Goal: Task Accomplishment & Management: Manage account settings

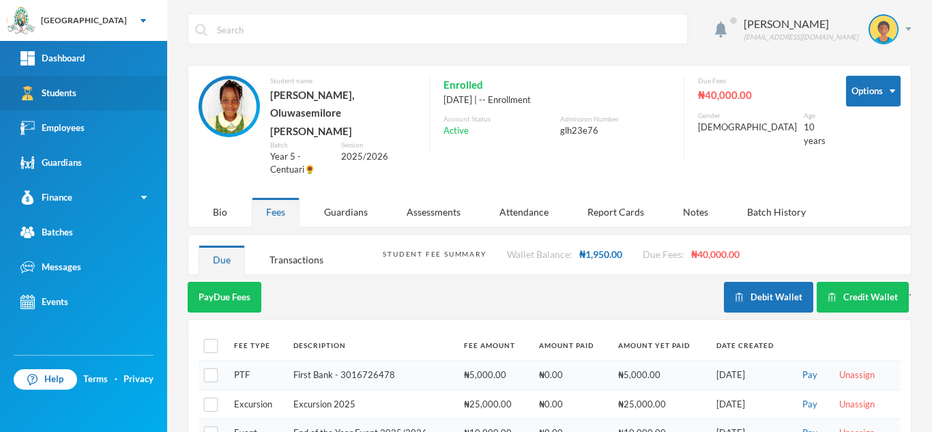
click at [141, 91] on link "Students" at bounding box center [83, 93] width 167 height 35
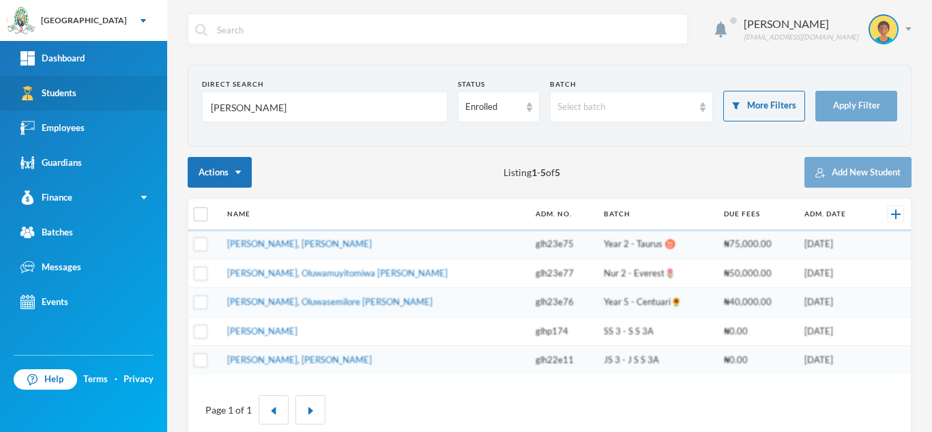
drag, startPoint x: 245, startPoint y: 112, endPoint x: 101, endPoint y: 110, distance: 144.0
click at [101, 110] on div "Greenland Hall Your Bluebic Account Greenland Hall Add a New School Dashboard S…" at bounding box center [466, 216] width 932 height 432
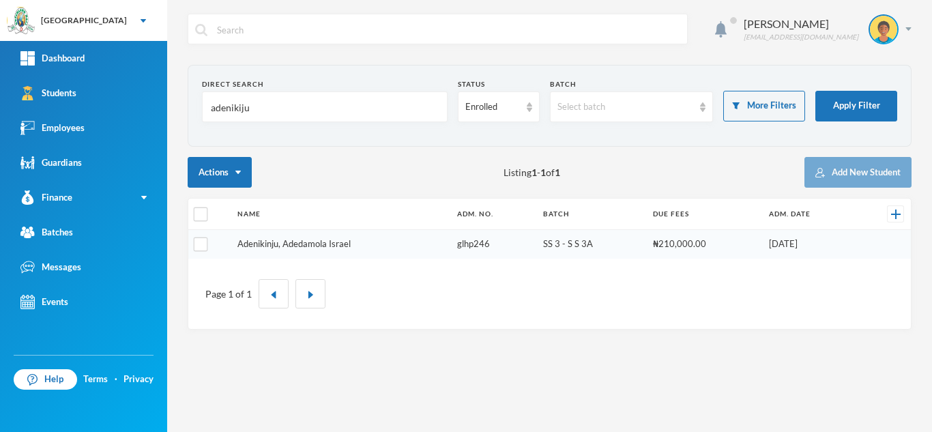
type input "adenikiju"
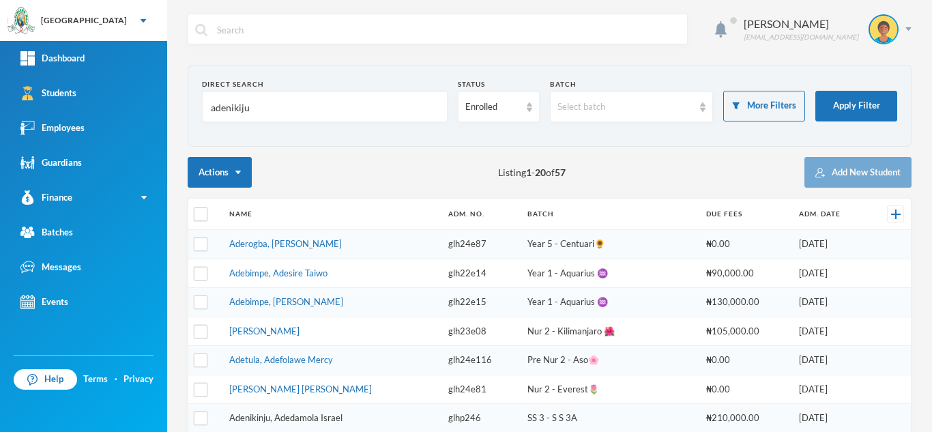
click at [277, 246] on link "Aderogba, [PERSON_NAME]" at bounding box center [285, 243] width 113 height 11
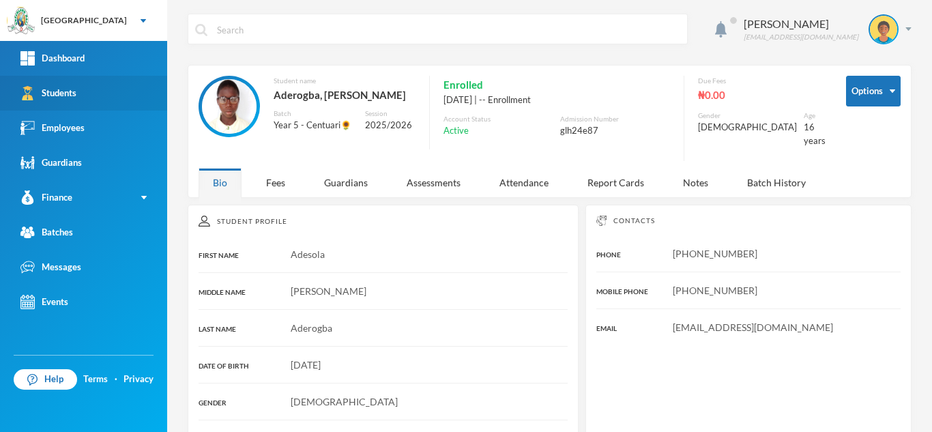
click at [139, 95] on link "Students" at bounding box center [83, 93] width 167 height 35
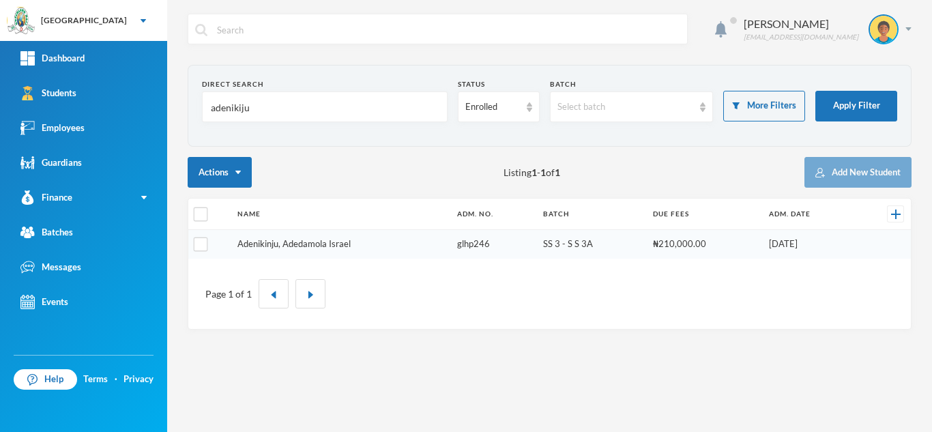
click at [273, 248] on link "Adenikinju, Adedamola Israel" at bounding box center [294, 243] width 113 height 11
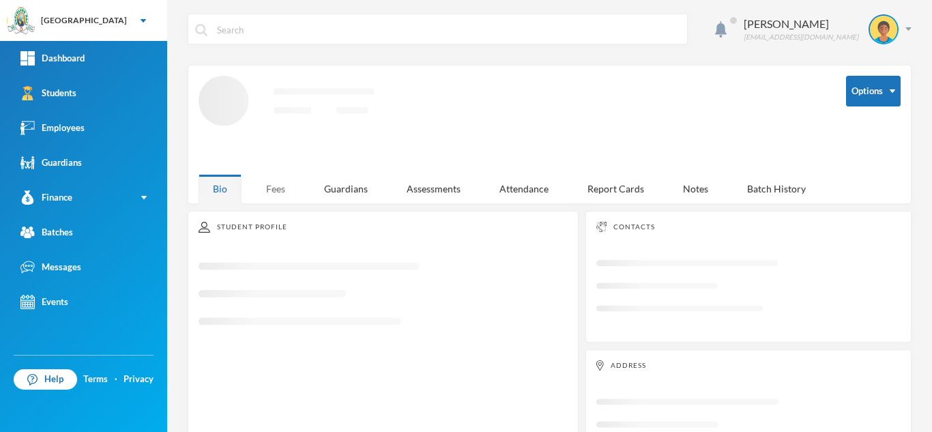
click at [283, 188] on div "Fees" at bounding box center [276, 188] width 48 height 29
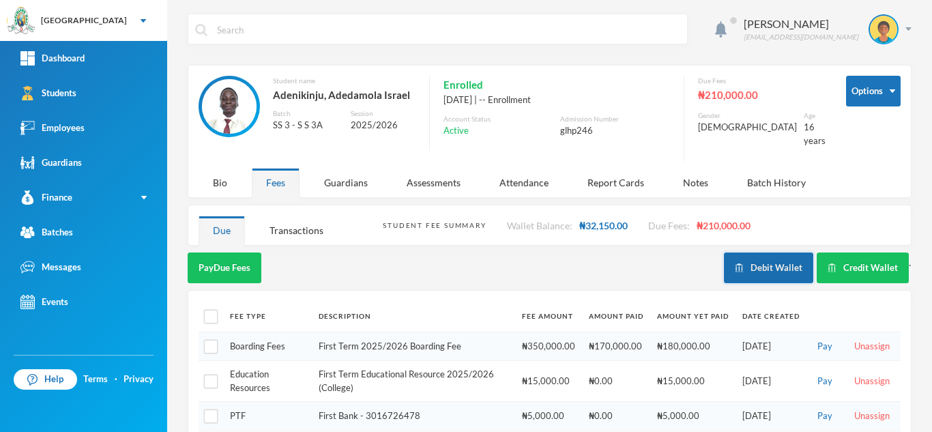
click at [749, 257] on button "Debit Wallet" at bounding box center [768, 268] width 89 height 31
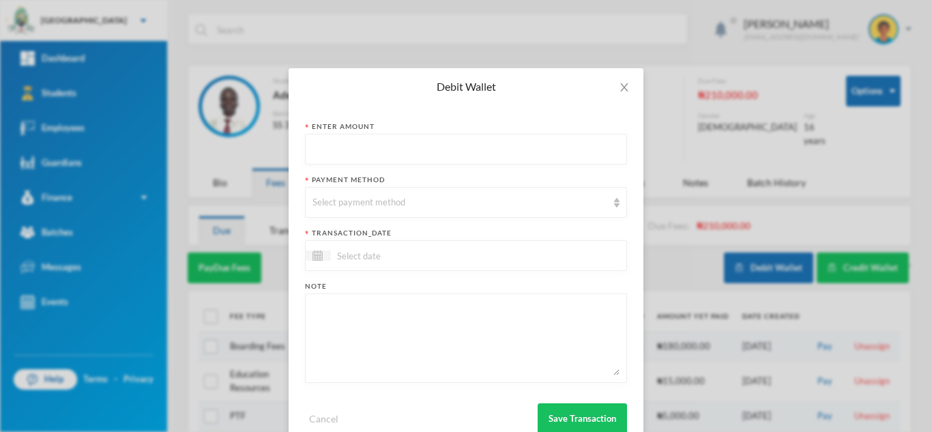
click at [354, 153] on input "text" at bounding box center [466, 149] width 307 height 31
type input "3900"
click at [347, 213] on div "Select payment method" at bounding box center [466, 202] width 322 height 31
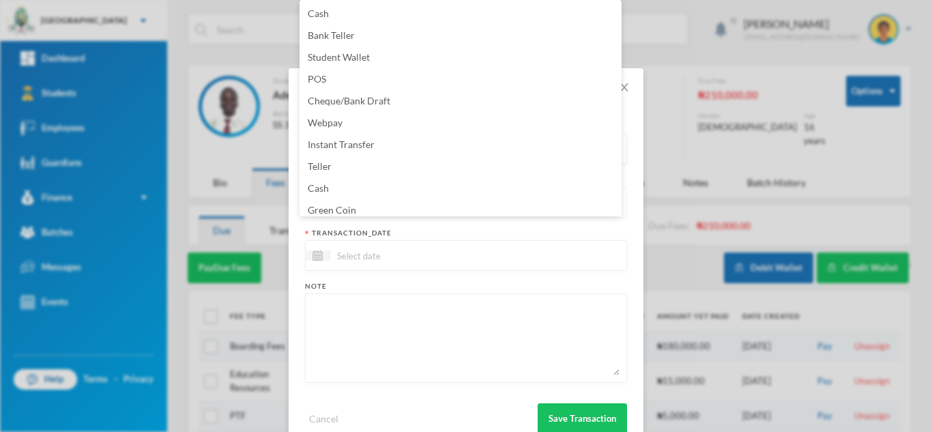
scroll to position [24, 0]
click at [338, 189] on span "Green Coin" at bounding box center [332, 186] width 48 height 12
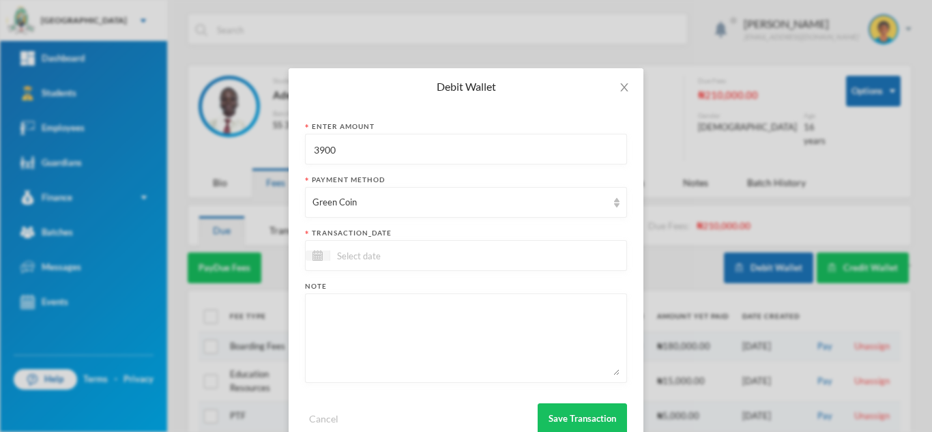
click at [351, 252] on input at bounding box center [387, 256] width 115 height 16
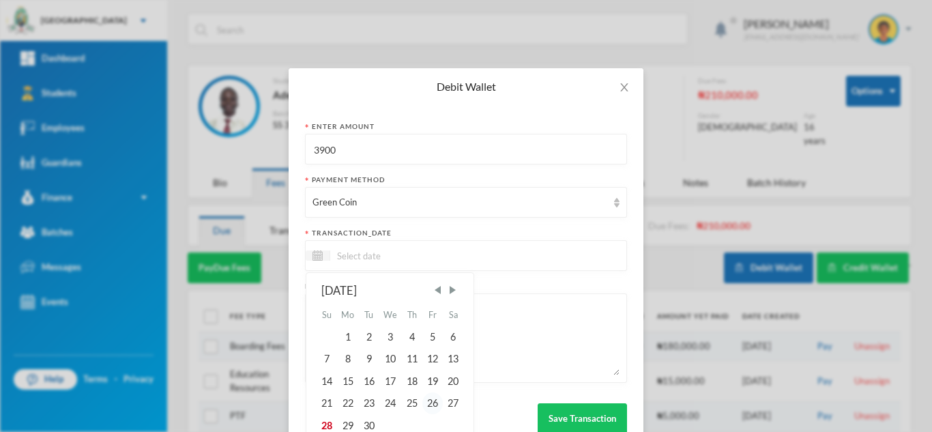
click at [427, 401] on div "26" at bounding box center [433, 403] width 20 height 22
type input "[DATE]"
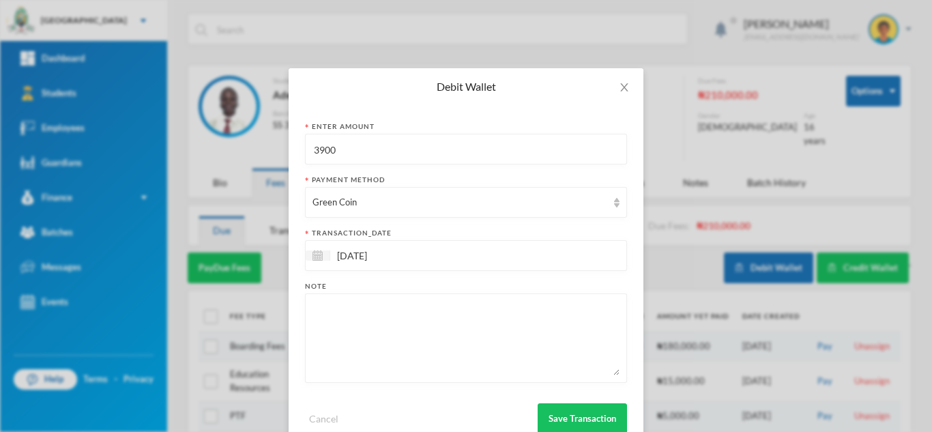
click at [361, 310] on textarea at bounding box center [466, 338] width 307 height 74
type textarea "snacks"
click at [560, 415] on button "Save Transaction" at bounding box center [582, 418] width 89 height 31
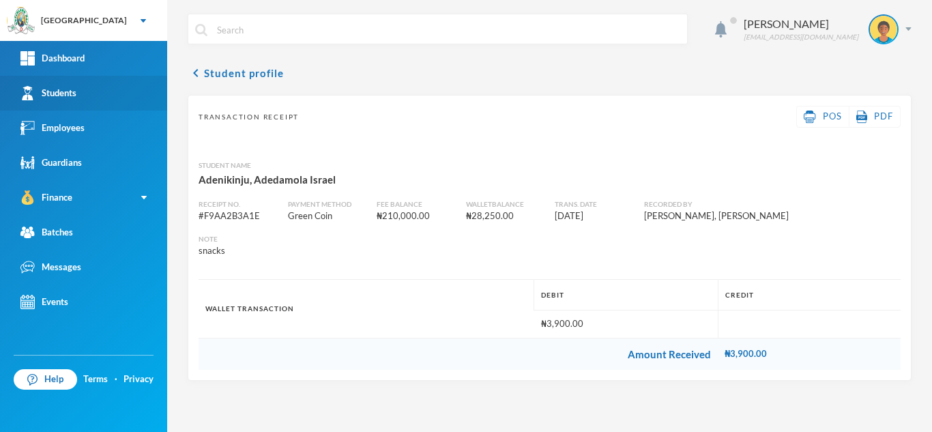
click at [89, 85] on link "Students" at bounding box center [83, 93] width 167 height 35
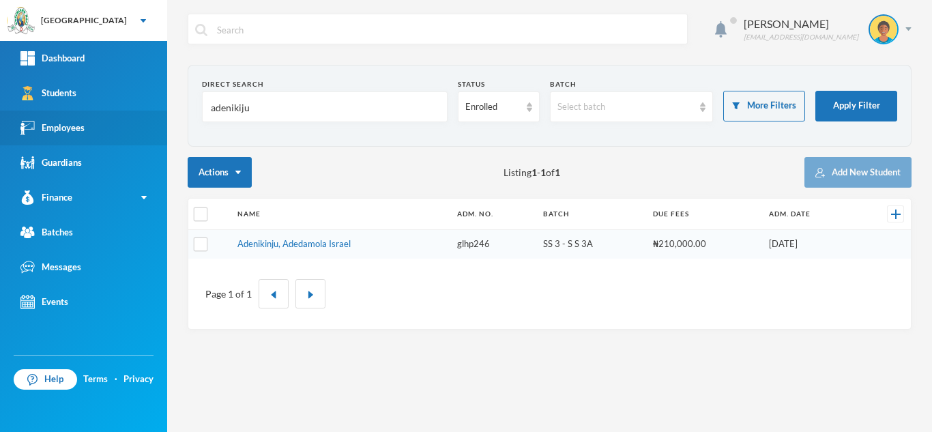
drag, startPoint x: 252, startPoint y: 107, endPoint x: 69, endPoint y: 117, distance: 183.2
click at [69, 117] on div "Greenland Hall Your Bluebic Account Greenland Hall Add a New School Dashboard S…" at bounding box center [466, 216] width 932 height 432
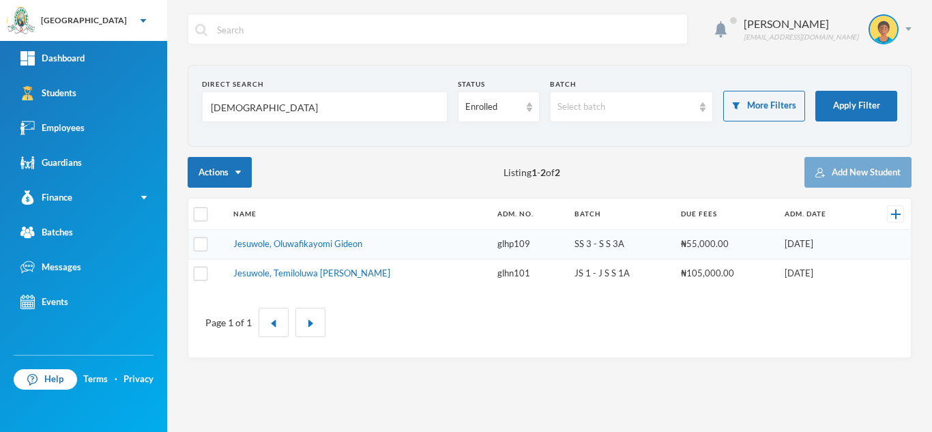
click at [231, 109] on input "[DEMOGRAPHIC_DATA]" at bounding box center [325, 107] width 231 height 31
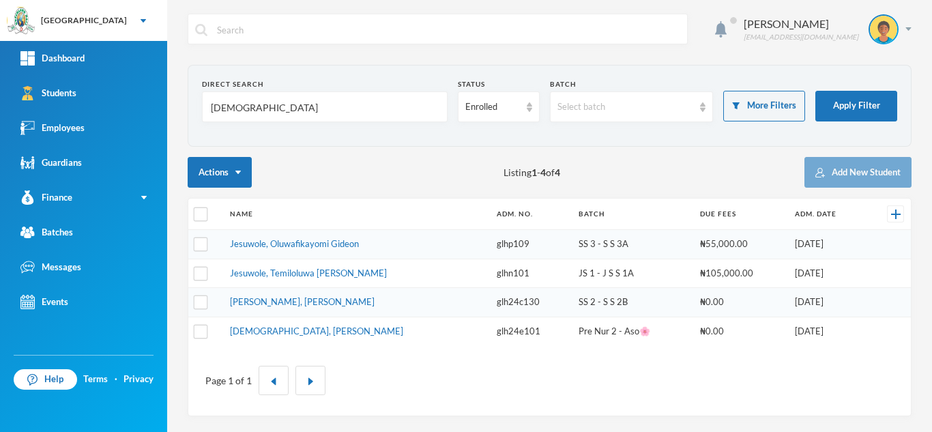
type input "jesuwole"
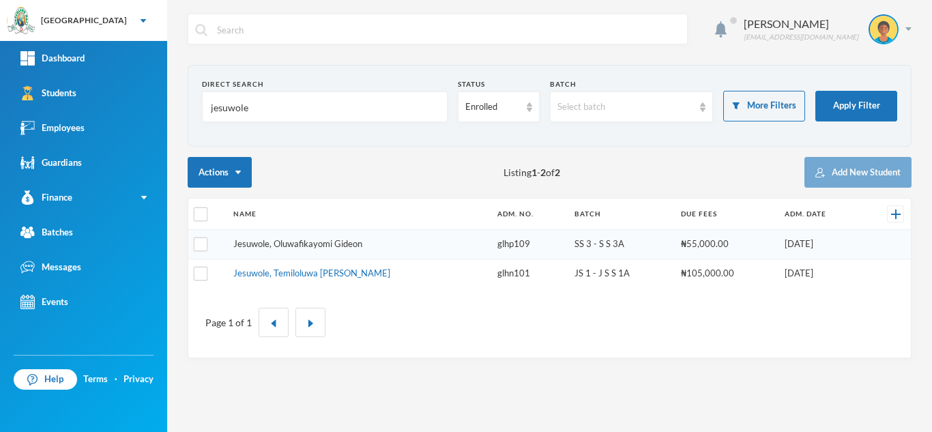
click at [312, 242] on link "Jesuwole, Oluwafikayomi Gideon" at bounding box center [297, 243] width 129 height 11
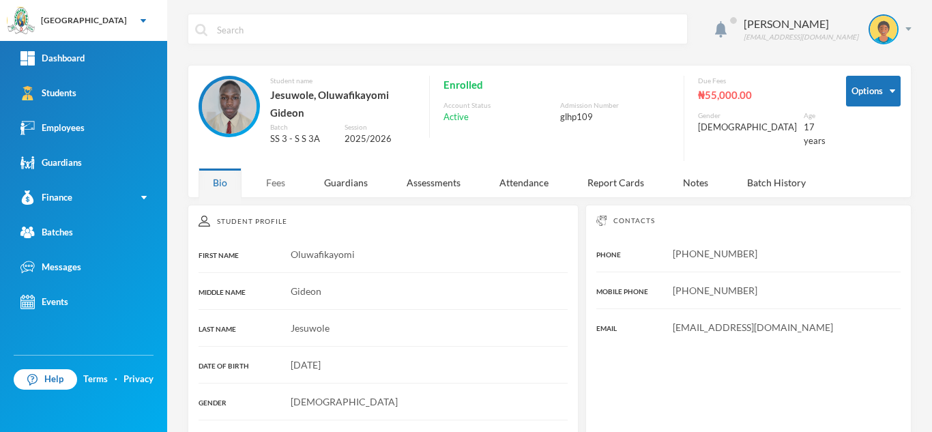
click at [277, 184] on div "Fees" at bounding box center [276, 182] width 48 height 29
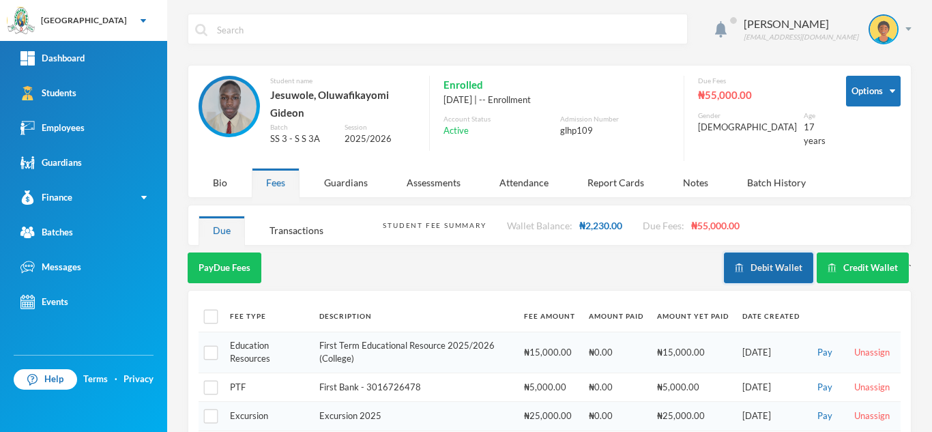
click at [764, 261] on button "Debit Wallet" at bounding box center [768, 268] width 89 height 31
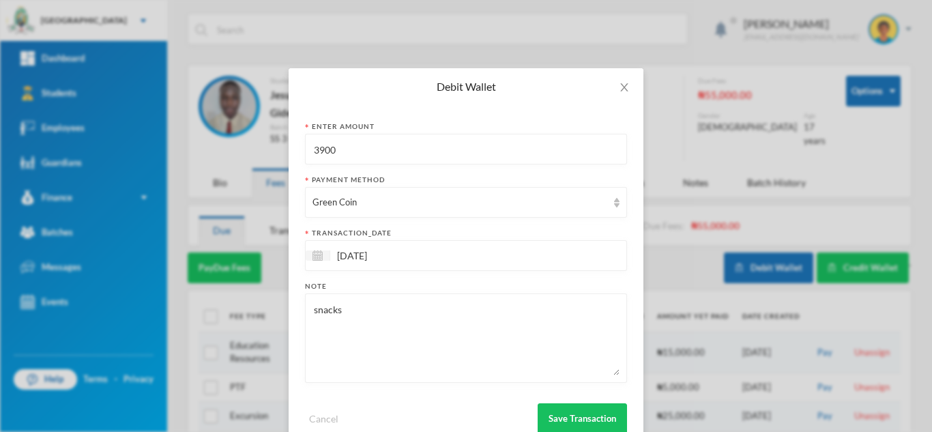
drag, startPoint x: 356, startPoint y: 156, endPoint x: 181, endPoint y: 137, distance: 176.5
click at [181, 137] on div "Debit Wallet Enter Amount 3900 Payment Method Green Coin transaction_date [DATE…" at bounding box center [466, 216] width 932 height 432
type input "400"
click at [552, 404] on button "Save Transaction" at bounding box center [582, 418] width 89 height 31
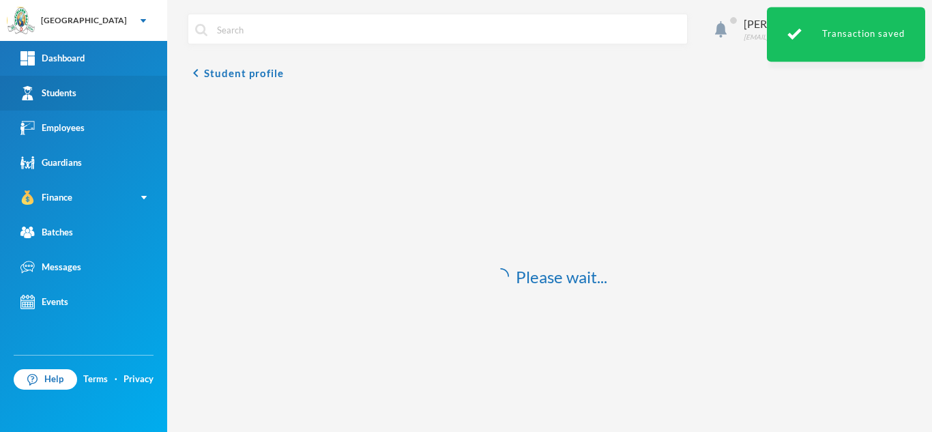
click at [96, 91] on link "Students" at bounding box center [83, 93] width 167 height 35
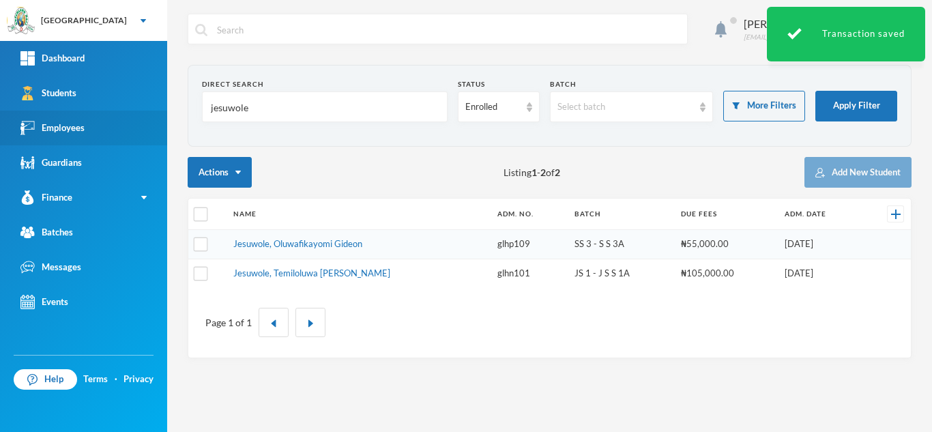
drag, startPoint x: 301, startPoint y: 100, endPoint x: 31, endPoint y: 128, distance: 271.7
click at [31, 128] on div "Greenland Hall Your Bluebic Account Greenland Hall Add a New School Dashboard S…" at bounding box center [466, 216] width 932 height 432
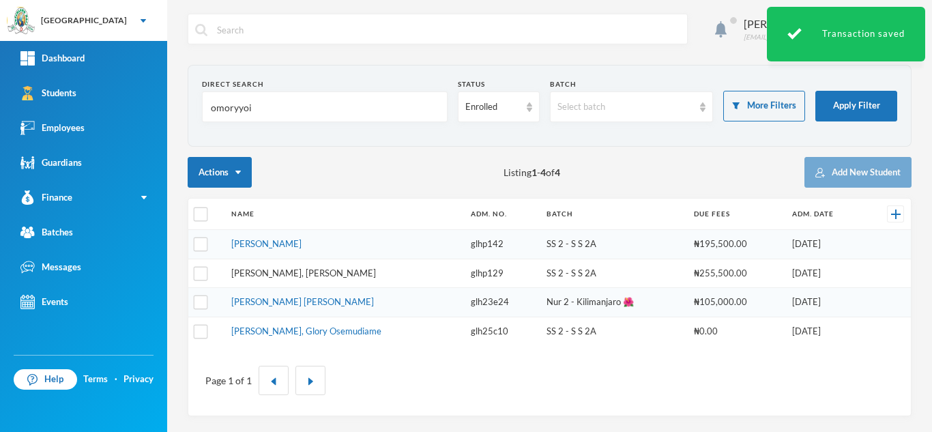
type input "omoryyoi"
click at [270, 276] on link "[PERSON_NAME], [PERSON_NAME]" at bounding box center [303, 273] width 145 height 11
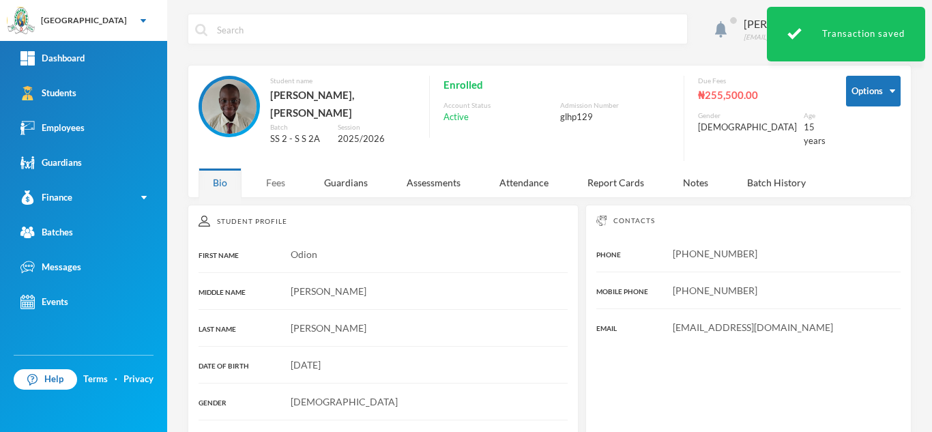
click at [273, 174] on div "Fees" at bounding box center [276, 182] width 48 height 29
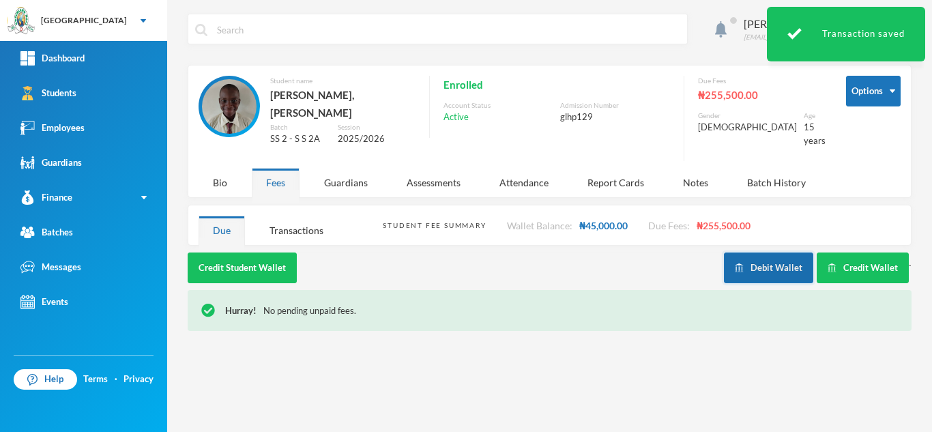
click at [757, 256] on button "Debit Wallet" at bounding box center [768, 268] width 89 height 31
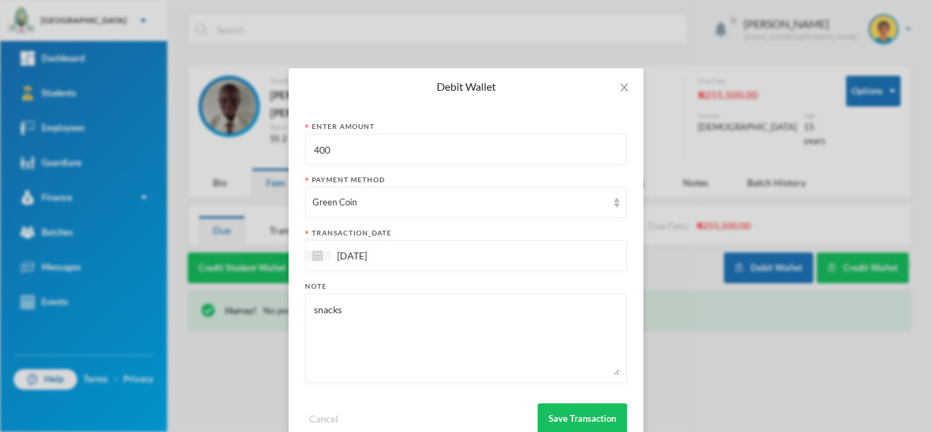
drag, startPoint x: 312, startPoint y: 154, endPoint x: 201, endPoint y: 154, distance: 111.3
click at [205, 154] on div "Debit Wallet Enter Amount 400 Payment Method Green Coin transaction_date [DATE]…" at bounding box center [466, 216] width 932 height 432
type input "20000"
drag, startPoint x: 357, startPoint y: 311, endPoint x: 216, endPoint y: 311, distance: 141.3
click at [216, 311] on div "Debit Wallet Enter Amount 20000 Payment Method Green Coin transaction_date [DAT…" at bounding box center [466, 216] width 932 height 432
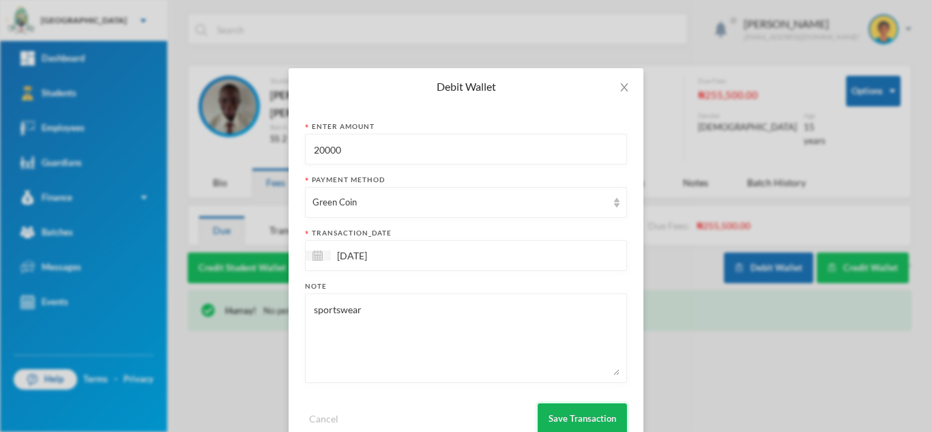
type textarea "sportswear"
click at [573, 412] on button "Save Transaction" at bounding box center [582, 418] width 89 height 31
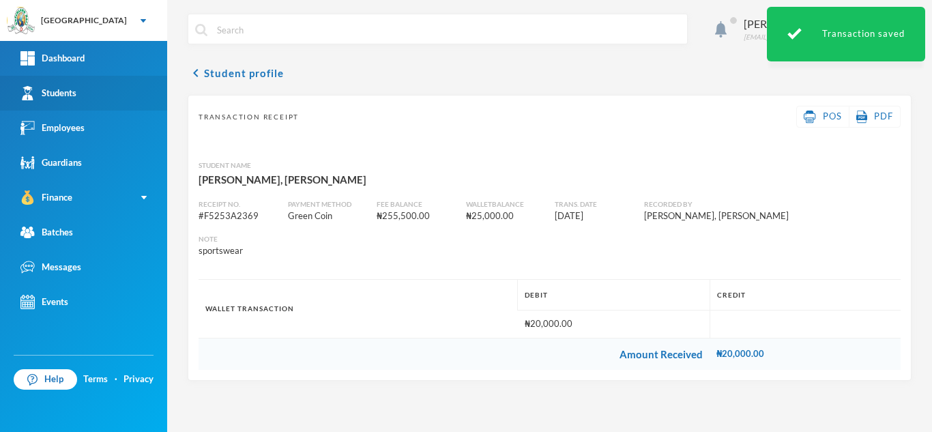
click at [82, 93] on link "Students" at bounding box center [83, 93] width 167 height 35
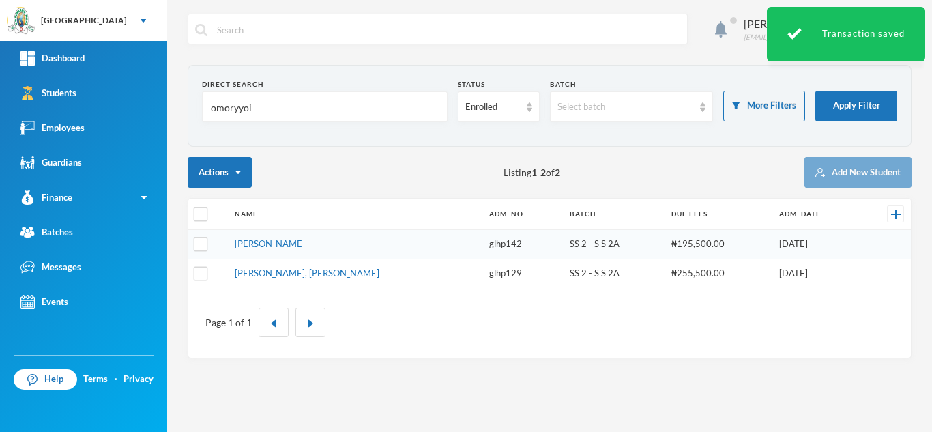
drag, startPoint x: 264, startPoint y: 110, endPoint x: 180, endPoint y: 111, distance: 84.0
click at [195, 108] on section "Direct Search omoryyoi Status Enrolled Batch Select batch More Filters Apply Fi…" at bounding box center [550, 106] width 724 height 82
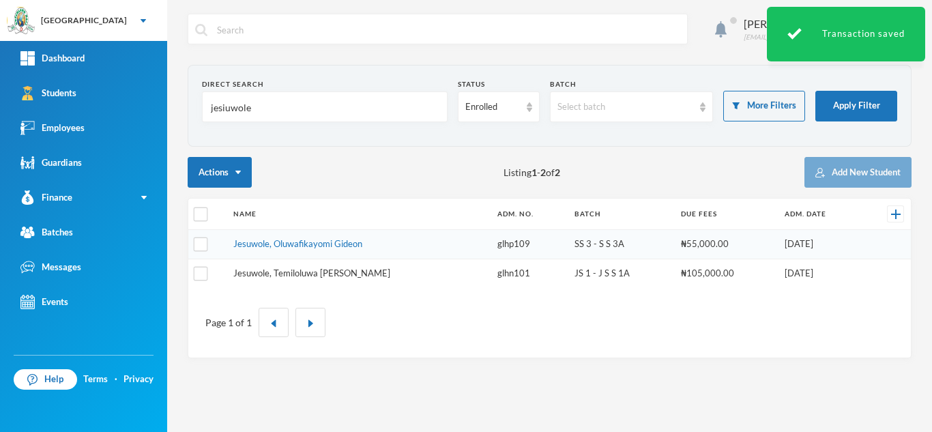
type input "jesiuwole"
click at [302, 273] on link "Jesuwole, Temiloluwa [PERSON_NAME]" at bounding box center [311, 273] width 157 height 11
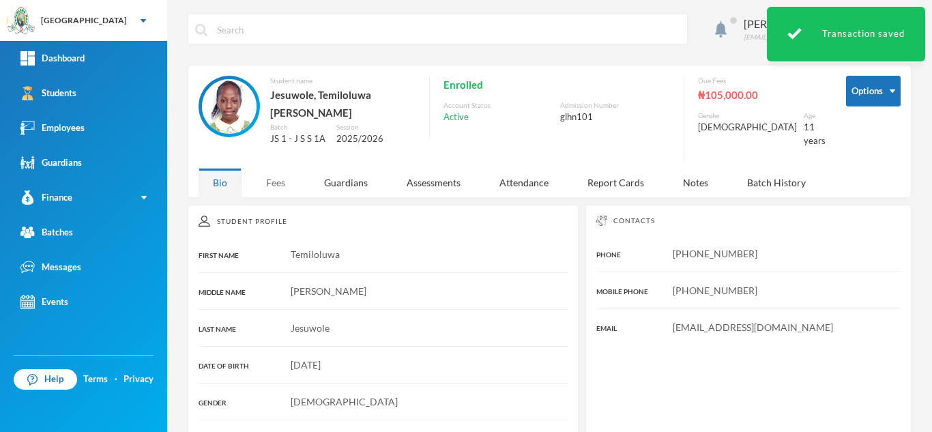
click at [270, 173] on div "Fees" at bounding box center [276, 182] width 48 height 29
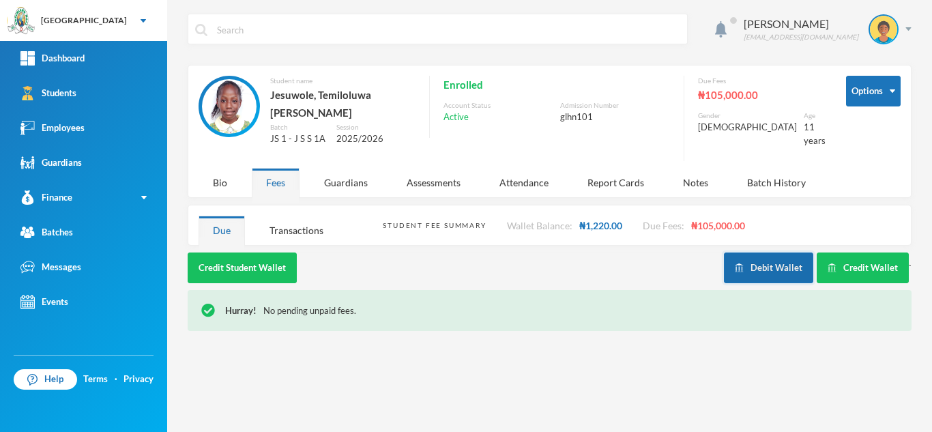
click at [736, 253] on button "Debit Wallet" at bounding box center [768, 268] width 89 height 31
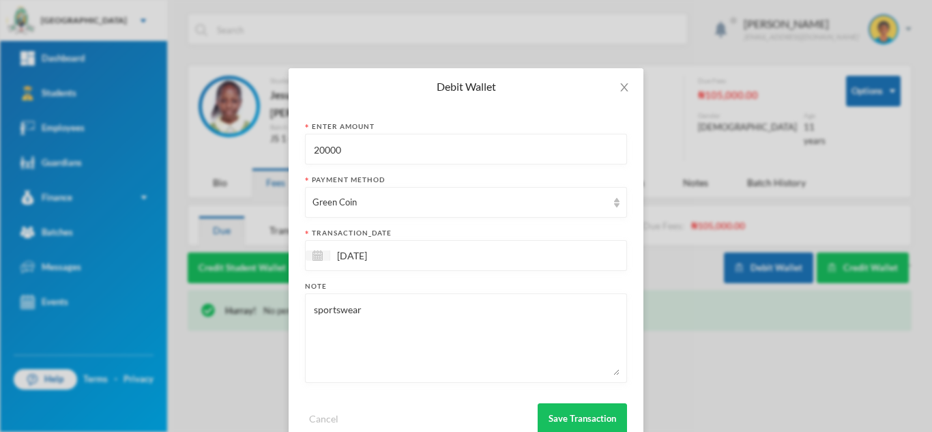
drag, startPoint x: 384, startPoint y: 161, endPoint x: 219, endPoint y: 129, distance: 168.3
click at [219, 129] on div "Debit Wallet Enter Amount 20000 Payment Method Green Coin transaction_date [DAT…" at bounding box center [466, 216] width 932 height 432
type input "200"
drag, startPoint x: 359, startPoint y: 318, endPoint x: 97, endPoint y: 306, distance: 262.4
click at [127, 310] on div "Debit Wallet Enter Amount 200 Payment Method Green Coin transaction_date [DATE]…" at bounding box center [466, 216] width 932 height 432
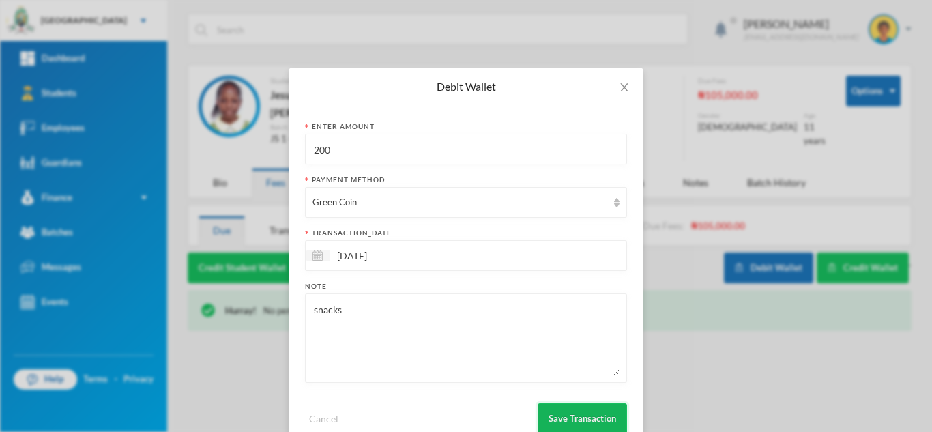
type textarea "snacks"
click at [567, 412] on button "Save Transaction" at bounding box center [582, 418] width 89 height 31
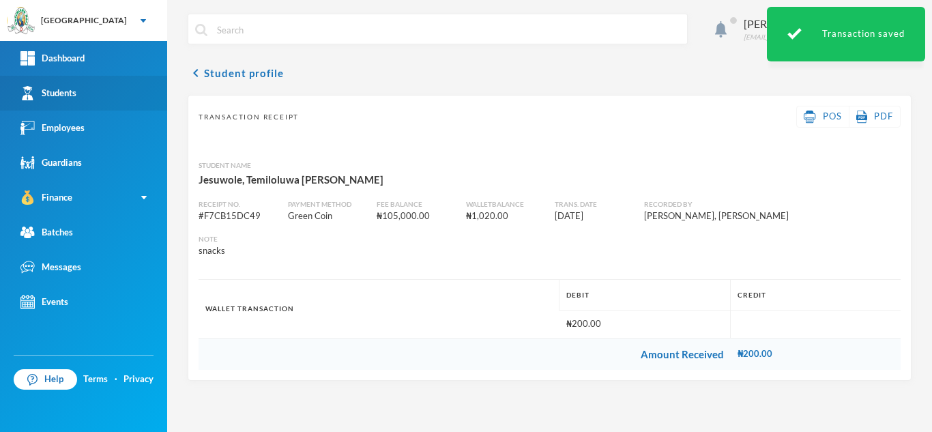
click at [108, 98] on link "Students" at bounding box center [83, 93] width 167 height 35
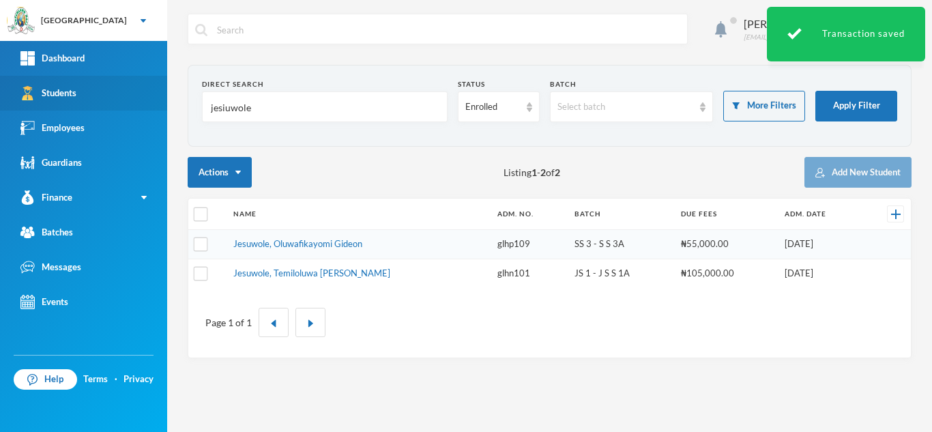
drag, startPoint x: 299, startPoint y: 119, endPoint x: 135, endPoint y: 101, distance: 164.9
click at [152, 101] on div "Greenland Hall Your Bluebic Account Greenland Hall Add a New School Dashboard S…" at bounding box center [466, 216] width 932 height 432
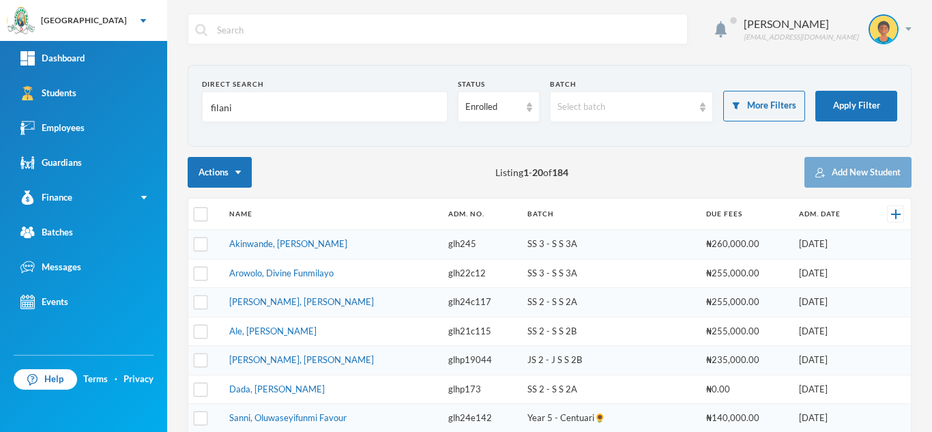
type input "filani"
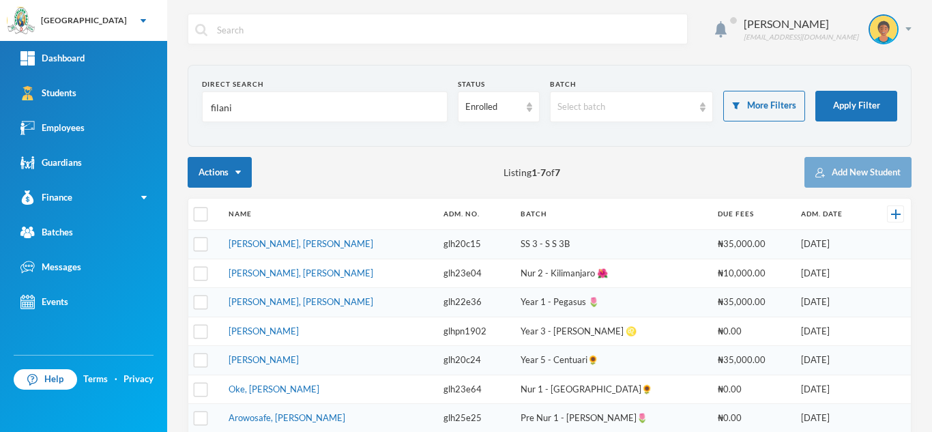
click at [304, 243] on link "[PERSON_NAME], [PERSON_NAME]" at bounding box center [301, 243] width 145 height 11
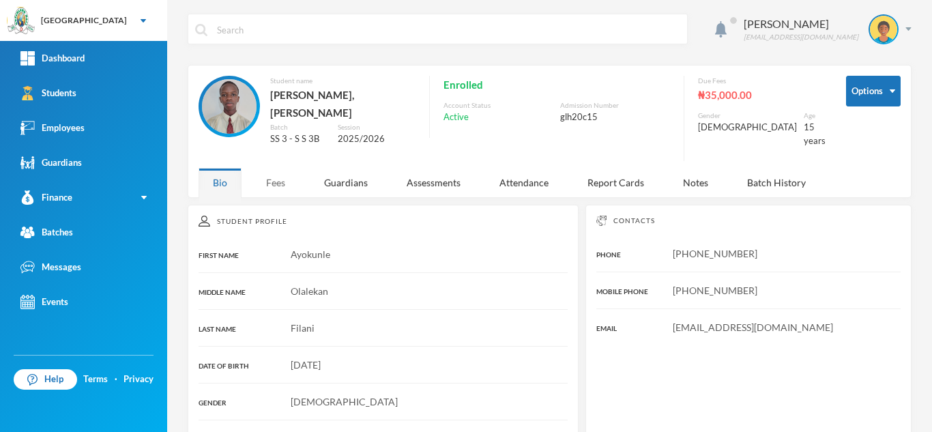
click at [275, 168] on div "Fees" at bounding box center [276, 182] width 48 height 29
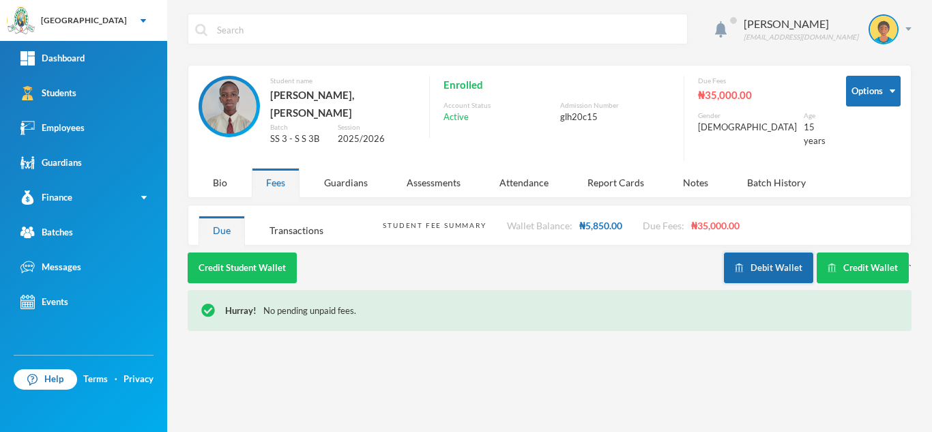
click at [785, 253] on button "Debit Wallet" at bounding box center [768, 268] width 89 height 31
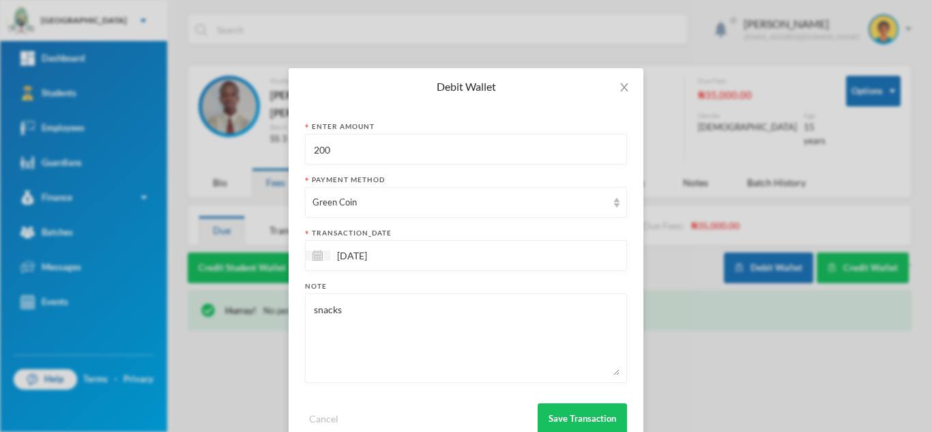
drag, startPoint x: 344, startPoint y: 154, endPoint x: 208, endPoint y: 162, distance: 136.1
click at [215, 158] on div "Debit Wallet Enter Amount 200 Payment Method Green Coin transaction_date [DATE]…" at bounding box center [466, 216] width 932 height 432
type input "700"
click at [567, 413] on button "Save Transaction" at bounding box center [582, 418] width 89 height 31
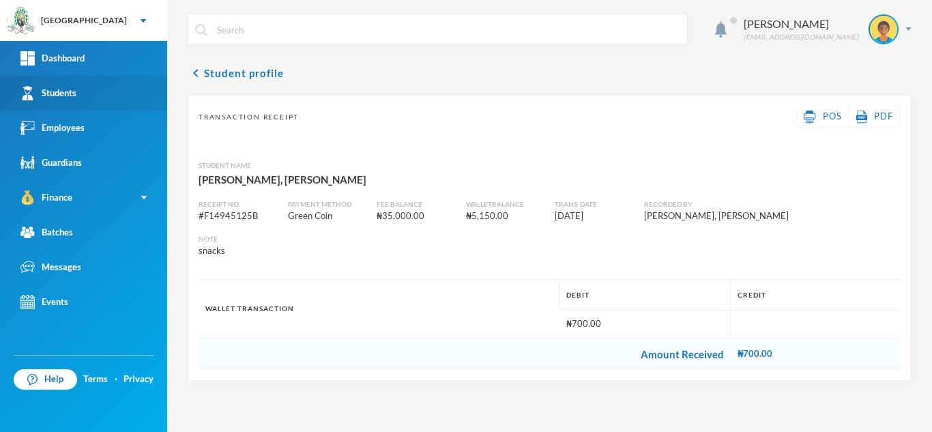
click at [72, 94] on div "Students" at bounding box center [48, 93] width 56 height 14
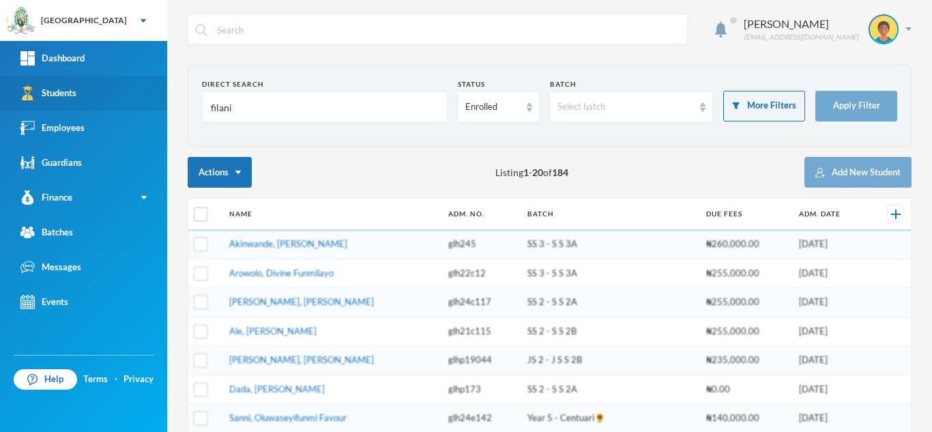
drag, startPoint x: 291, startPoint y: 111, endPoint x: 52, endPoint y: 106, distance: 239.6
click at [52, 106] on div "Greenland Hall Your Bluebic Account Greenland Hall Add a New School Dashboard S…" at bounding box center [466, 216] width 932 height 432
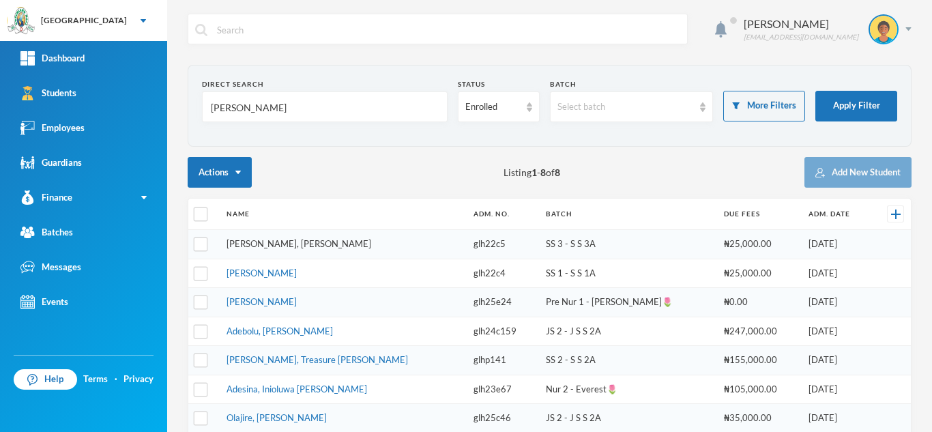
type input "[PERSON_NAME]"
click at [311, 243] on link "[PERSON_NAME], [PERSON_NAME]" at bounding box center [299, 243] width 145 height 11
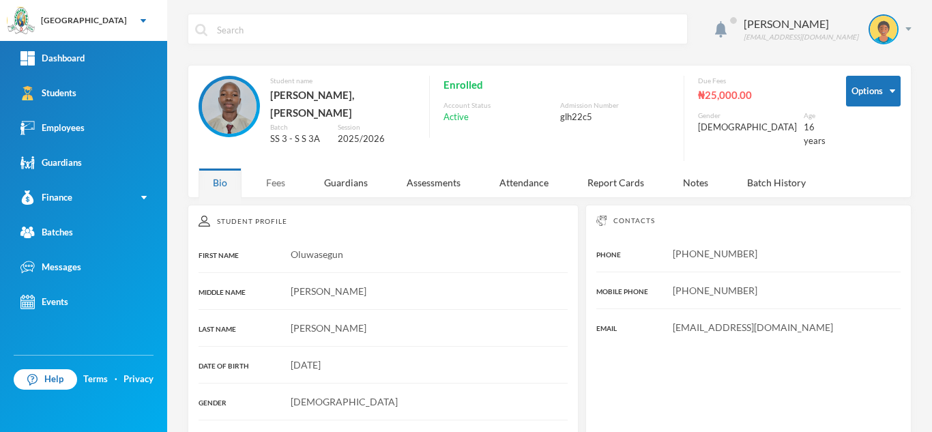
click at [290, 168] on div "Fees" at bounding box center [276, 182] width 48 height 29
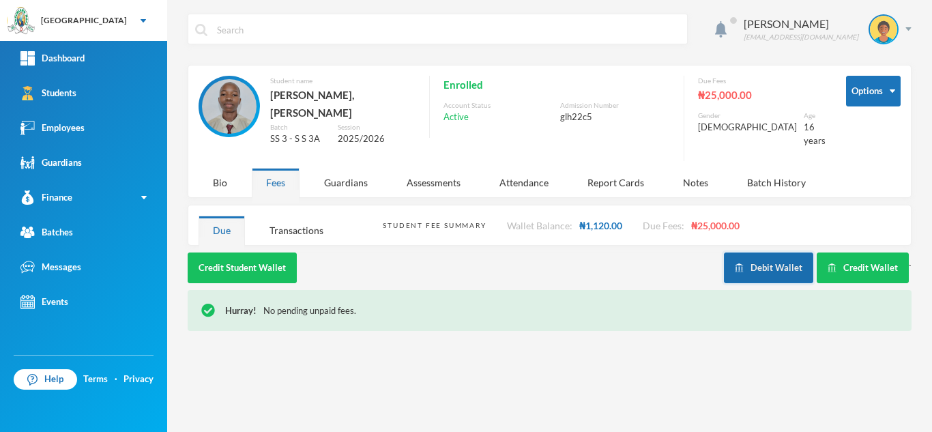
click at [797, 261] on button "Debit Wallet" at bounding box center [768, 268] width 89 height 31
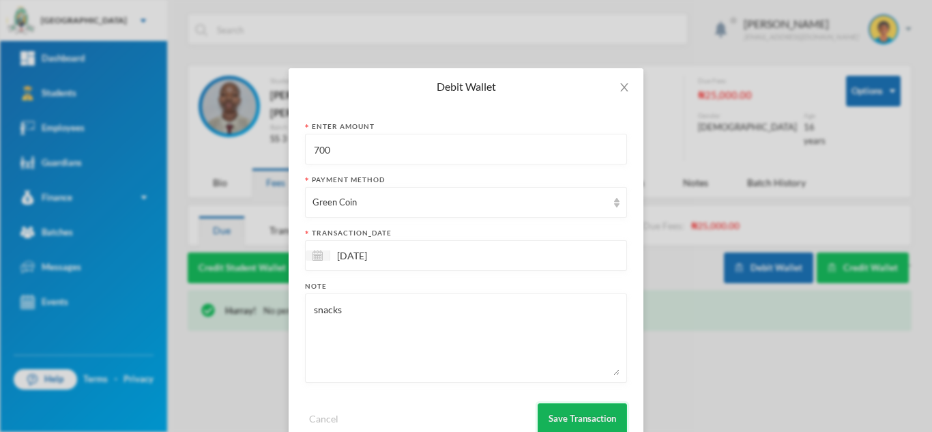
click at [581, 412] on button "Save Transaction" at bounding box center [582, 418] width 89 height 31
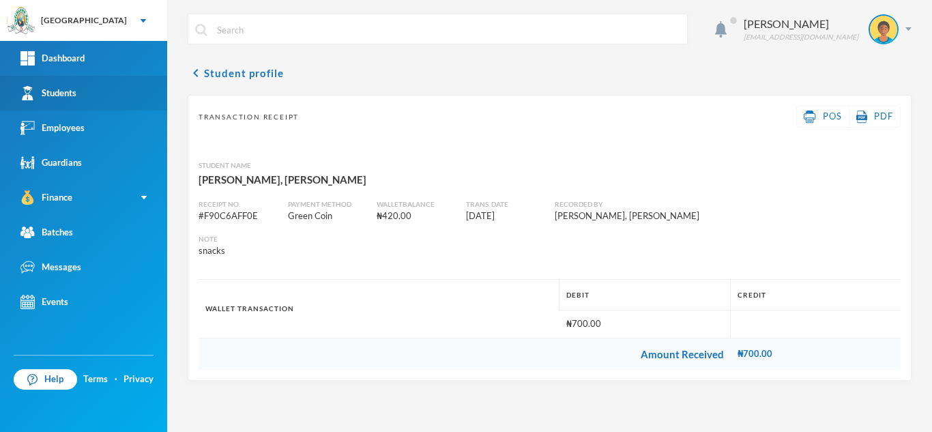
click at [129, 91] on link "Students" at bounding box center [83, 93] width 167 height 35
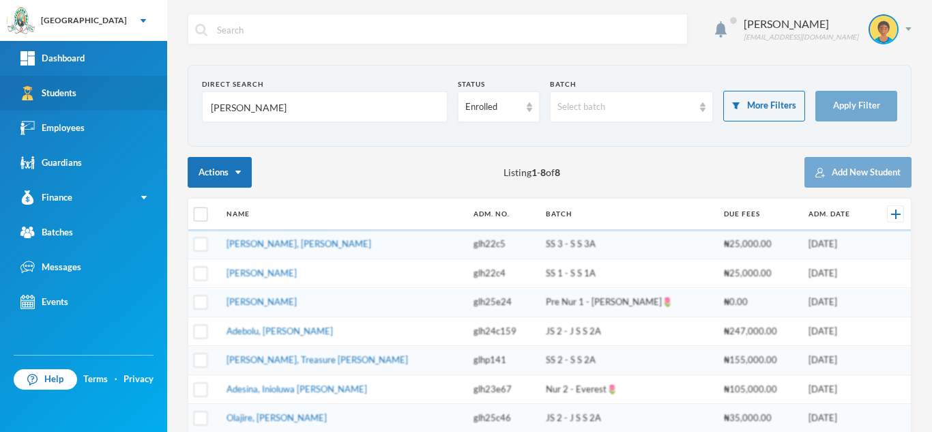
drag, startPoint x: 262, startPoint y: 106, endPoint x: 95, endPoint y: 106, distance: 167.2
click at [95, 106] on div "Greenland Hall Your Bluebic Account Greenland Hall Add a New School Dashboard S…" at bounding box center [466, 216] width 932 height 432
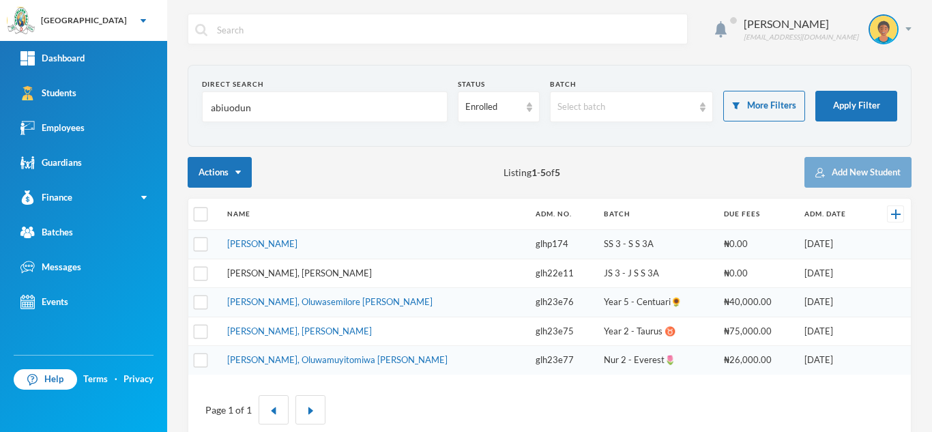
type input "abiuodun"
click at [270, 271] on link "[PERSON_NAME], [PERSON_NAME]" at bounding box center [299, 273] width 145 height 11
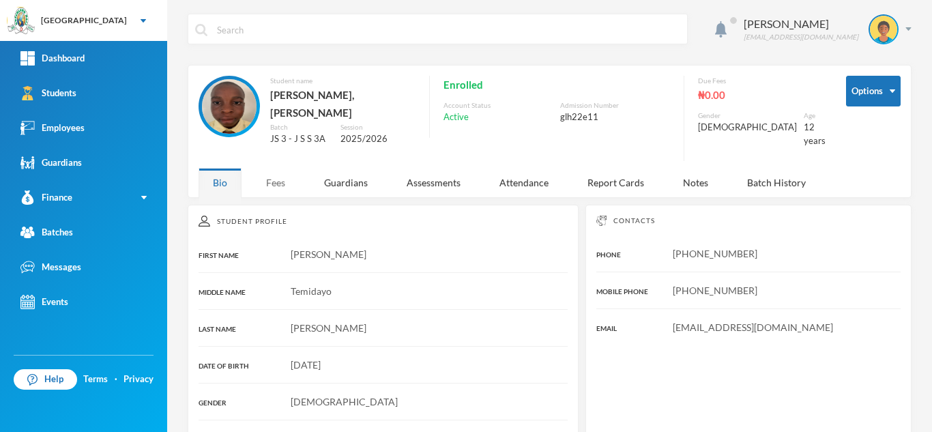
click at [281, 168] on div "Fees" at bounding box center [276, 182] width 48 height 29
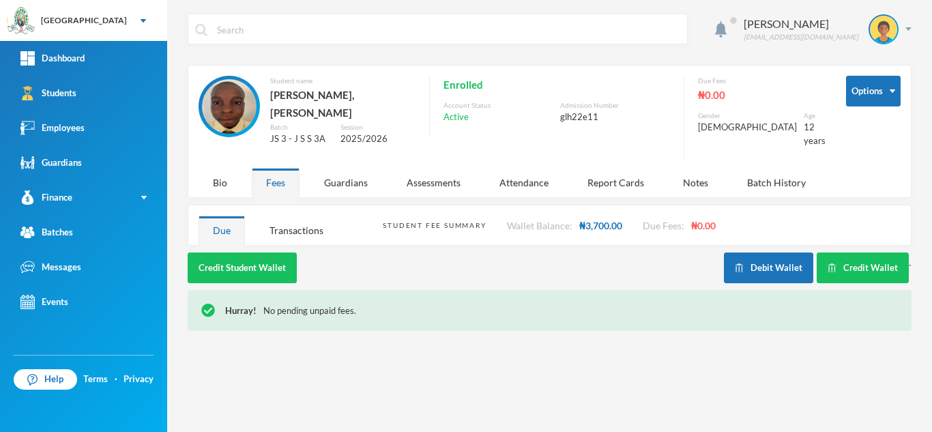
click at [779, 242] on div "Aderogba Olumide [EMAIL_ADDRESS][DOMAIN_NAME] Options Student name [PERSON_NAME…" at bounding box center [549, 216] width 765 height 432
click at [762, 253] on button "Debit Wallet" at bounding box center [768, 268] width 89 height 31
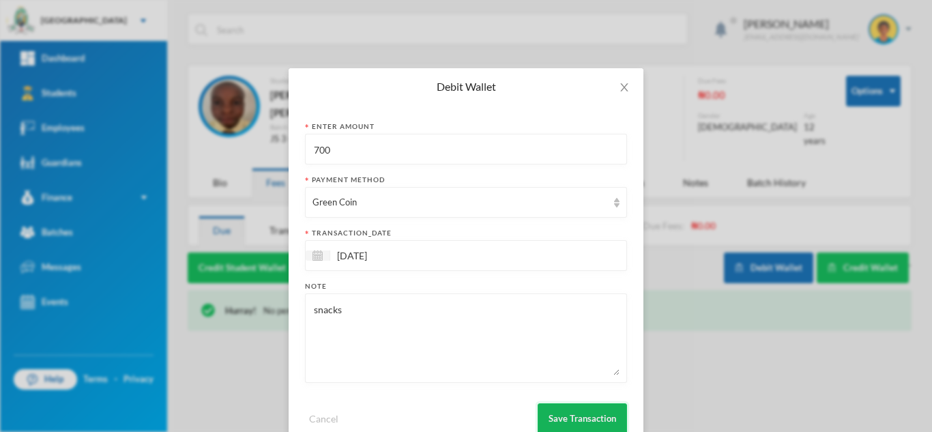
click at [572, 407] on button "Save Transaction" at bounding box center [582, 418] width 89 height 31
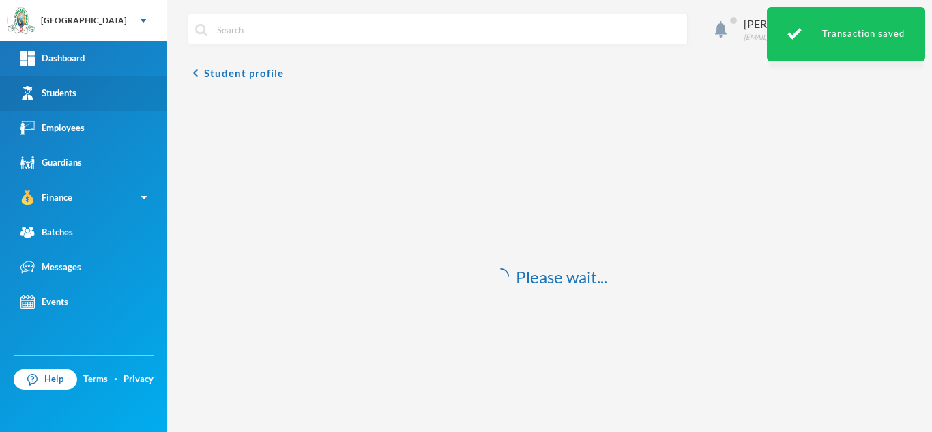
click at [109, 98] on link "Students" at bounding box center [83, 93] width 167 height 35
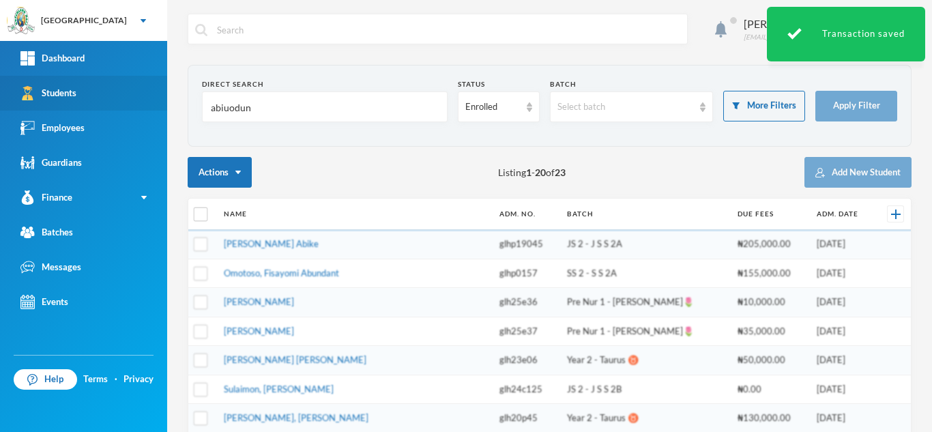
drag, startPoint x: 254, startPoint y: 109, endPoint x: 74, endPoint y: 102, distance: 179.7
click at [90, 106] on div "Greenland Hall Your Bluebic Account Greenland Hall Add a New School Dashboard S…" at bounding box center [466, 216] width 932 height 432
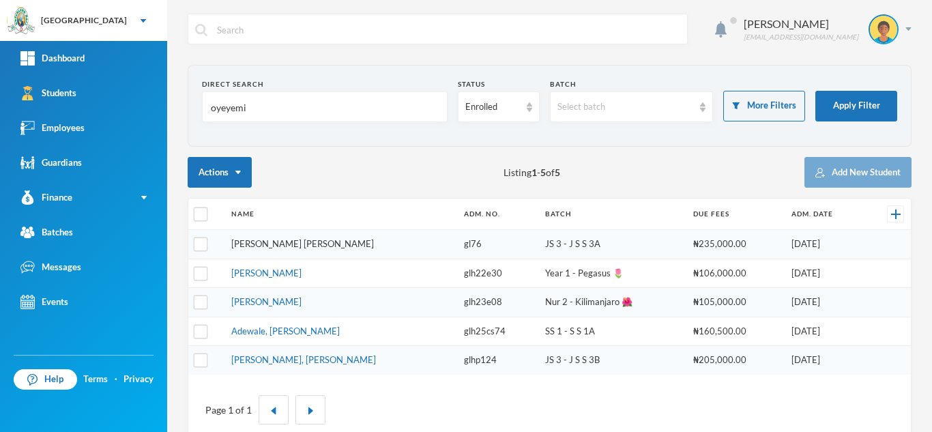
type input "oyeyemi"
click at [282, 244] on link "[PERSON_NAME] [PERSON_NAME]" at bounding box center [302, 243] width 143 height 11
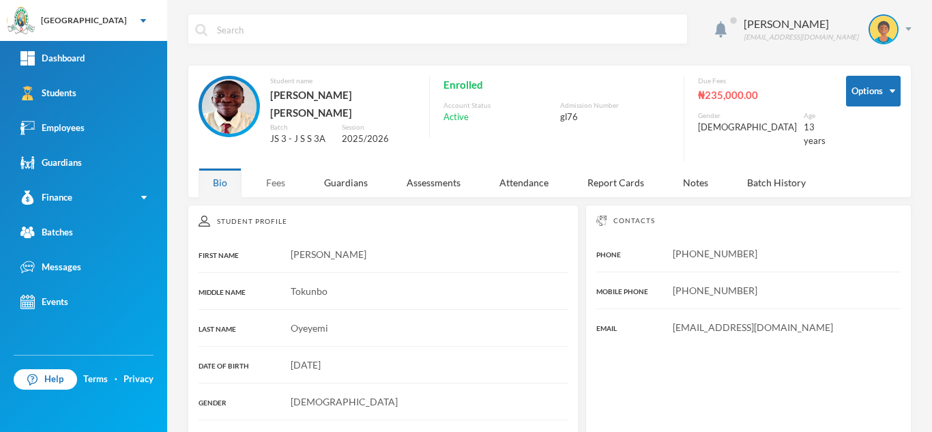
click at [290, 179] on div "Fees" at bounding box center [276, 182] width 48 height 29
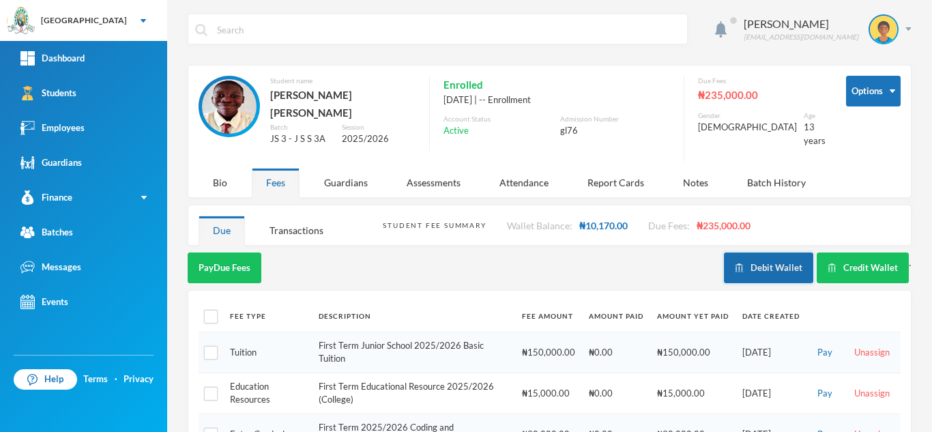
click at [760, 270] on button "Debit Wallet" at bounding box center [768, 268] width 89 height 31
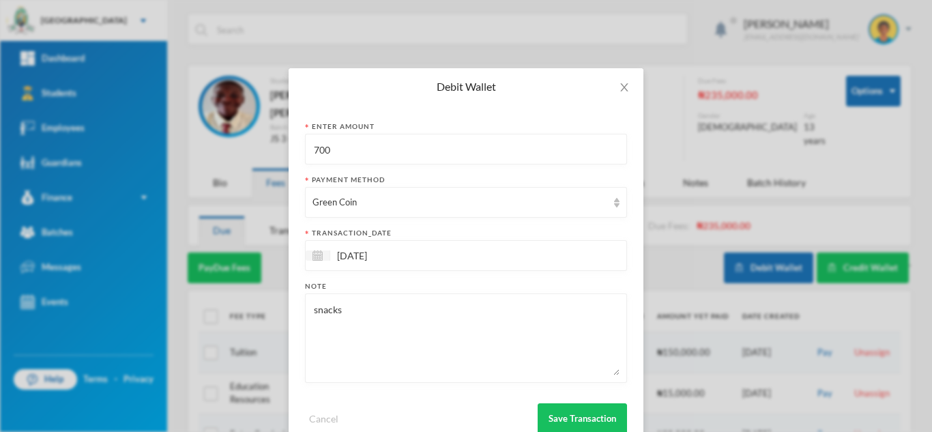
click at [293, 126] on div "Enter Amount 700 Payment Method Green Coin transaction_date [DATE] Note snacks …" at bounding box center [466, 277] width 355 height 345
type input "1400"
click at [587, 411] on button "Save Transaction" at bounding box center [582, 418] width 89 height 31
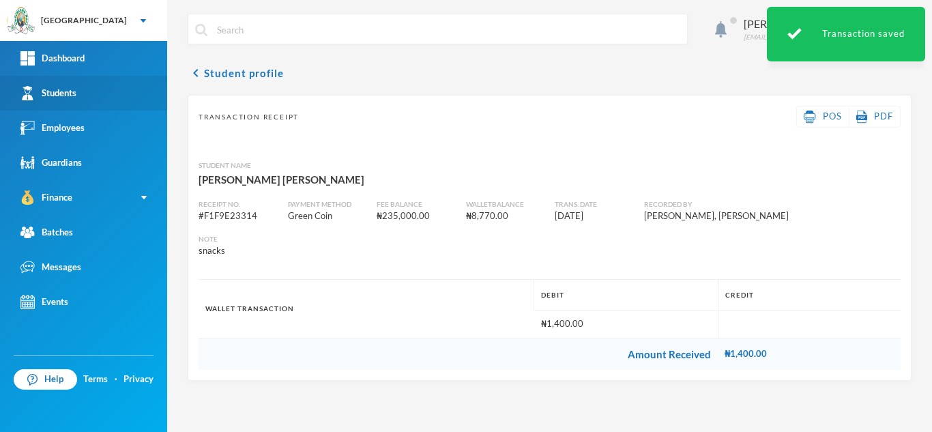
click at [102, 83] on link "Students" at bounding box center [83, 93] width 167 height 35
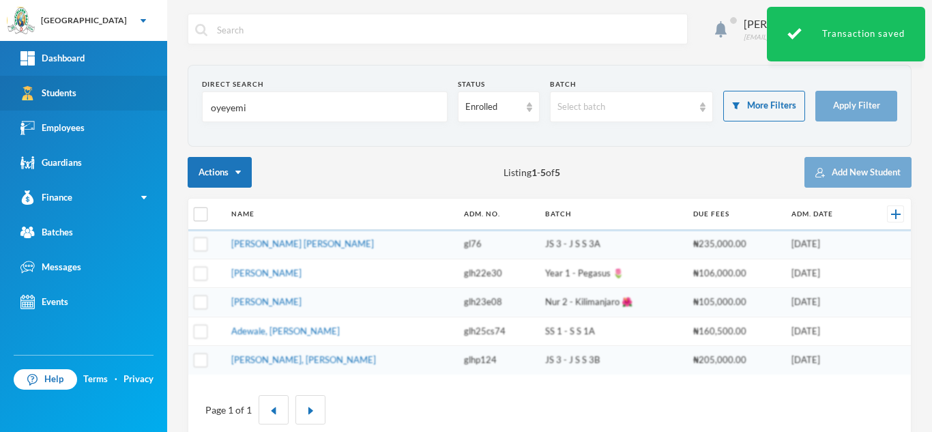
drag, startPoint x: 300, startPoint y: 109, endPoint x: 47, endPoint y: 109, distance: 252.6
click at [47, 109] on div "Greenland Hall Your Bluebic Account Greenland Hall Add a New School Dashboard S…" at bounding box center [466, 216] width 932 height 432
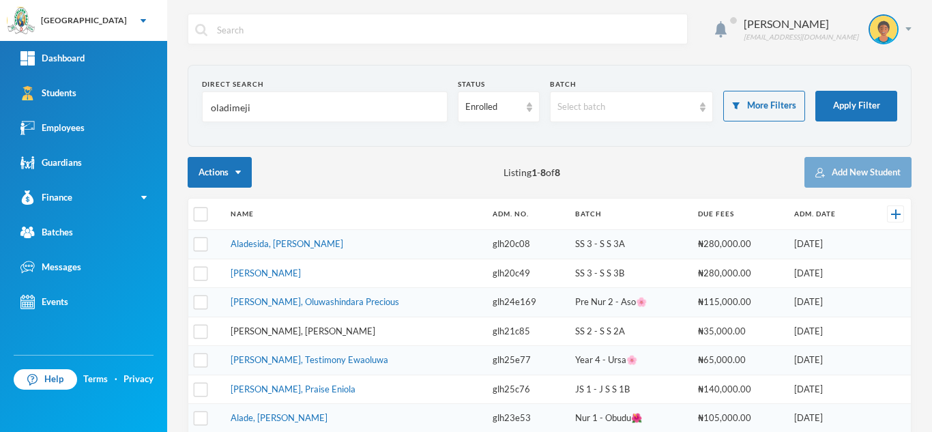
type input "oladimeji"
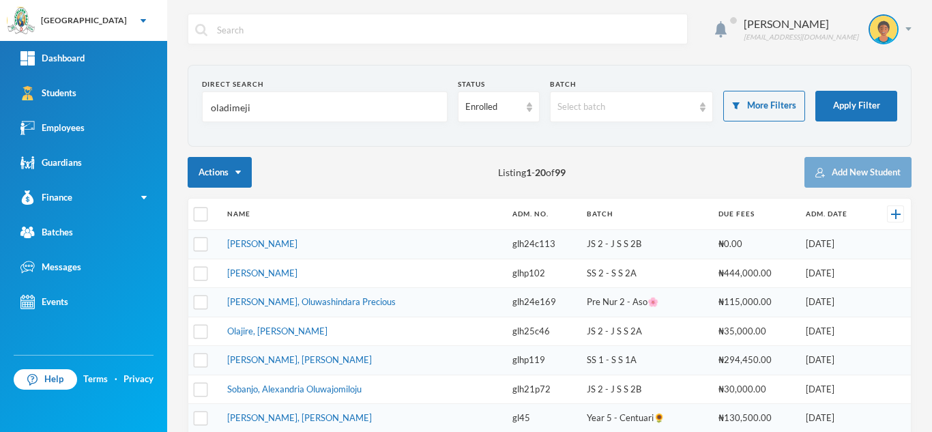
click at [282, 271] on link "[PERSON_NAME]" at bounding box center [262, 273] width 70 height 11
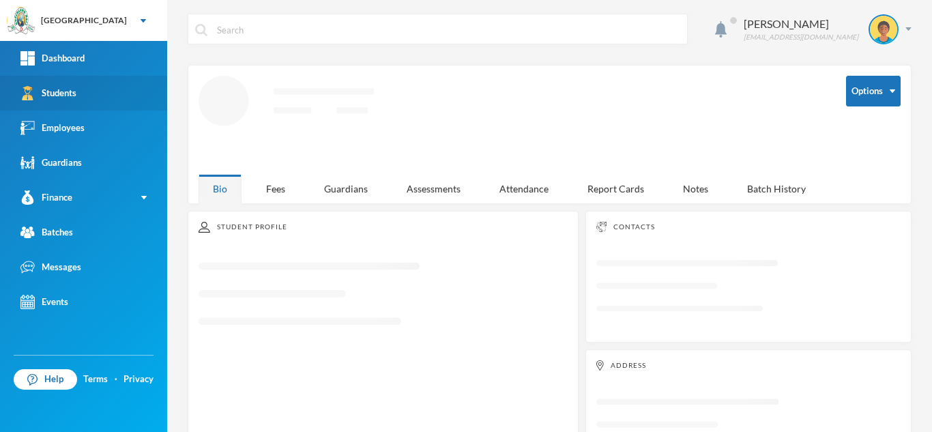
click at [132, 84] on link "Students" at bounding box center [83, 93] width 167 height 35
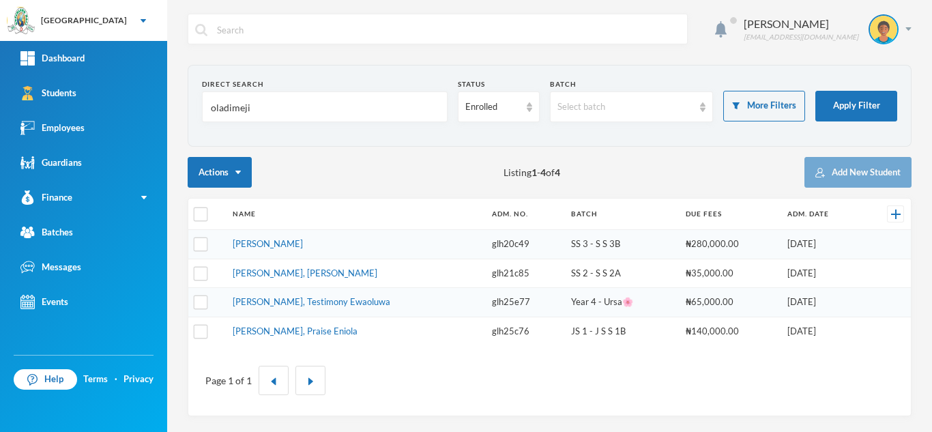
click at [294, 274] on link "[PERSON_NAME], [PERSON_NAME]" at bounding box center [305, 273] width 145 height 11
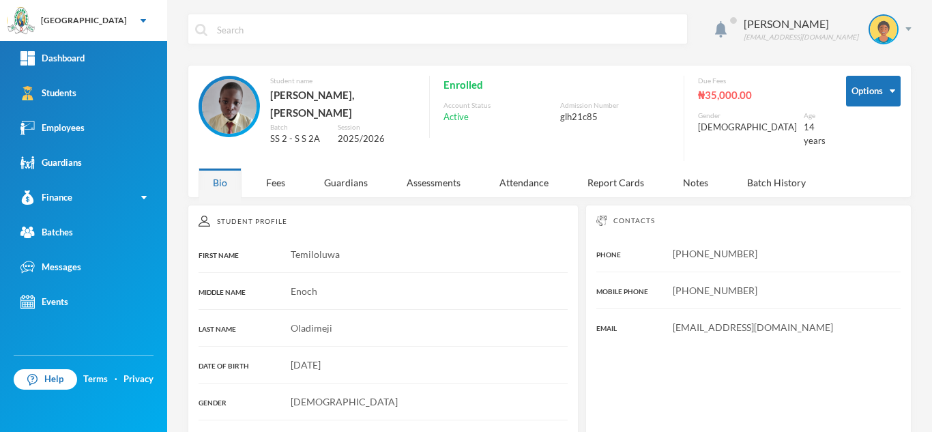
click at [274, 190] on div "Aderogba Olumide [EMAIL_ADDRESS][DOMAIN_NAME] Options Student name [PERSON_NAME…" at bounding box center [549, 216] width 765 height 432
click at [266, 169] on div "Fees" at bounding box center [276, 182] width 48 height 29
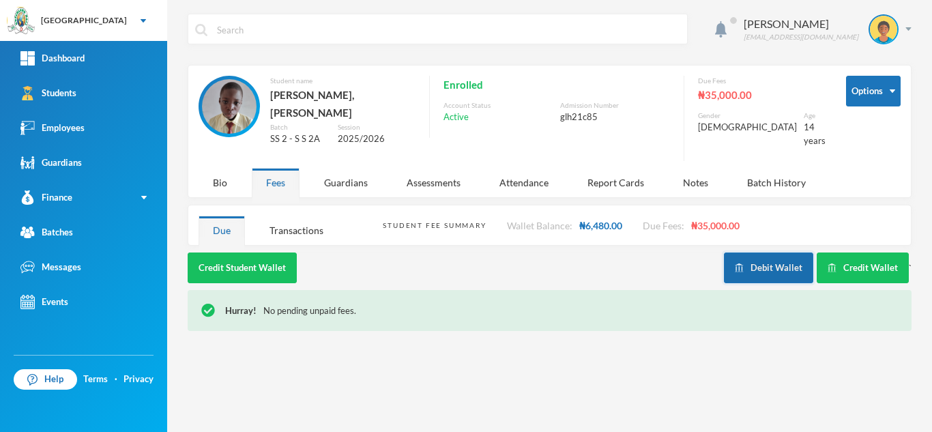
click at [749, 253] on button "Debit Wallet" at bounding box center [768, 268] width 89 height 31
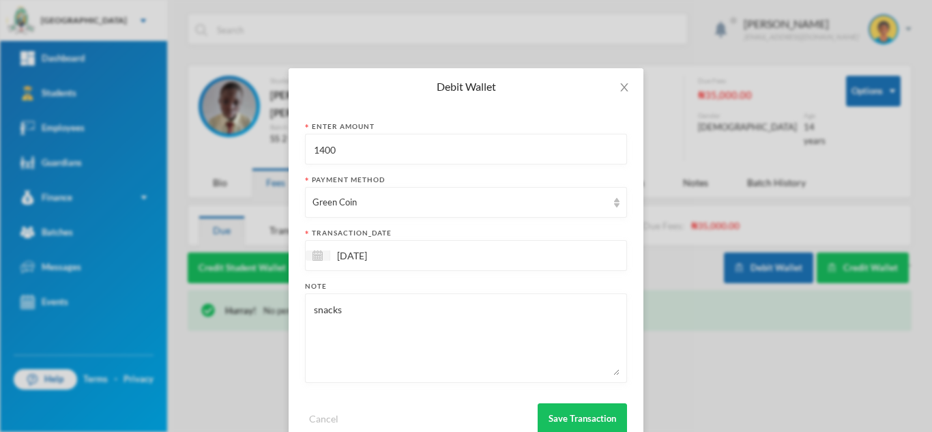
drag, startPoint x: 367, startPoint y: 156, endPoint x: 190, endPoint y: 145, distance: 177.1
click at [220, 141] on div "Debit Wallet Enter Amount 1400 Payment Method Green Coin transaction_date [DATE…" at bounding box center [466, 216] width 932 height 432
type input "500"
click at [558, 414] on button "Save Transaction" at bounding box center [582, 418] width 89 height 31
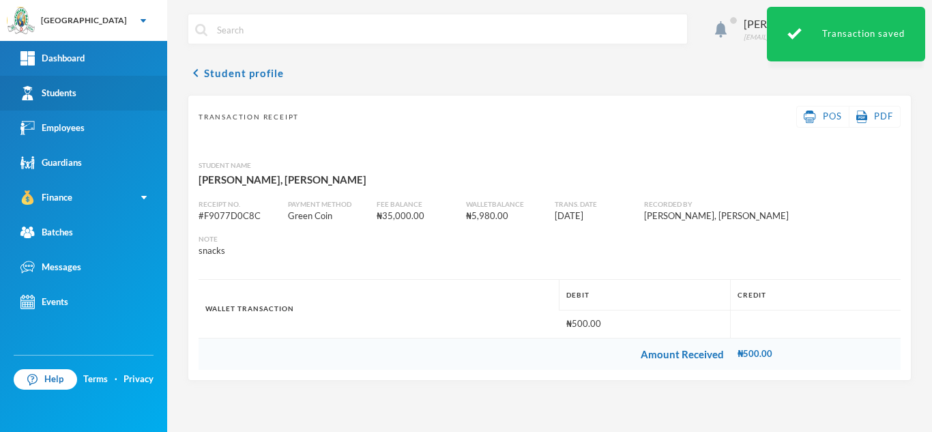
click at [73, 104] on link "Students" at bounding box center [83, 93] width 167 height 35
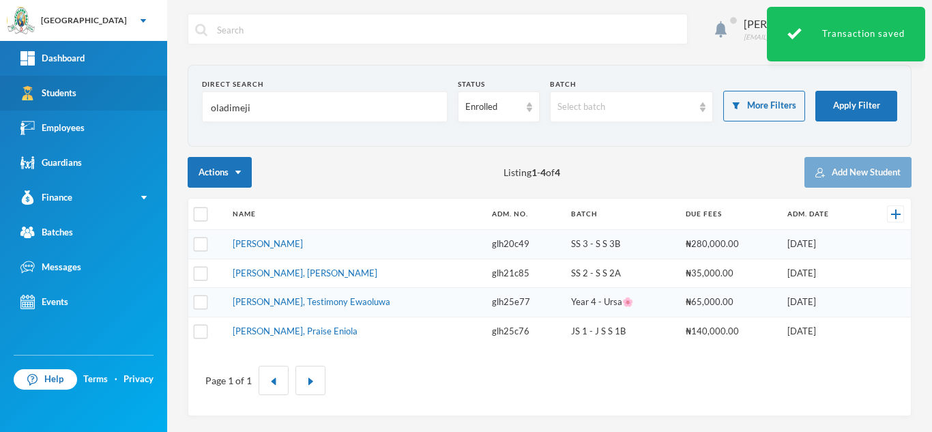
drag, startPoint x: 265, startPoint y: 113, endPoint x: 126, endPoint y: 93, distance: 140.0
click at [126, 93] on div "Greenland Hall Your Bluebic Account Greenland Hall Add a New School Dashboard S…" at bounding box center [466, 216] width 932 height 432
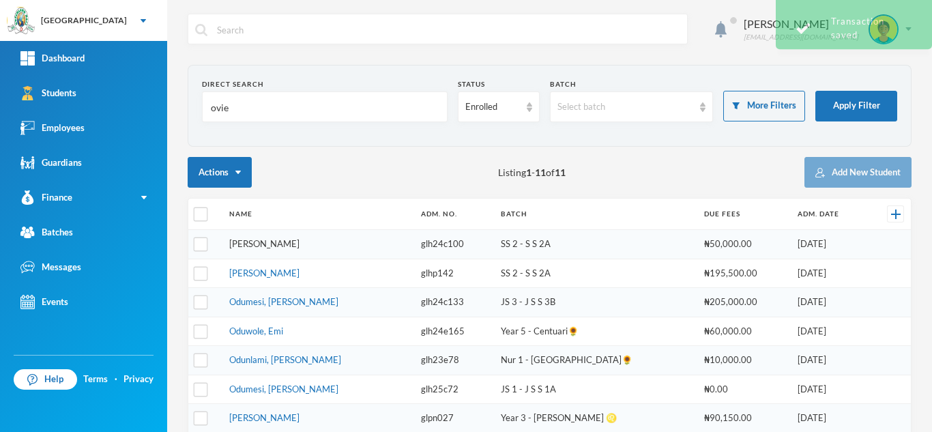
type input "ovie"
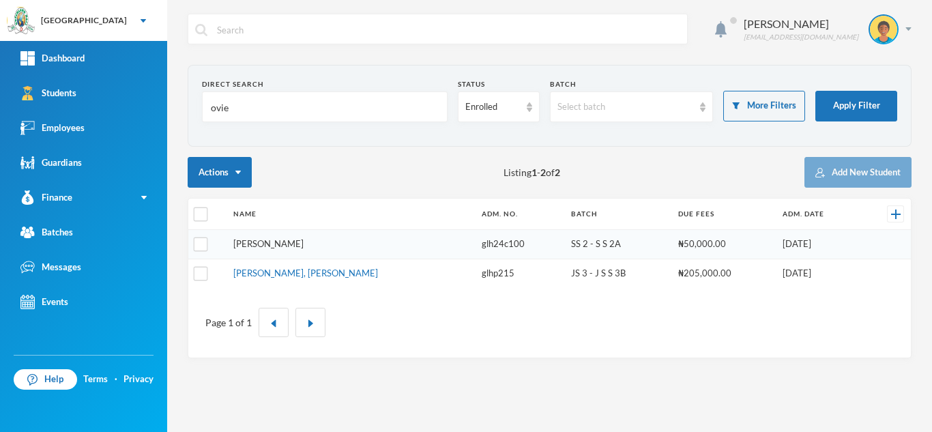
click at [266, 242] on link "[PERSON_NAME]" at bounding box center [268, 243] width 70 height 11
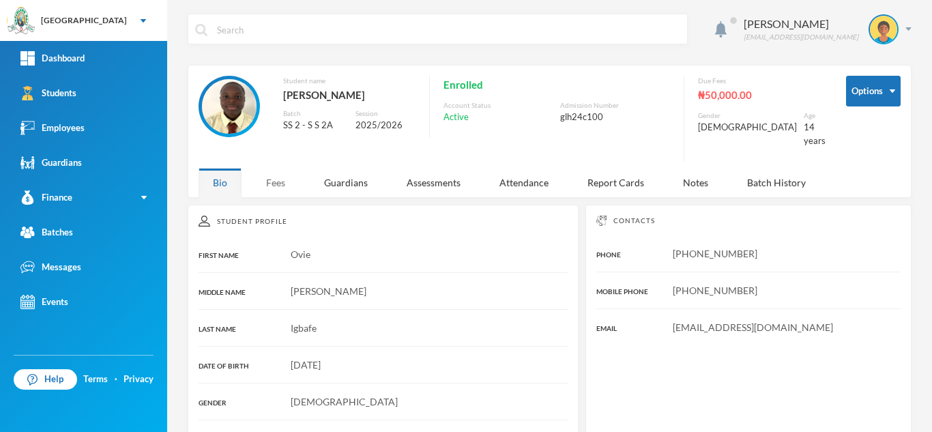
click at [282, 172] on div "Fees" at bounding box center [276, 182] width 48 height 29
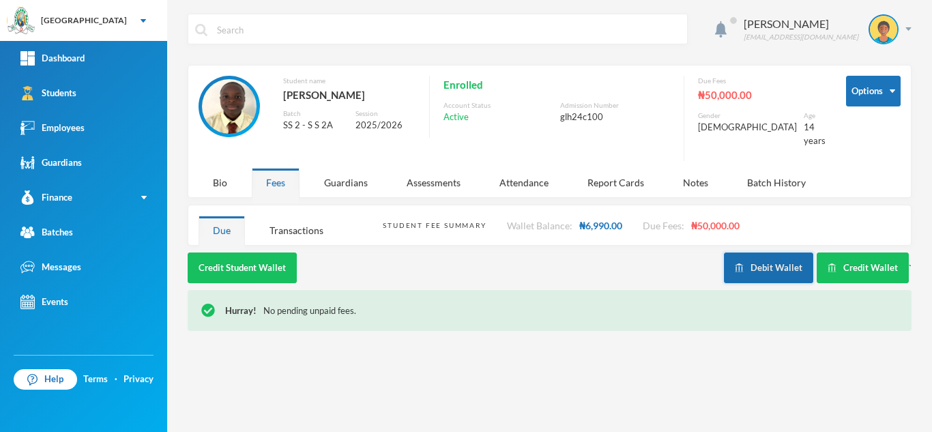
click at [781, 259] on button "Debit Wallet" at bounding box center [768, 268] width 89 height 31
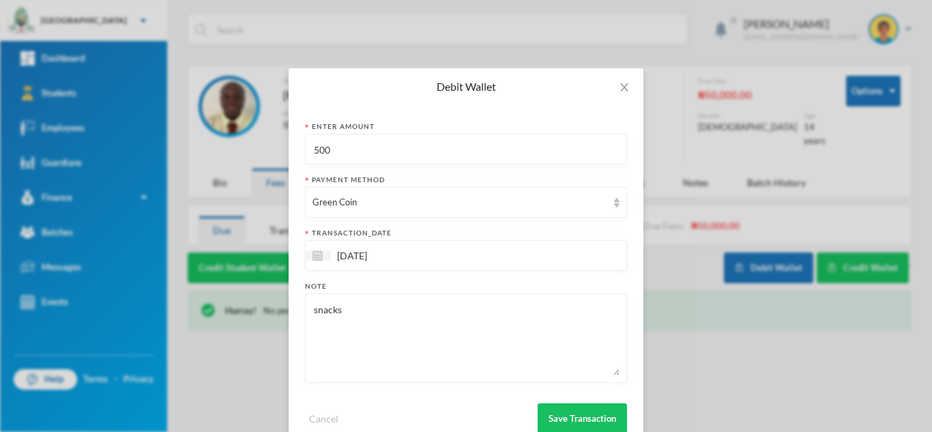
drag, startPoint x: 298, startPoint y: 154, endPoint x: 233, endPoint y: 151, distance: 64.9
click at [233, 151] on div "Debit Wallet Enter Amount 500 Payment Method Green Coin transaction_date [DATE]…" at bounding box center [466, 216] width 932 height 432
type input "700"
click at [596, 416] on button "Save Transaction" at bounding box center [582, 418] width 89 height 31
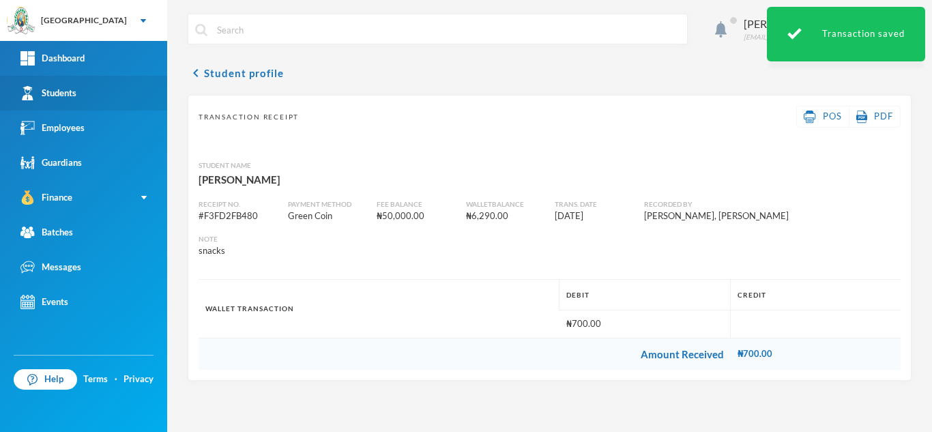
click at [80, 97] on link "Students" at bounding box center [83, 93] width 167 height 35
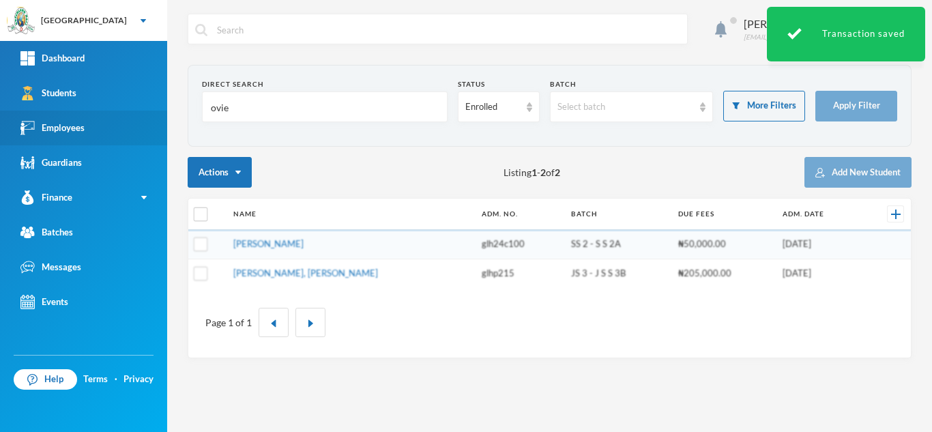
drag, startPoint x: 268, startPoint y: 116, endPoint x: 158, endPoint y: 111, distance: 110.0
click at [158, 111] on div "Greenland Hall Your Bluebic Account Greenland Hall Add a New School Dashboard S…" at bounding box center [466, 216] width 932 height 432
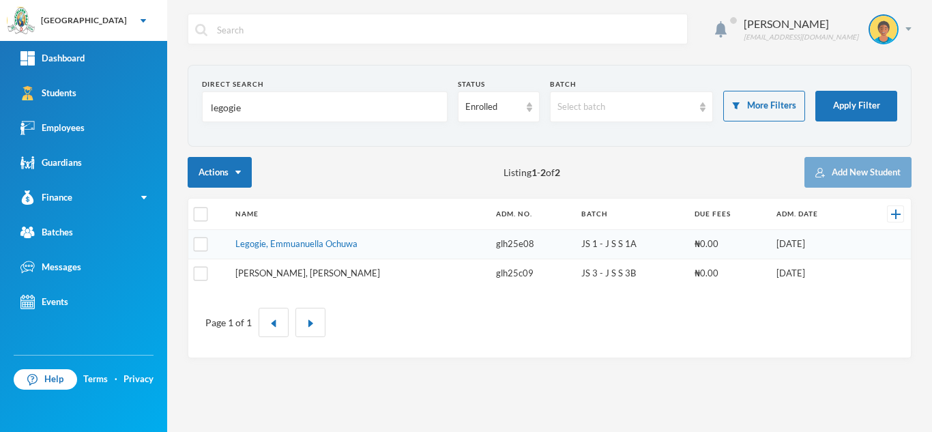
type input "legogie"
click at [279, 270] on link "[PERSON_NAME], [PERSON_NAME]" at bounding box center [307, 273] width 145 height 11
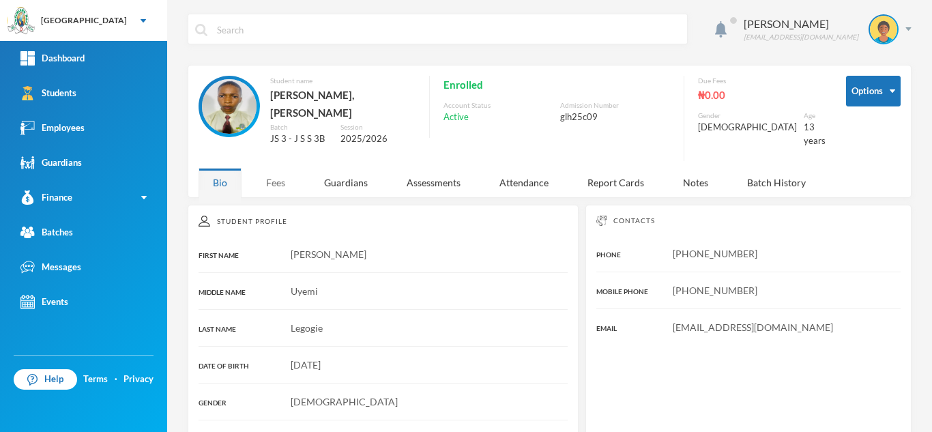
click at [271, 169] on div "Fees" at bounding box center [276, 182] width 48 height 29
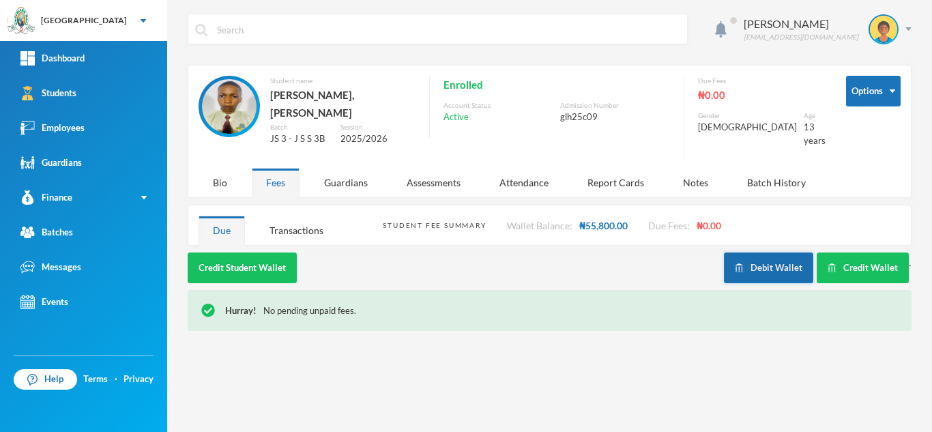
click at [757, 255] on button "Debit Wallet" at bounding box center [768, 268] width 89 height 31
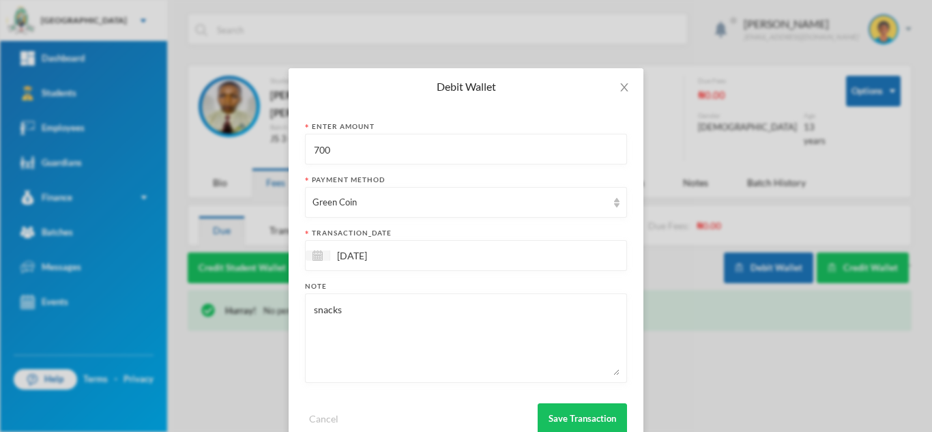
drag, startPoint x: 355, startPoint y: 149, endPoint x: 244, endPoint y: 144, distance: 111.4
click at [244, 144] on div "Debit Wallet Enter Amount 700 Payment Method Green Coin transaction_date [DATE]…" at bounding box center [466, 216] width 932 height 432
type input "3"
type input "2100"
click at [545, 409] on button "Save Transaction" at bounding box center [582, 418] width 89 height 31
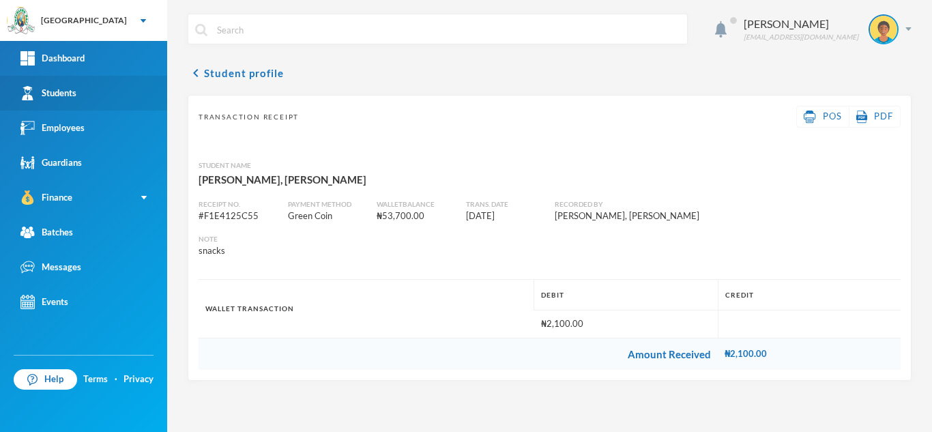
click at [107, 99] on link "Students" at bounding box center [83, 93] width 167 height 35
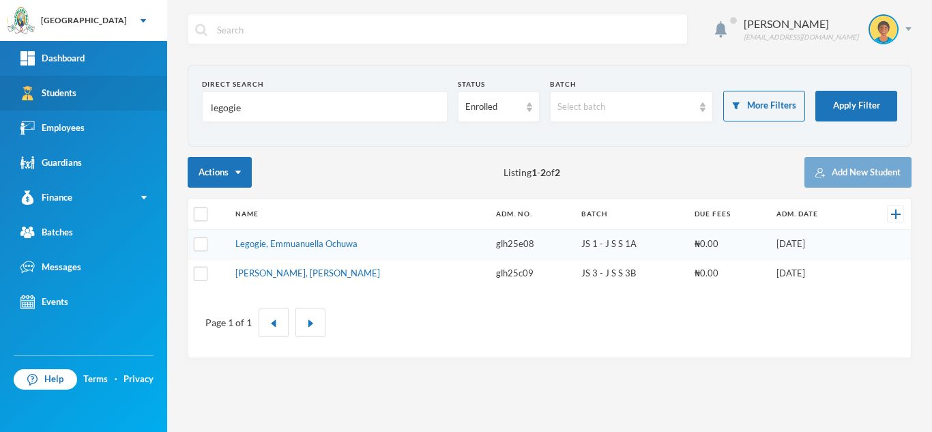
drag, startPoint x: 264, startPoint y: 106, endPoint x: 114, endPoint y: 104, distance: 150.2
click at [124, 104] on div "Greenland Hall Your Bluebic Account Greenland Hall Add a New School Dashboard S…" at bounding box center [466, 216] width 932 height 432
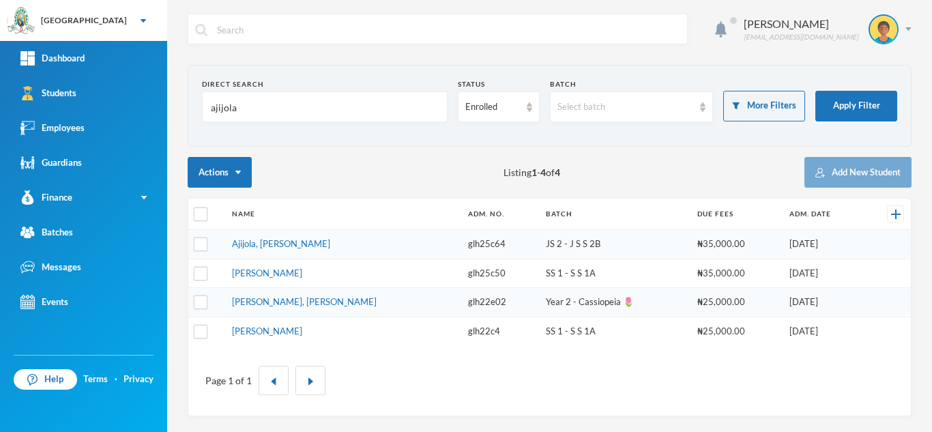
type input "ajijola"
click at [280, 248] on link "Ajijola, [PERSON_NAME]" at bounding box center [281, 243] width 98 height 11
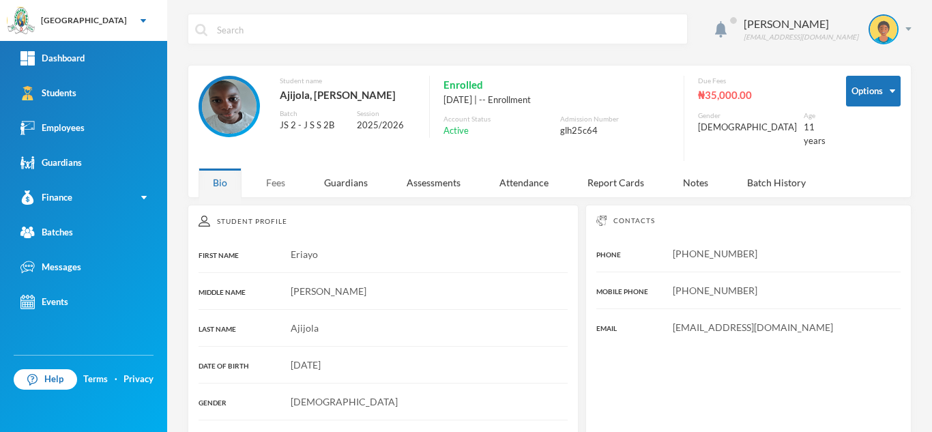
click at [272, 168] on div "Fees" at bounding box center [276, 182] width 48 height 29
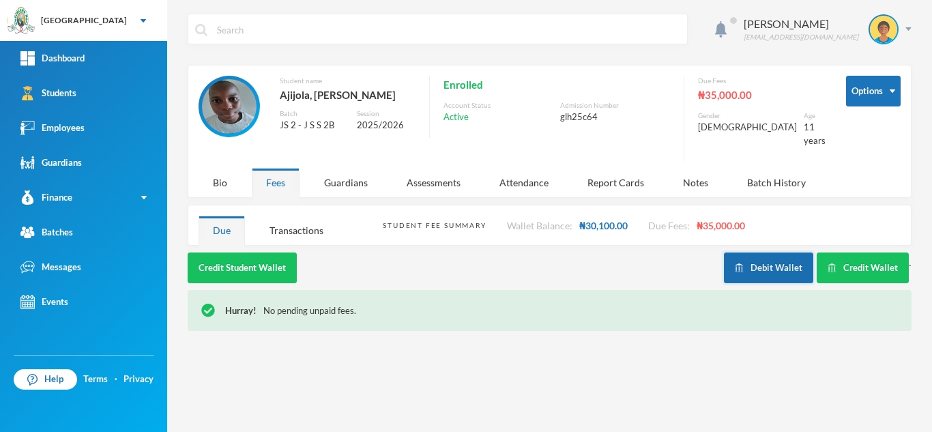
click at [754, 257] on button "Debit Wallet" at bounding box center [768, 268] width 89 height 31
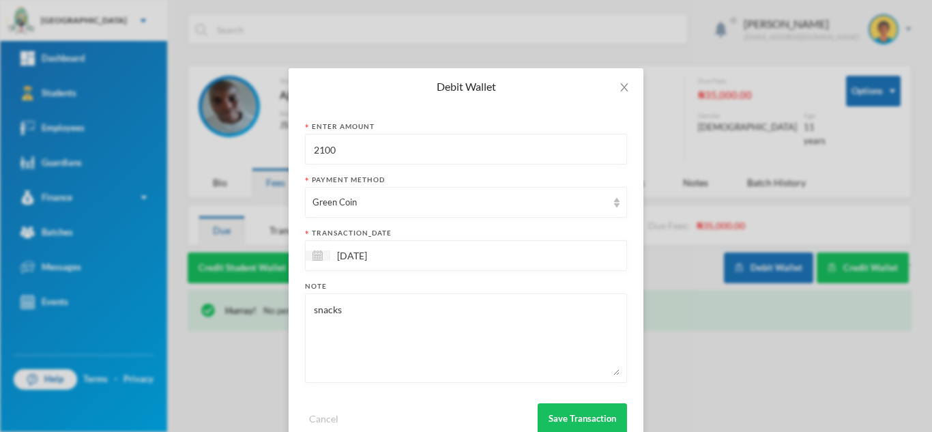
drag, startPoint x: 354, startPoint y: 152, endPoint x: 199, endPoint y: 130, distance: 155.8
click at [225, 130] on div "Debit Wallet Enter Amount 2100 Payment Method Green Coin transaction_date [DATE…" at bounding box center [466, 216] width 932 height 432
type input "600"
click at [560, 416] on button "Save Transaction" at bounding box center [582, 418] width 89 height 31
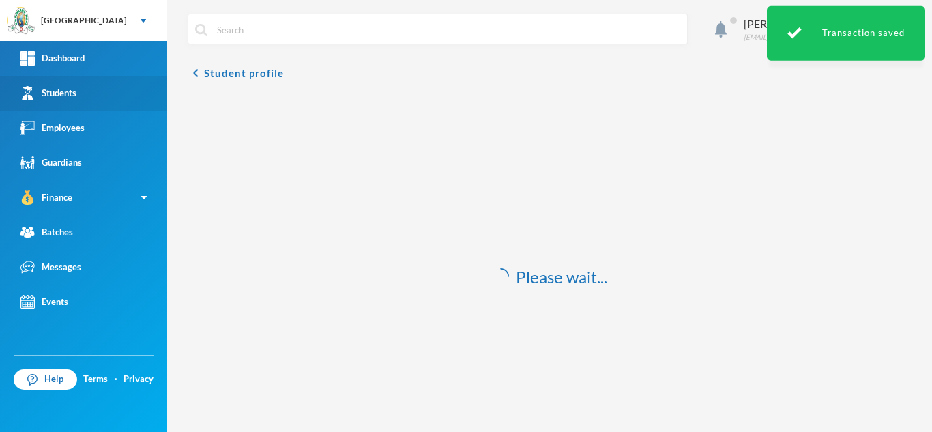
click at [66, 96] on div "Students" at bounding box center [48, 93] width 56 height 14
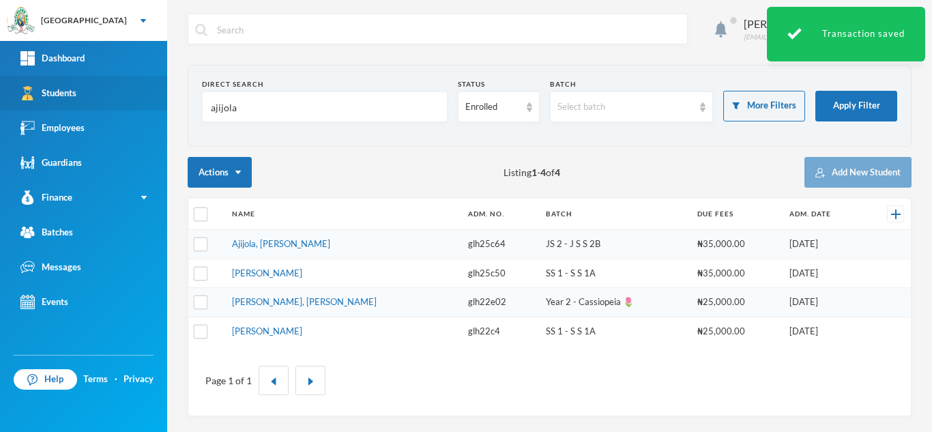
drag, startPoint x: 250, startPoint y: 104, endPoint x: 156, endPoint y: 103, distance: 93.5
click at [156, 103] on div "Greenland Hall Your Bluebic Account Greenland Hall Add a New School Dashboard S…" at bounding box center [466, 216] width 932 height 432
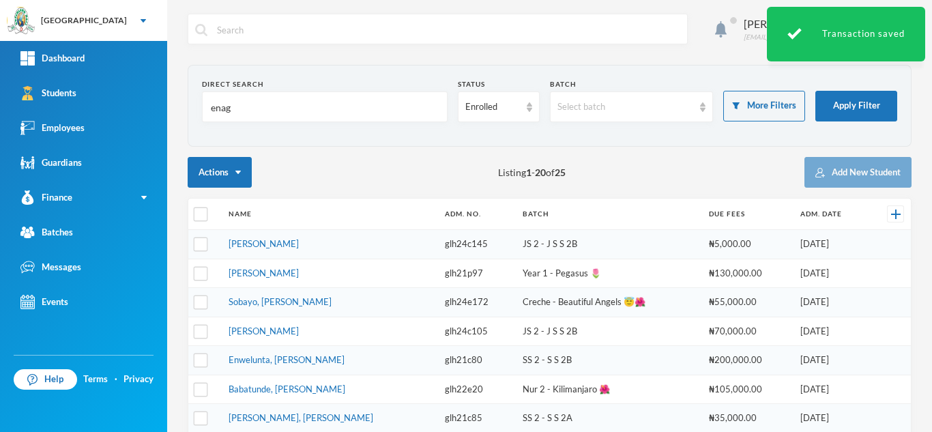
type input "enag"
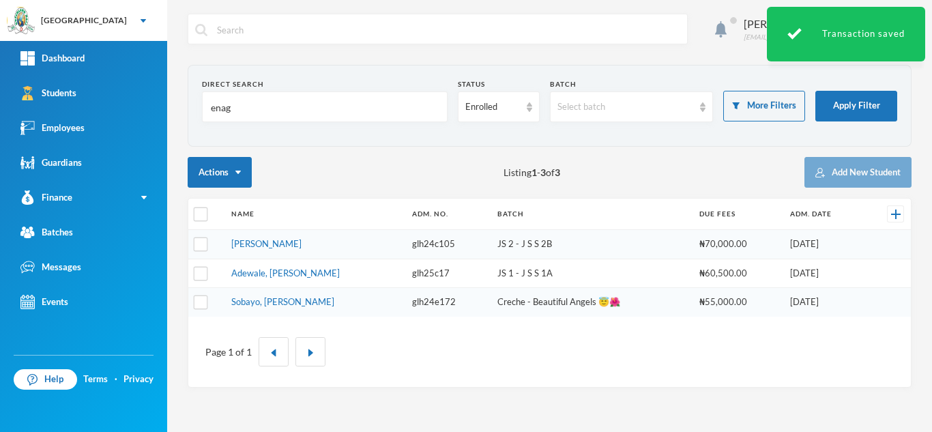
click at [254, 248] on link "[PERSON_NAME]" at bounding box center [266, 243] width 70 height 11
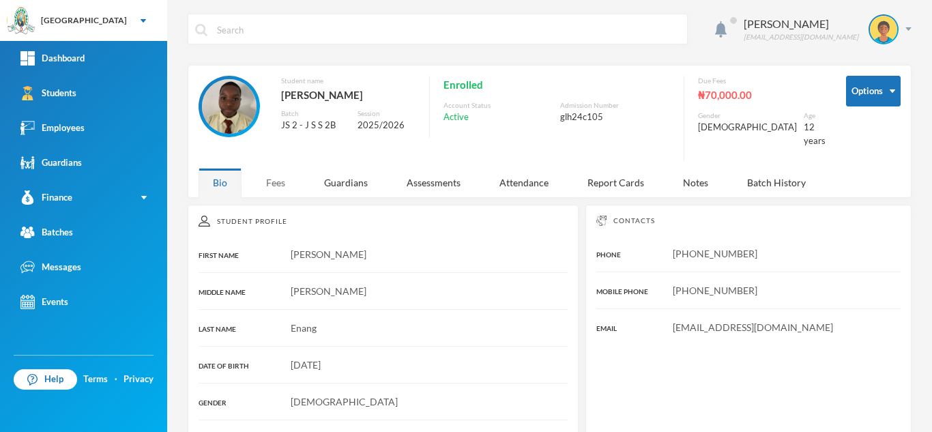
click at [262, 171] on div "Fees" at bounding box center [276, 182] width 48 height 29
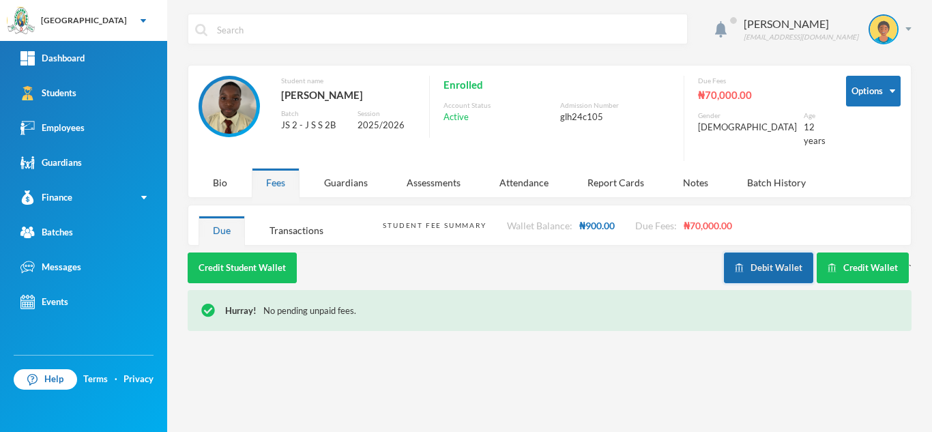
click at [777, 263] on button "Debit Wallet" at bounding box center [768, 268] width 89 height 31
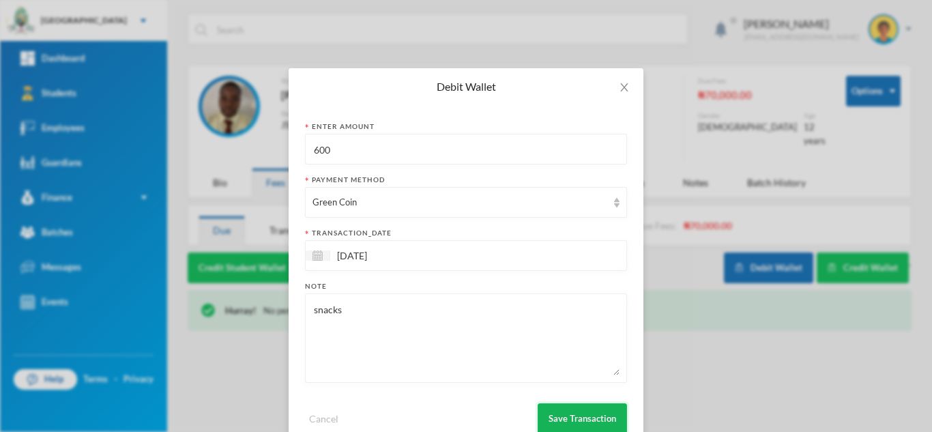
click at [582, 412] on button "Save Transaction" at bounding box center [582, 418] width 89 height 31
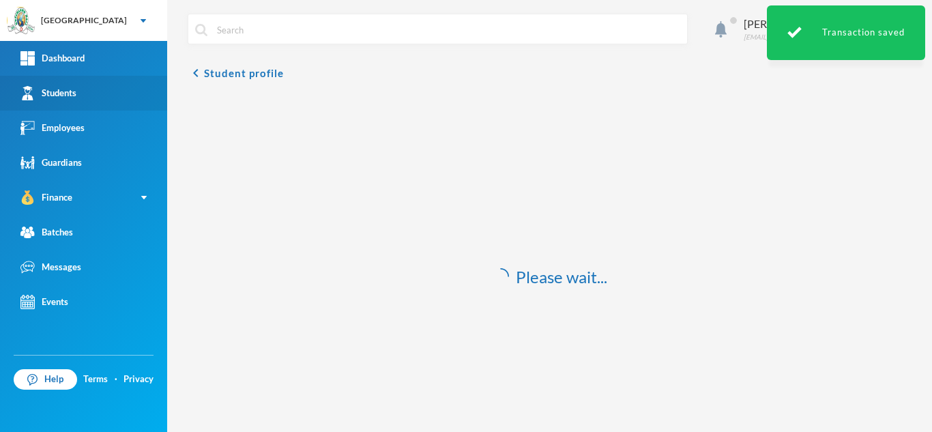
click at [111, 96] on link "Students" at bounding box center [83, 93] width 167 height 35
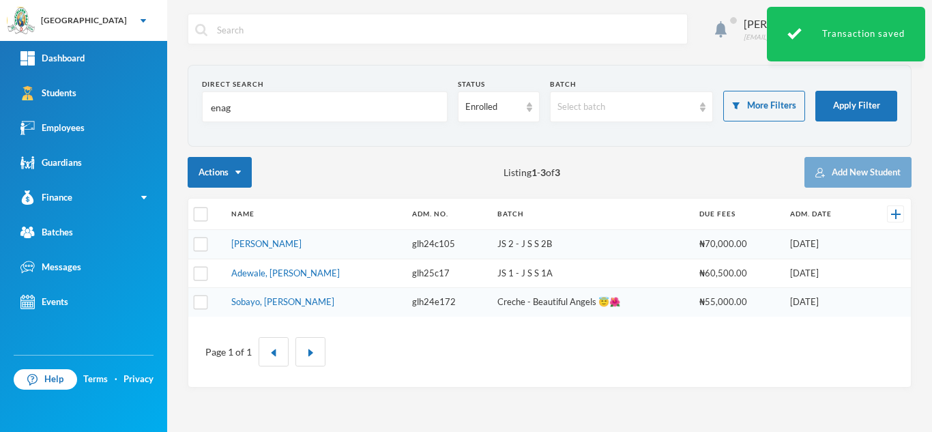
drag, startPoint x: 311, startPoint y: 122, endPoint x: 216, endPoint y: 111, distance: 95.5
click at [216, 111] on input "enag" at bounding box center [325, 107] width 231 height 31
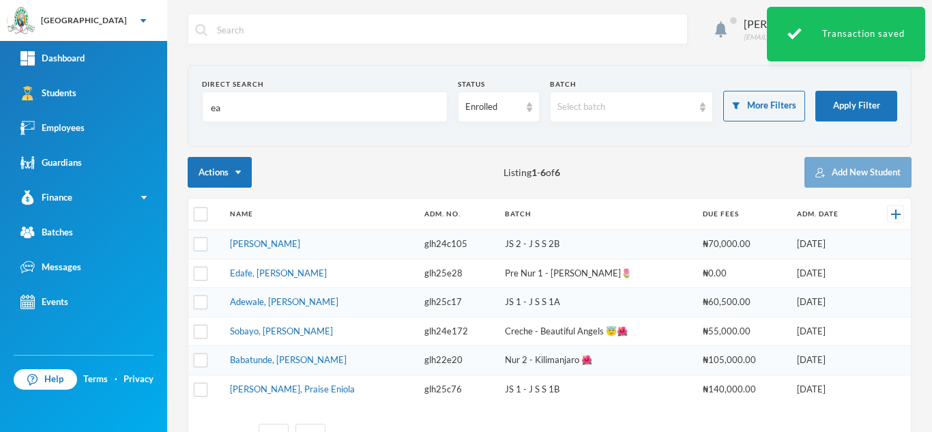
type input "e"
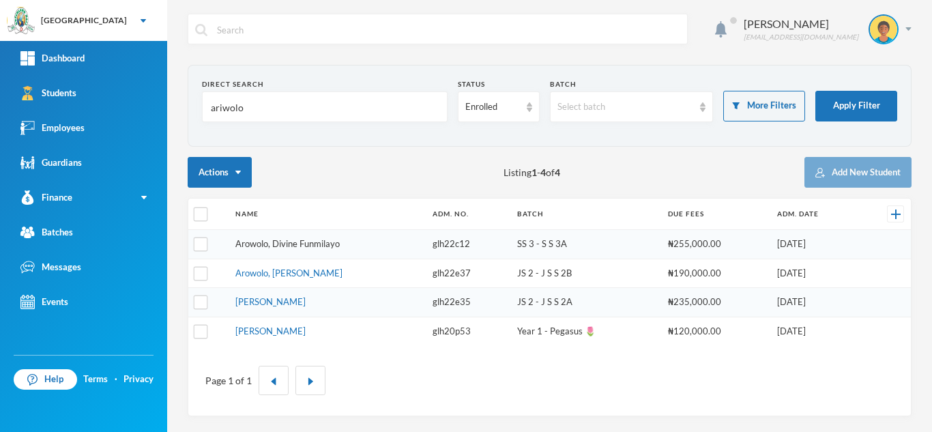
type input "ariwolo"
click at [285, 244] on link "Arowolo, Divine Funmilayo" at bounding box center [287, 243] width 104 height 11
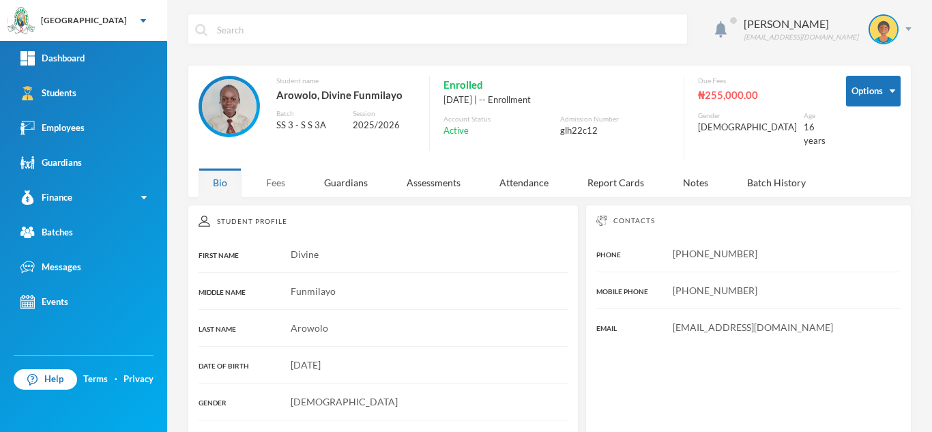
click at [283, 168] on div "Fees" at bounding box center [276, 182] width 48 height 29
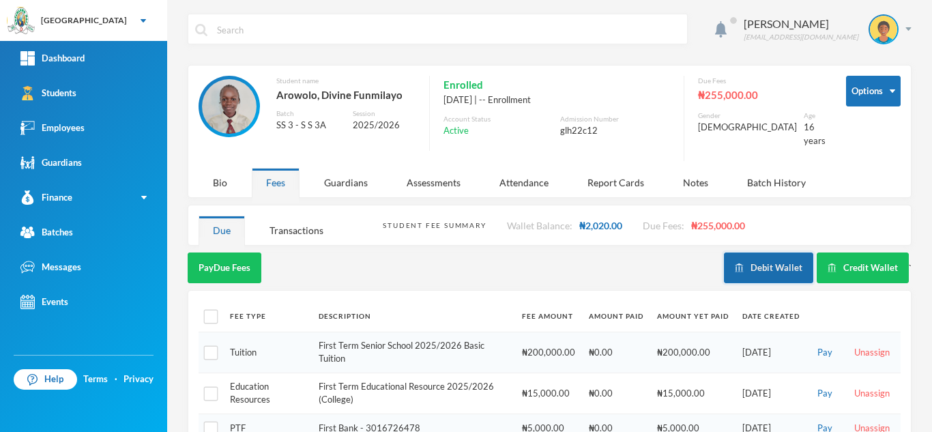
click at [732, 263] on button "Debit Wallet" at bounding box center [768, 268] width 89 height 31
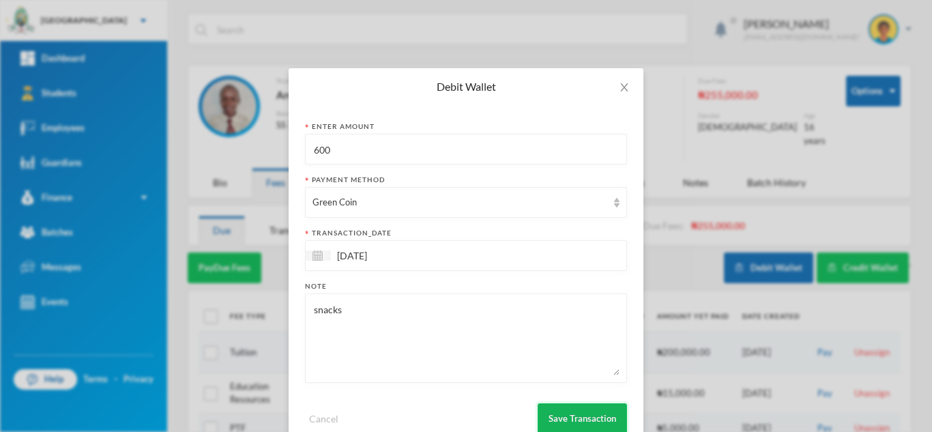
click at [552, 414] on button "Save Transaction" at bounding box center [582, 418] width 89 height 31
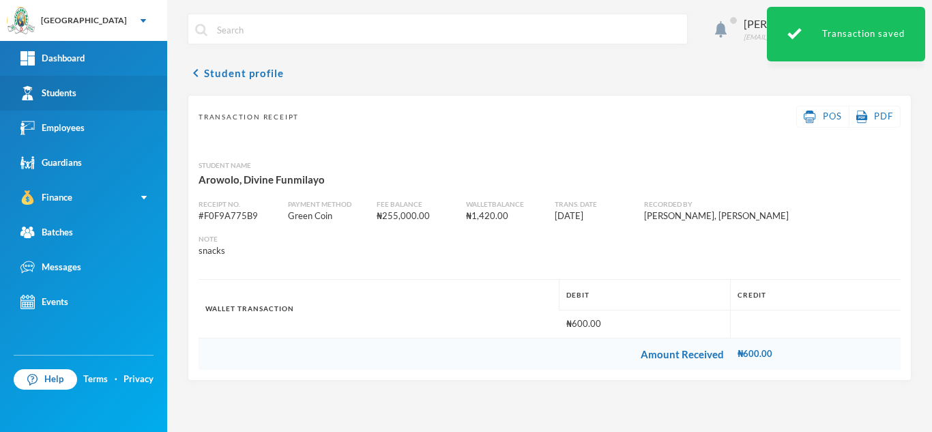
click at [126, 89] on link "Students" at bounding box center [83, 93] width 167 height 35
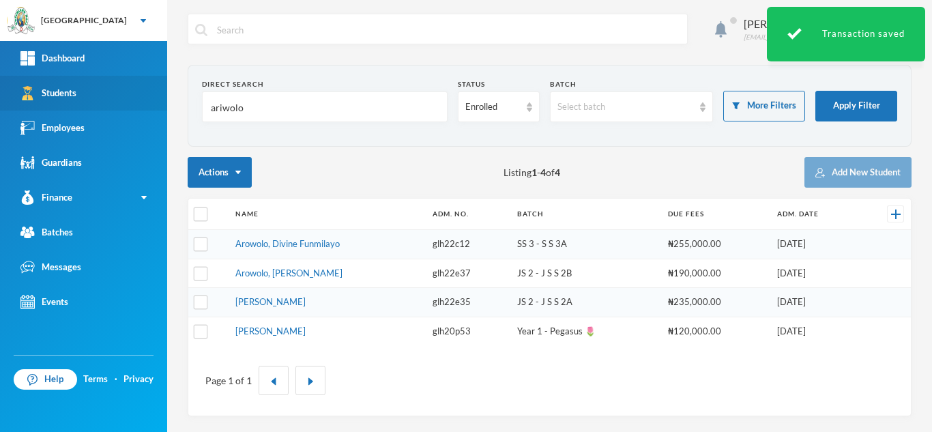
drag, startPoint x: 180, startPoint y: 109, endPoint x: 91, endPoint y: 104, distance: 88.1
click at [91, 104] on div "Greenland Hall Your Bluebic Account Greenland Hall Add a New School Dashboard S…" at bounding box center [466, 216] width 932 height 432
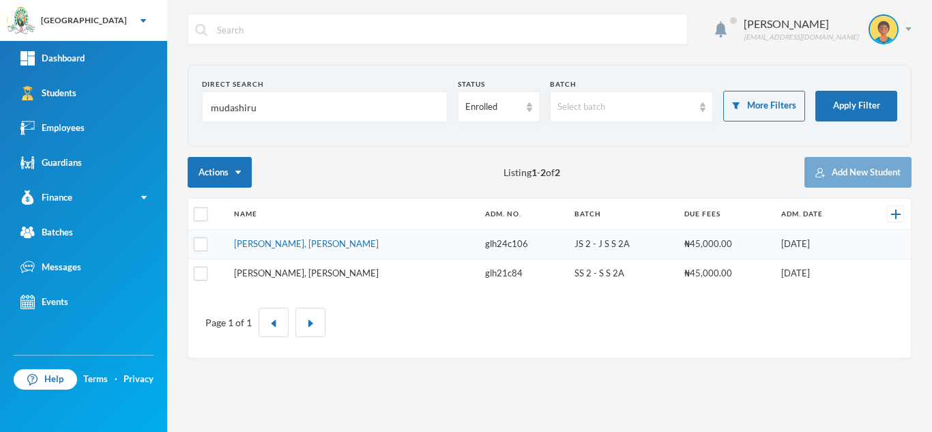
type input "mudashiru"
click at [312, 270] on link "[PERSON_NAME], [PERSON_NAME]" at bounding box center [306, 273] width 145 height 11
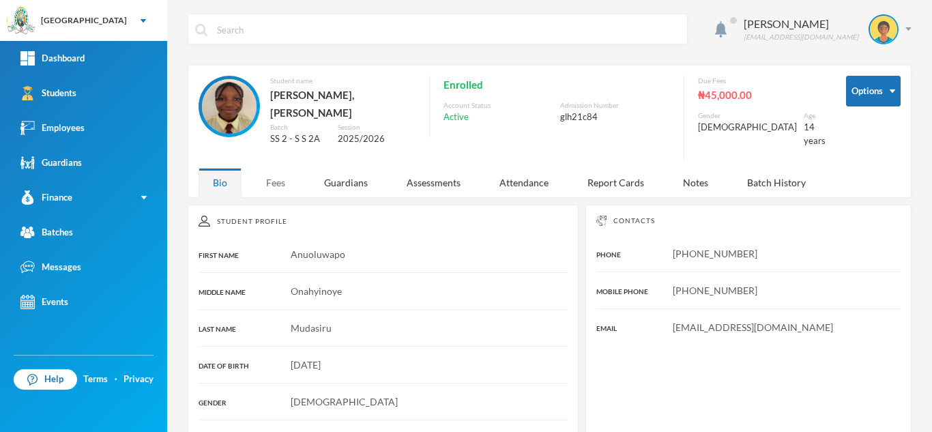
click at [274, 179] on div "Fees" at bounding box center [276, 182] width 48 height 29
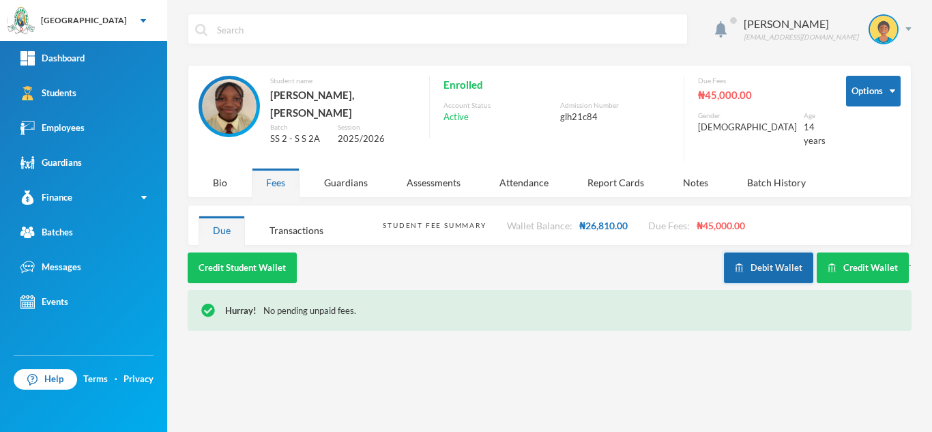
click at [761, 266] on button "Debit Wallet" at bounding box center [768, 268] width 89 height 31
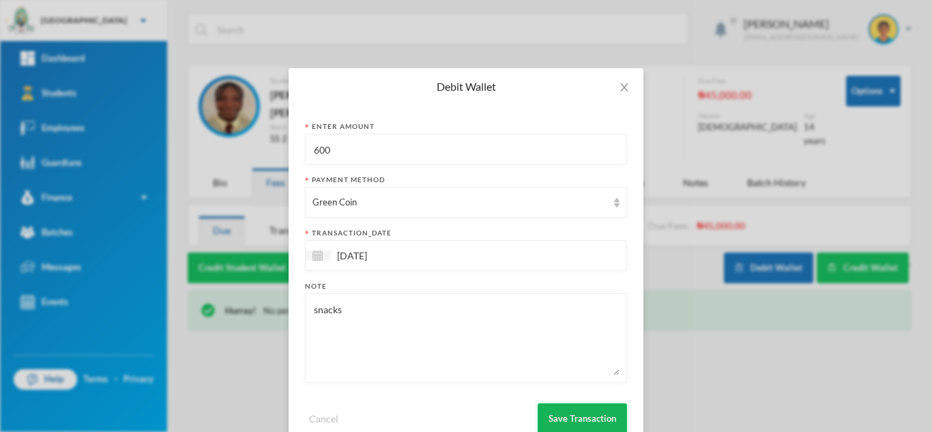
click at [590, 415] on button "Save Transaction" at bounding box center [582, 418] width 89 height 31
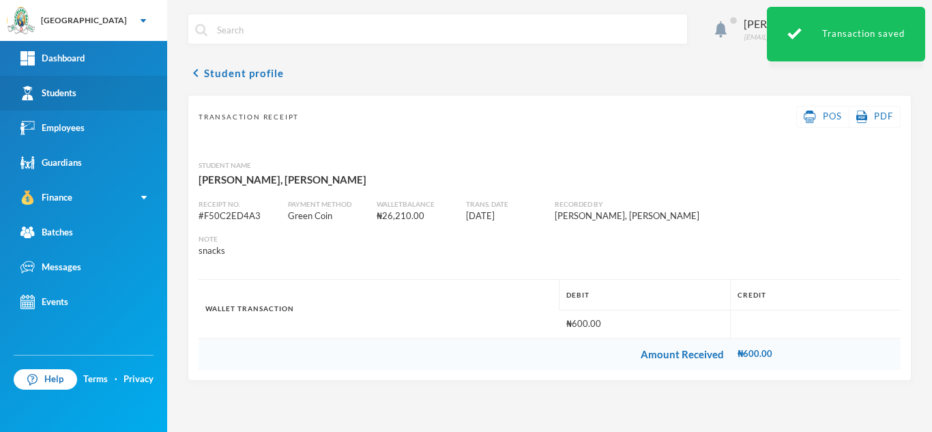
click at [113, 90] on link "Students" at bounding box center [83, 93] width 167 height 35
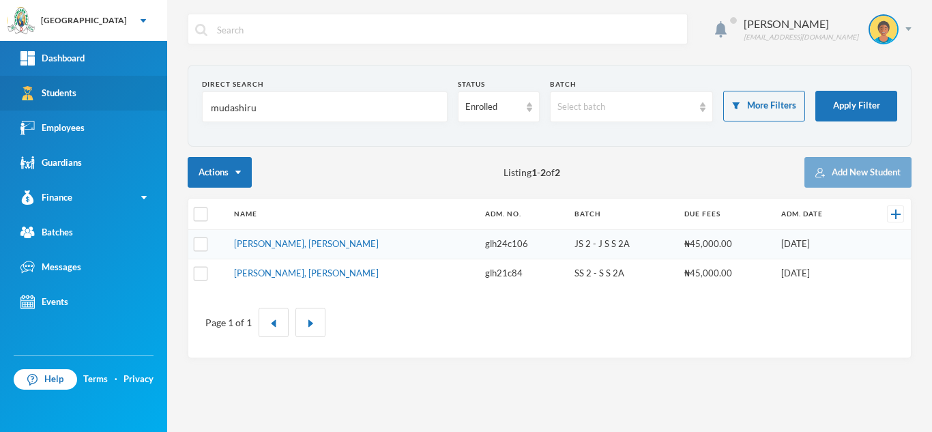
drag, startPoint x: 124, startPoint y: 86, endPoint x: 112, endPoint y: 86, distance: 12.3
click at [112, 86] on div "Greenland Hall Your Bluebic Account Greenland Hall Add a New School Dashboard S…" at bounding box center [466, 216] width 932 height 432
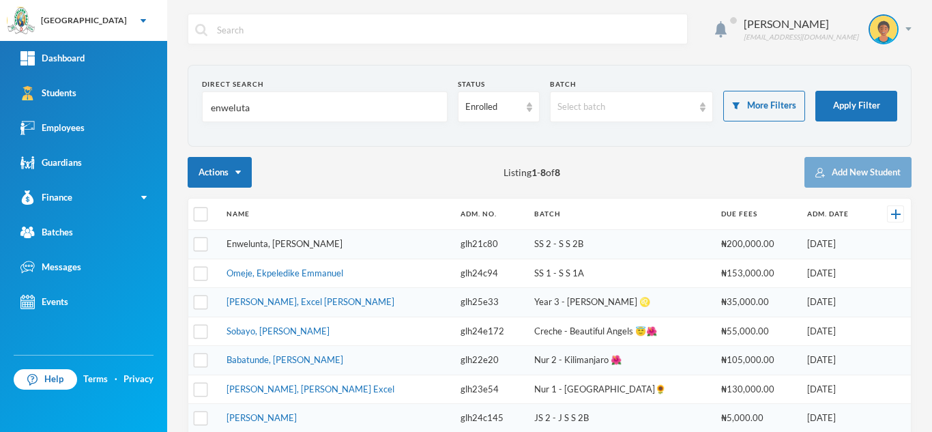
type input "enweluta"
click at [272, 245] on link "Enwelunta, [PERSON_NAME]" at bounding box center [285, 243] width 116 height 11
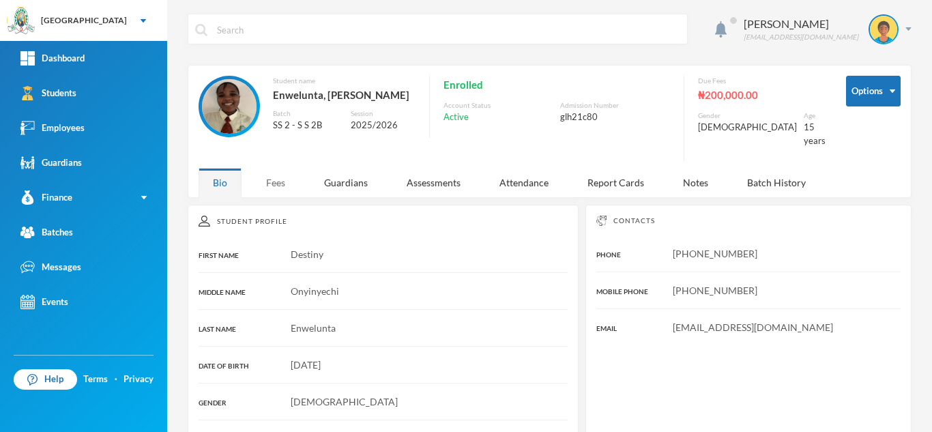
click at [278, 170] on div "Fees" at bounding box center [276, 182] width 48 height 29
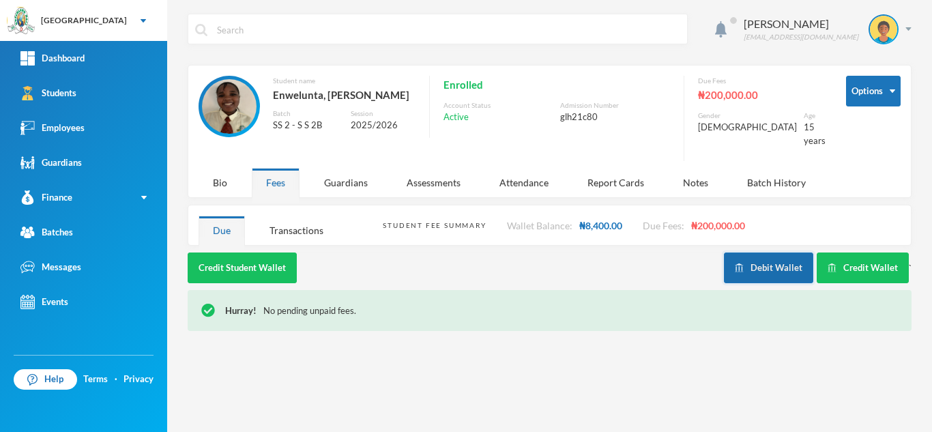
click at [759, 259] on button "Debit Wallet" at bounding box center [768, 268] width 89 height 31
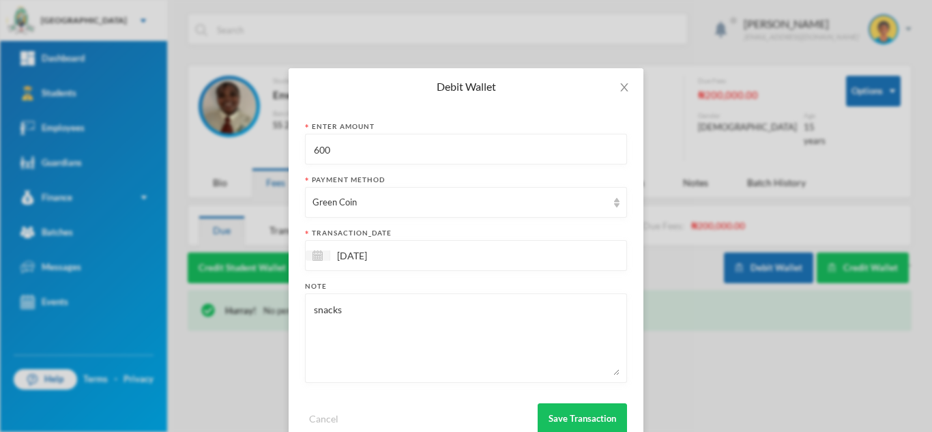
drag, startPoint x: 274, startPoint y: 141, endPoint x: 267, endPoint y: 141, distance: 6.9
click at [267, 141] on div "Debit Wallet Enter Amount 600 Payment Method Green Coin transaction_date [DATE]…" at bounding box center [466, 216] width 932 height 432
type input "1300"
click at [575, 411] on button "Save Transaction" at bounding box center [582, 418] width 89 height 31
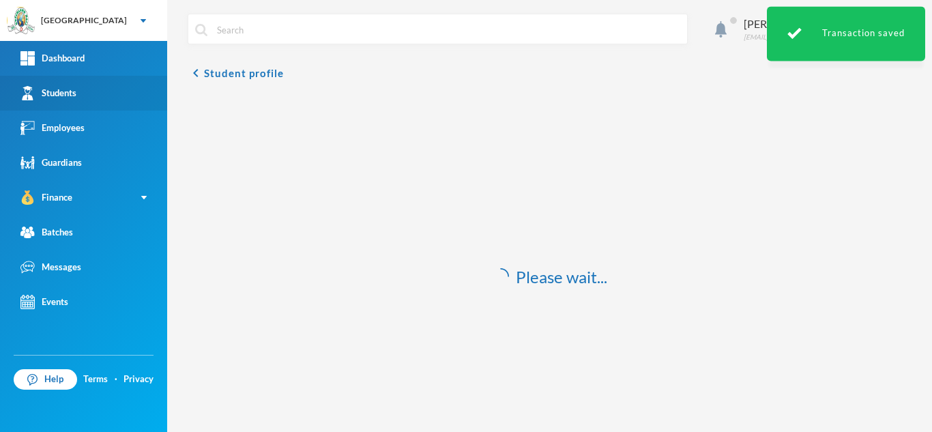
click at [111, 97] on link "Students" at bounding box center [83, 93] width 167 height 35
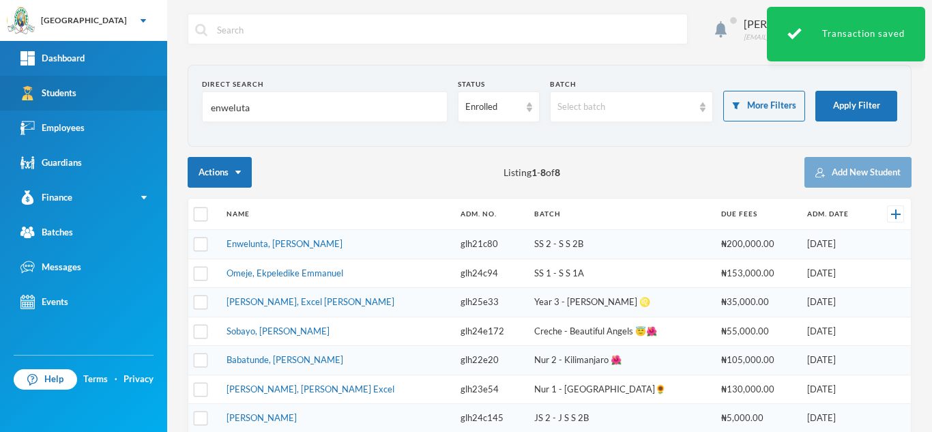
click at [169, 106] on div "Aderogba Olumide [EMAIL_ADDRESS][DOMAIN_NAME] Direct Search enweluta Status Enr…" at bounding box center [549, 216] width 765 height 432
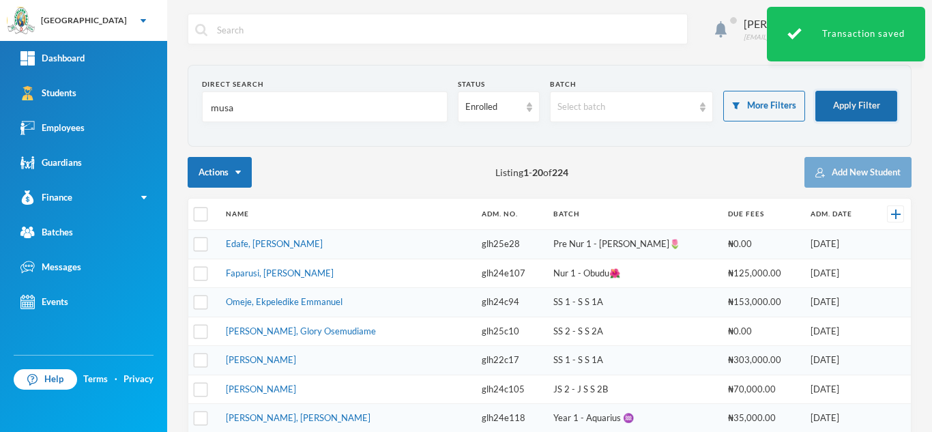
type input "musa"
click at [842, 112] on button "Apply Filter" at bounding box center [857, 106] width 82 height 31
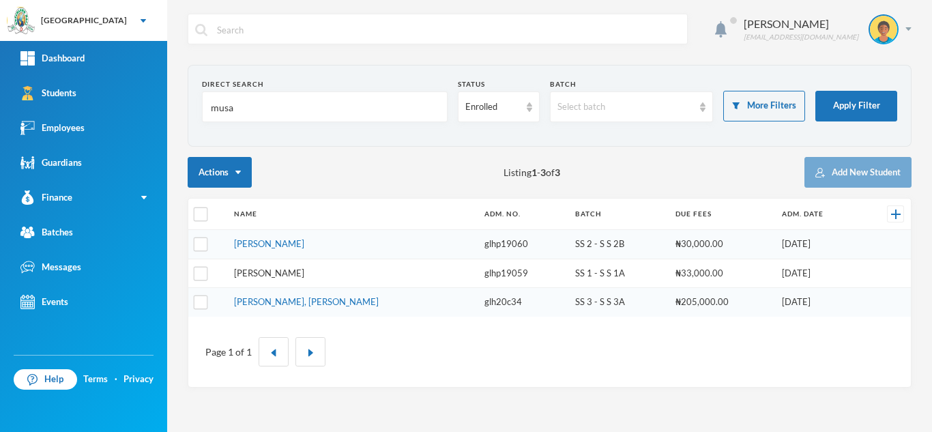
click at [271, 278] on link "[PERSON_NAME]" at bounding box center [269, 273] width 70 height 11
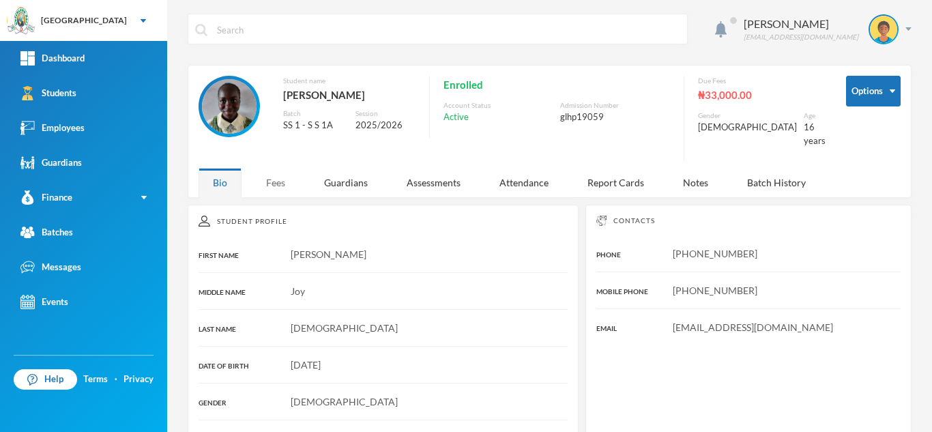
click at [285, 175] on div "Fees" at bounding box center [276, 182] width 48 height 29
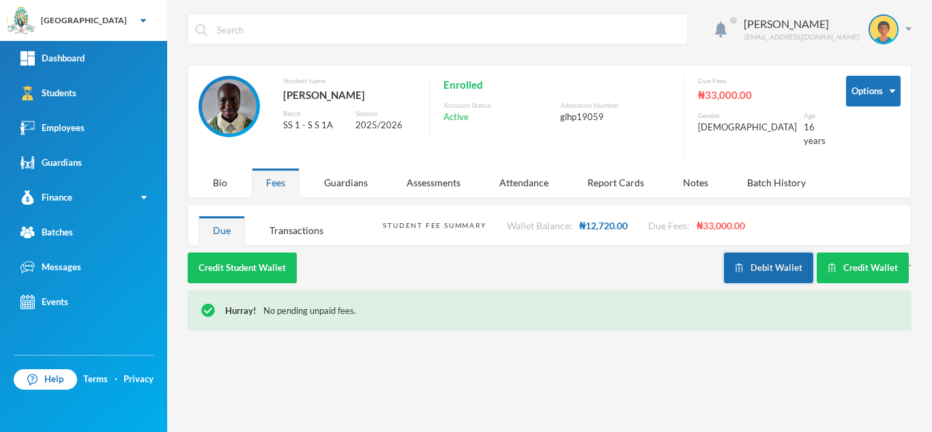
click at [769, 271] on button "Debit Wallet" at bounding box center [768, 268] width 89 height 31
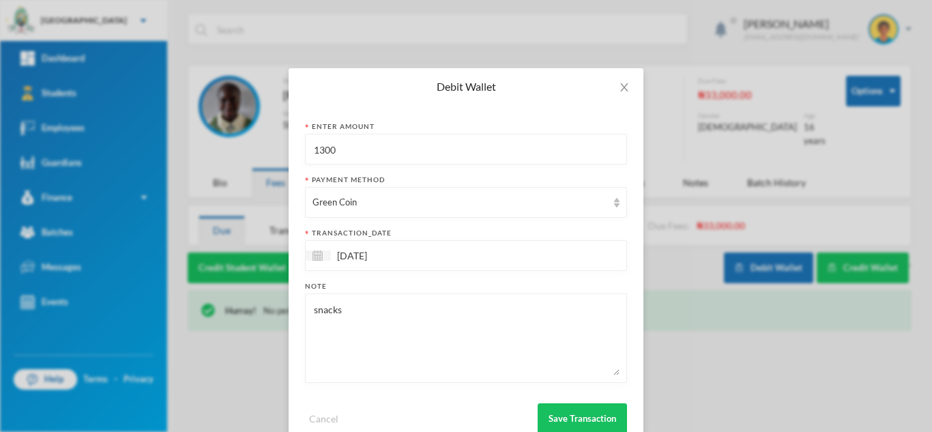
drag, startPoint x: 346, startPoint y: 143, endPoint x: 230, endPoint y: 147, distance: 116.1
click at [248, 144] on div "Debit Wallet Enter Amount 1300 Payment Method Green Coin transaction_date [DATE…" at bounding box center [466, 216] width 932 height 432
type input "1800"
click at [558, 407] on button "Save Transaction" at bounding box center [582, 418] width 89 height 31
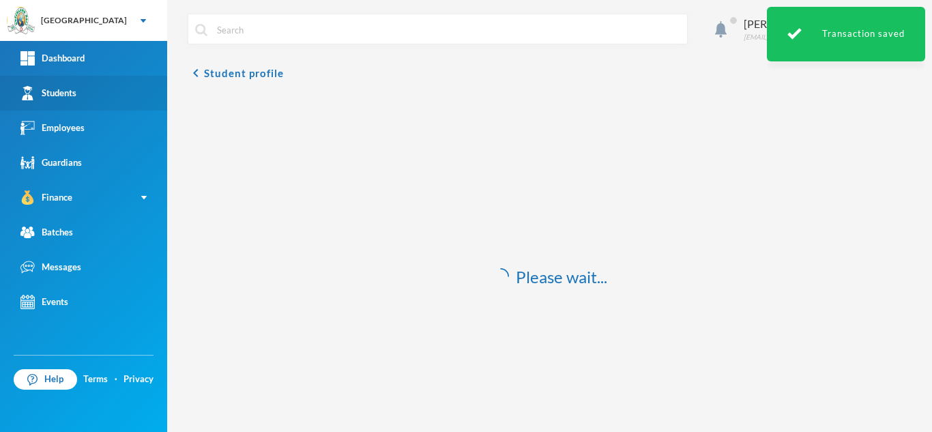
click at [38, 89] on div "Students" at bounding box center [48, 93] width 56 height 14
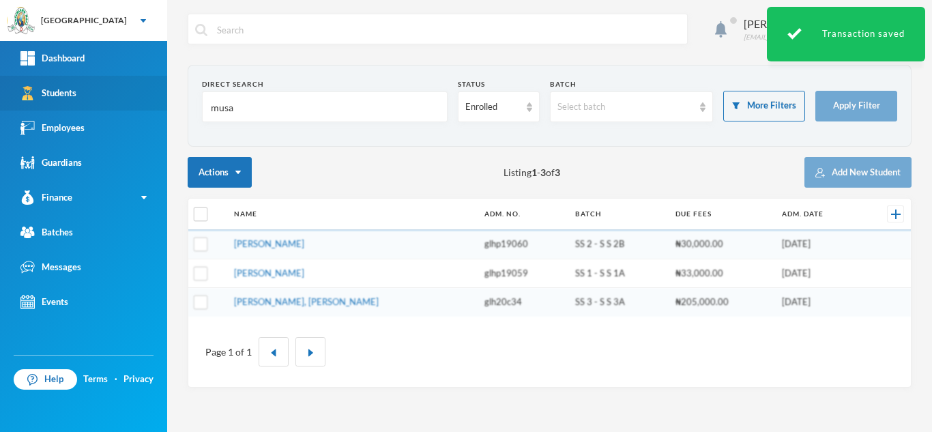
drag, startPoint x: 210, startPoint y: 104, endPoint x: 123, endPoint y: 89, distance: 88.7
click at [123, 89] on div "Greenland Hall Your Bluebic Account Greenland Hall Add a New School Dashboard S…" at bounding box center [466, 216] width 932 height 432
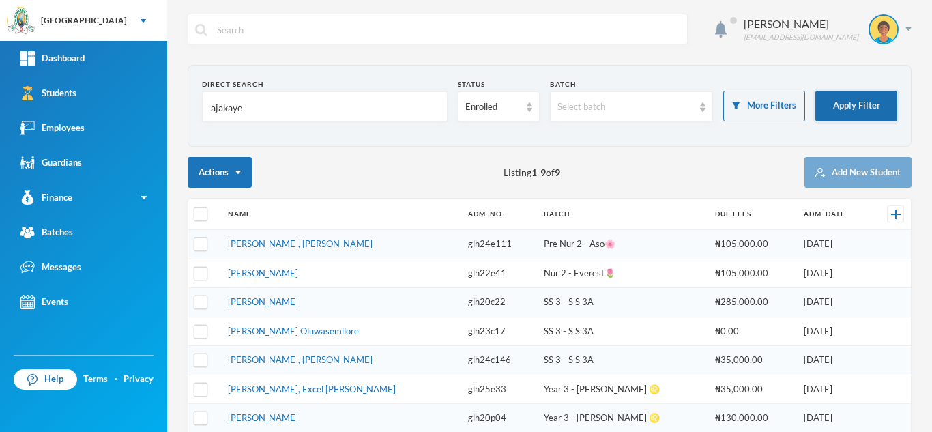
type input "ajakaye"
click at [826, 104] on button "Apply Filter" at bounding box center [857, 106] width 82 height 31
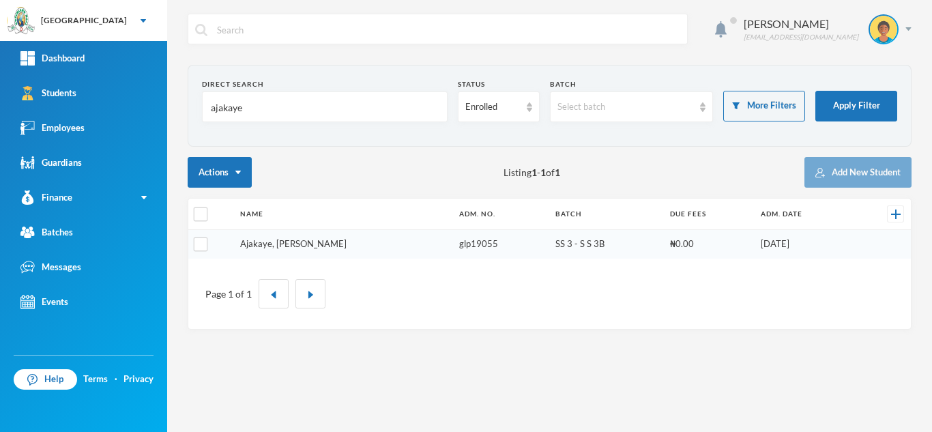
click at [269, 242] on link "Ajakaye, [PERSON_NAME]" at bounding box center [293, 243] width 106 height 11
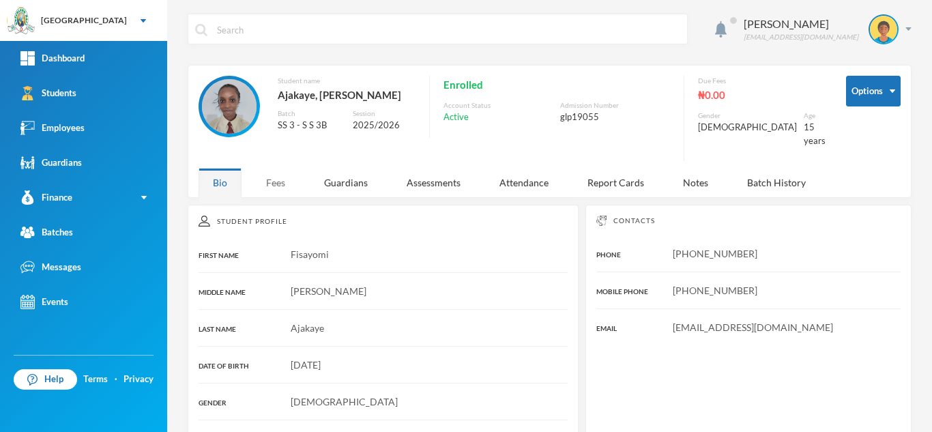
click at [274, 168] on div "Fees" at bounding box center [276, 182] width 48 height 29
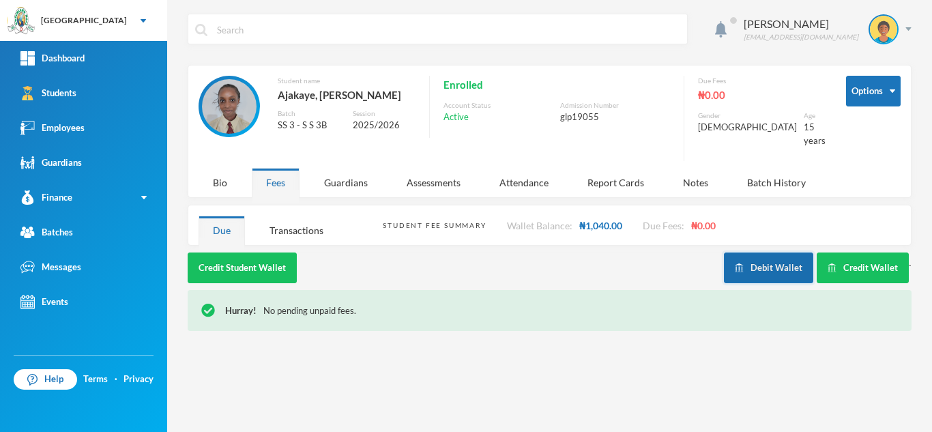
click at [779, 253] on button "Debit Wallet" at bounding box center [768, 268] width 89 height 31
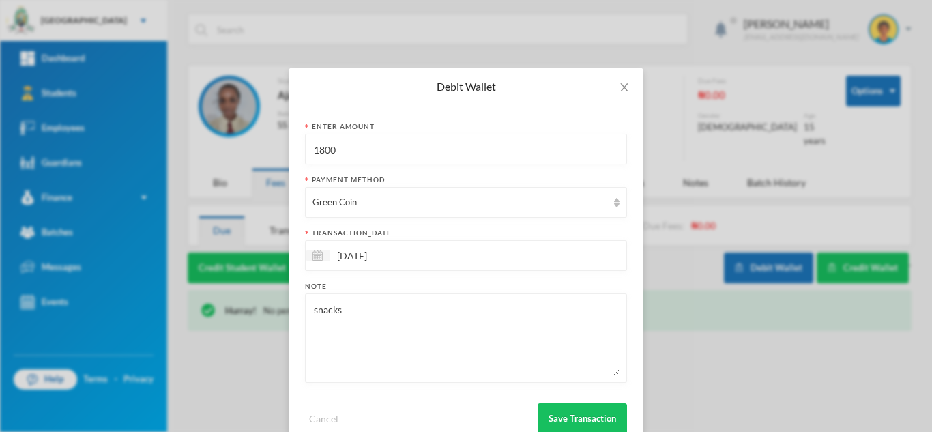
click at [257, 153] on div "Debit Wallet Enter Amount 1800 Payment Method Green Coin transaction_date [DATE…" at bounding box center [466, 216] width 932 height 432
type input "400"
click at [567, 420] on button "Save Transaction" at bounding box center [582, 418] width 89 height 31
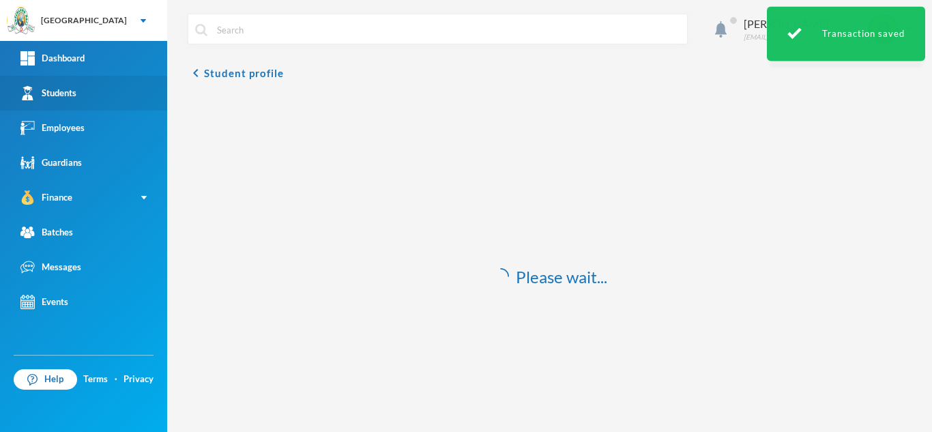
click at [104, 92] on link "Students" at bounding box center [83, 93] width 167 height 35
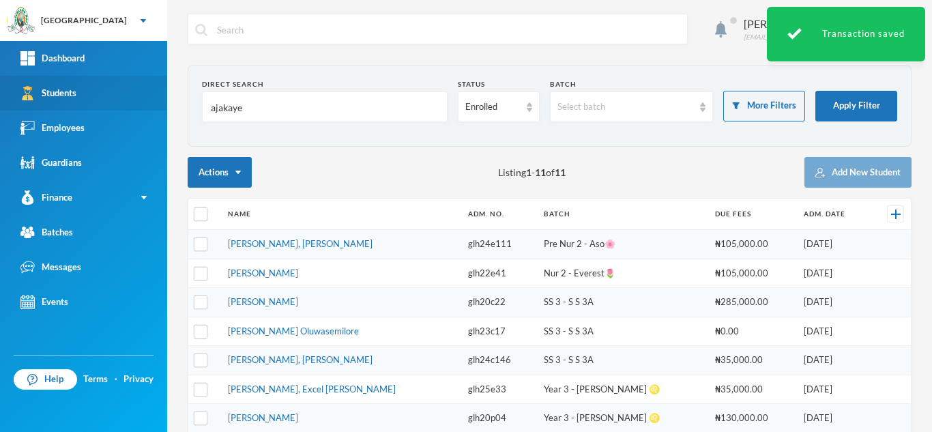
click at [140, 85] on div "Greenland Hall Your Bluebic Account Greenland Hall Add a New School Dashboard S…" at bounding box center [466, 216] width 932 height 432
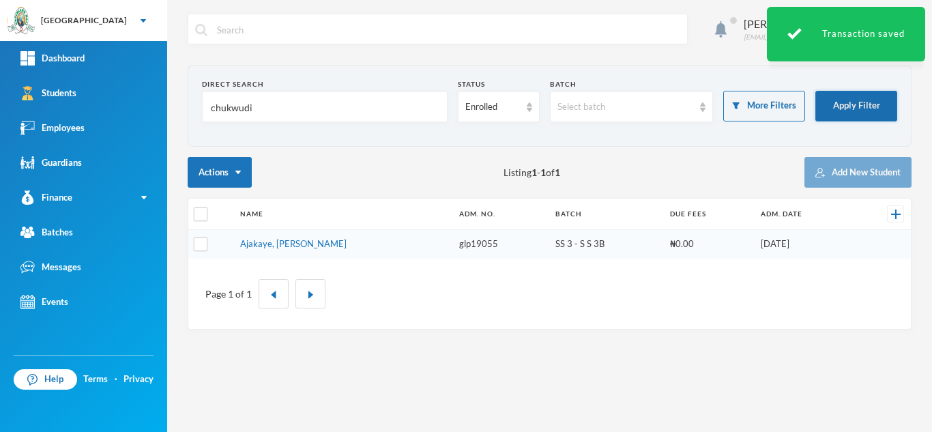
click at [833, 113] on button "Apply Filter" at bounding box center [857, 106] width 82 height 31
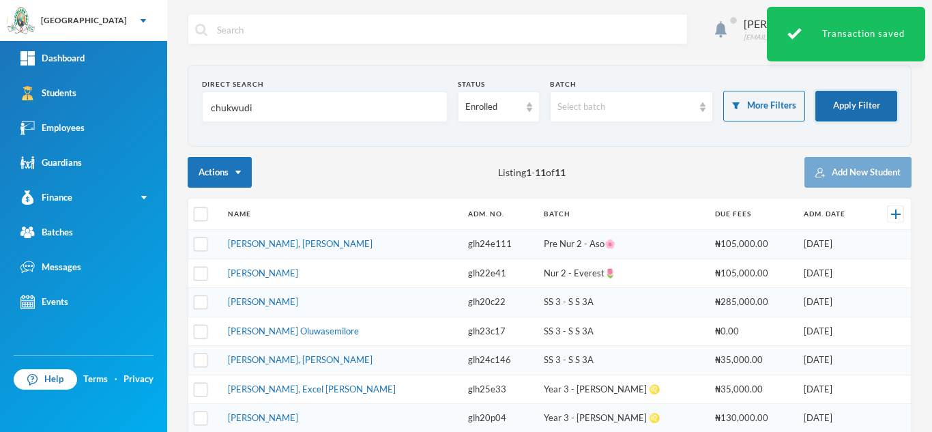
click at [834, 100] on button "Apply Filter" at bounding box center [857, 106] width 82 height 31
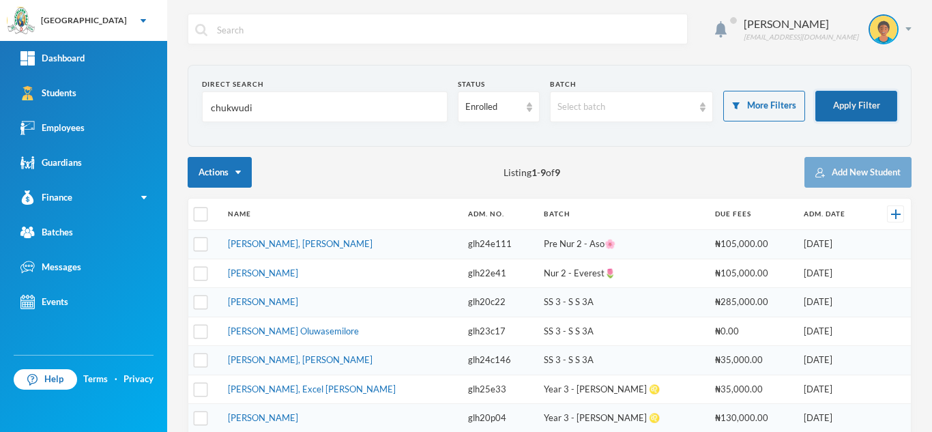
click at [835, 102] on button "Apply Filter" at bounding box center [857, 106] width 82 height 31
click at [347, 105] on input "chukwudi" at bounding box center [325, 107] width 231 height 31
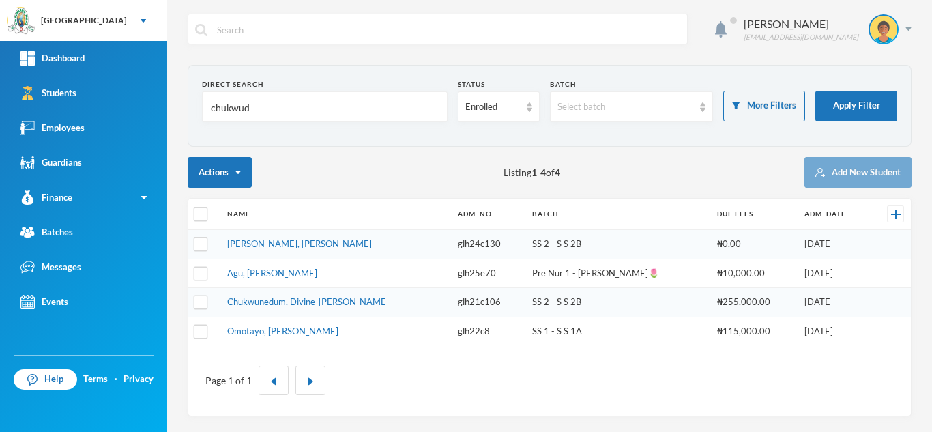
type input "chukwud"
click at [278, 249] on td "[PERSON_NAME], [PERSON_NAME]" at bounding box center [335, 244] width 231 height 29
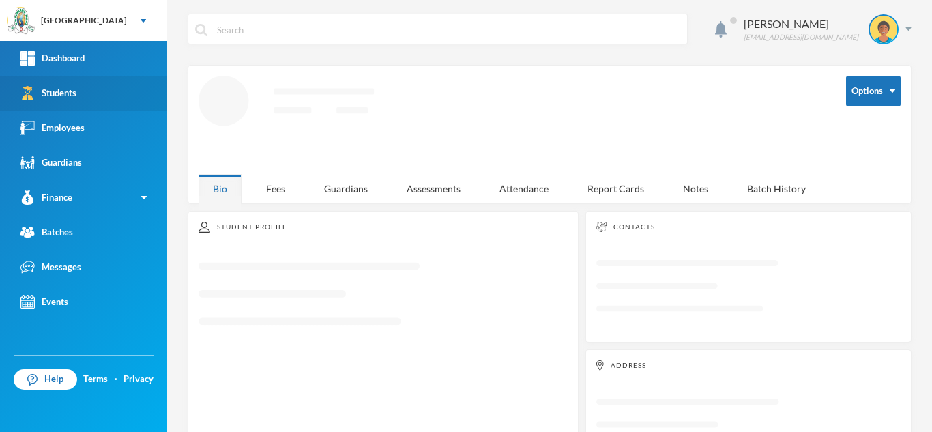
click at [115, 82] on link "Students" at bounding box center [83, 93] width 167 height 35
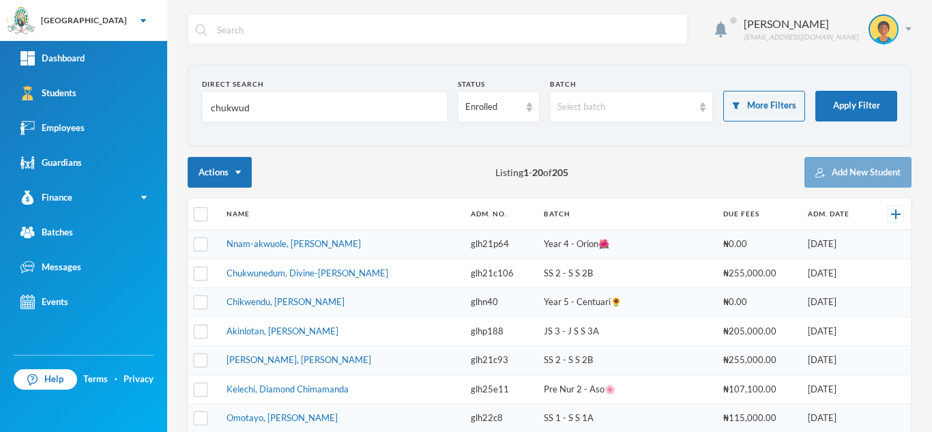
click at [288, 248] on link "Nnam-akwuole, [PERSON_NAME]" at bounding box center [294, 243] width 134 height 11
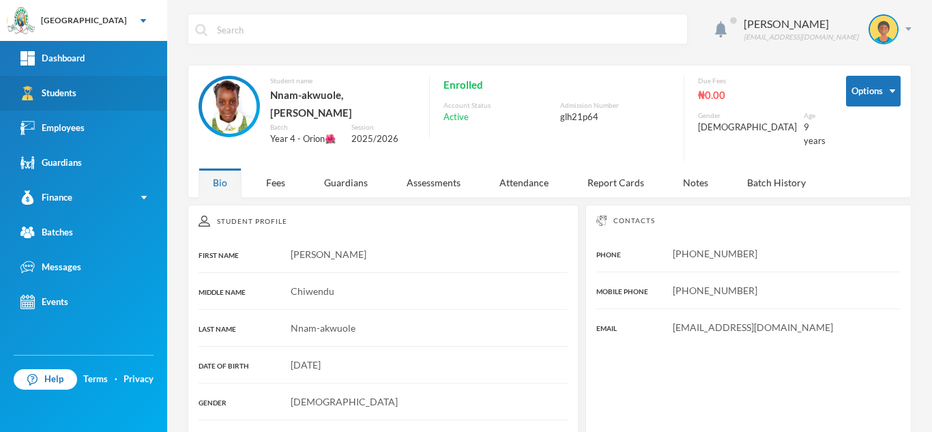
click at [104, 98] on link "Students" at bounding box center [83, 93] width 167 height 35
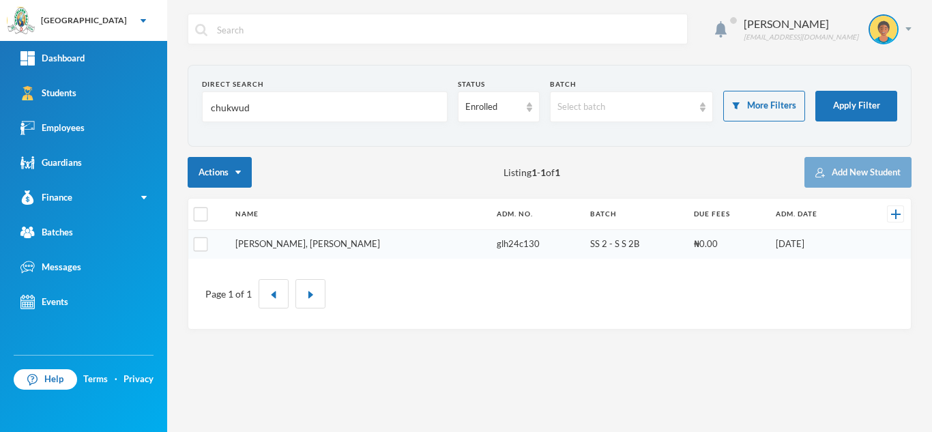
click at [288, 244] on link "[PERSON_NAME], [PERSON_NAME]" at bounding box center [307, 243] width 145 height 11
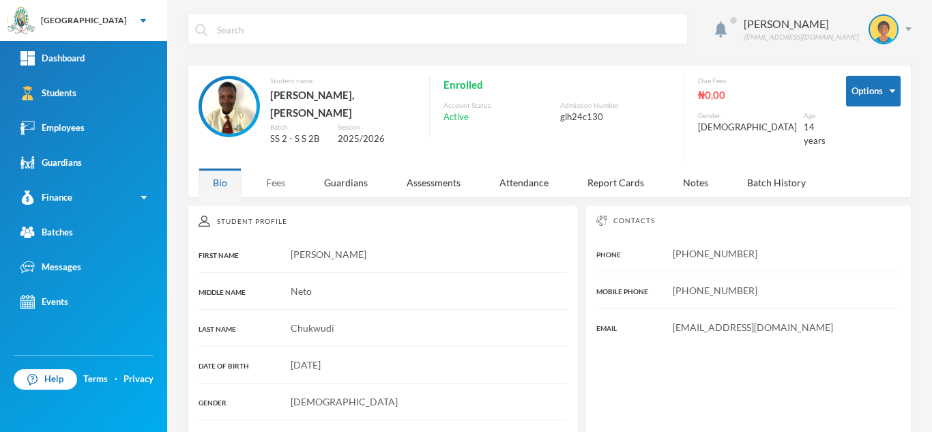
click at [279, 168] on div "Fees" at bounding box center [276, 182] width 48 height 29
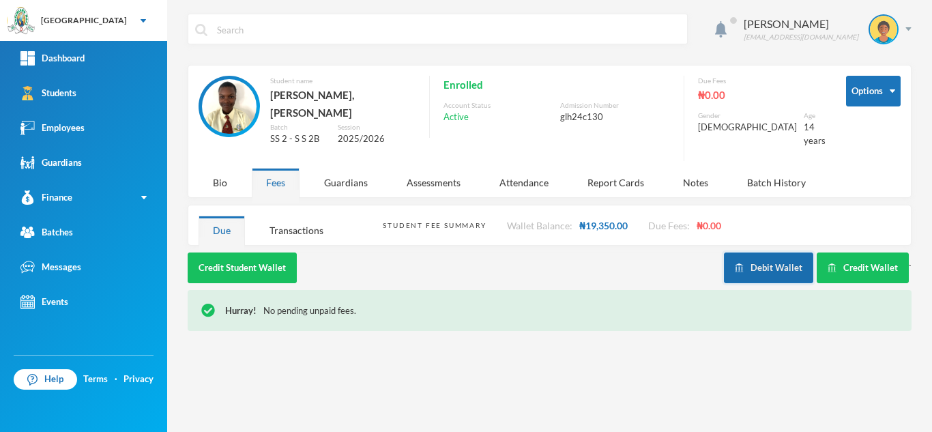
click at [751, 265] on button "Debit Wallet" at bounding box center [768, 268] width 89 height 31
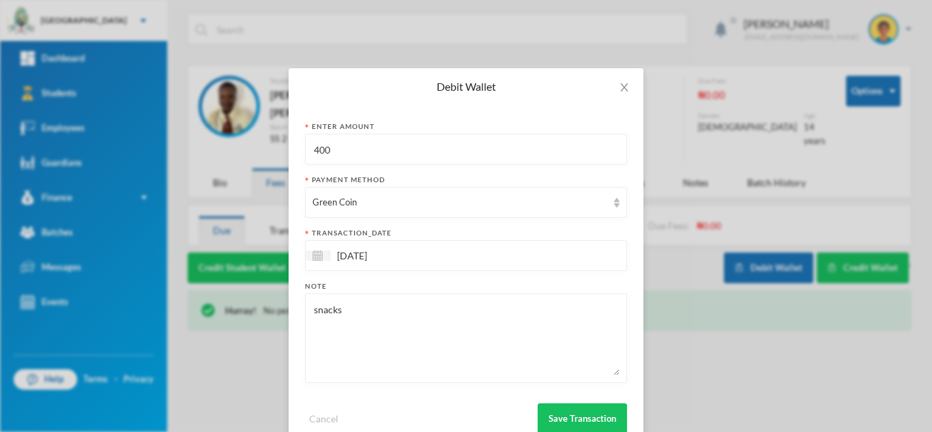
drag, startPoint x: 328, startPoint y: 149, endPoint x: 246, endPoint y: 133, distance: 82.7
click at [246, 133] on div "Debit Wallet Enter Amount 400 Payment Method Green Coin transaction_date [DATE]…" at bounding box center [466, 216] width 932 height 432
type input "1700"
click at [564, 410] on button "Save Transaction" at bounding box center [582, 418] width 89 height 31
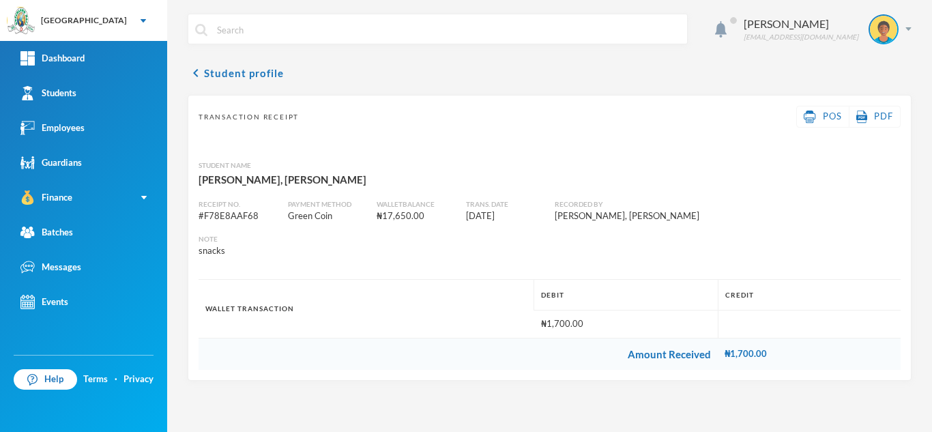
click at [298, 270] on div "Transaction Receipt POS PDF Student Name [PERSON_NAME], [PERSON_NAME] Receipt N…" at bounding box center [550, 238] width 724 height 286
click at [75, 92] on div "Students" at bounding box center [48, 93] width 56 height 14
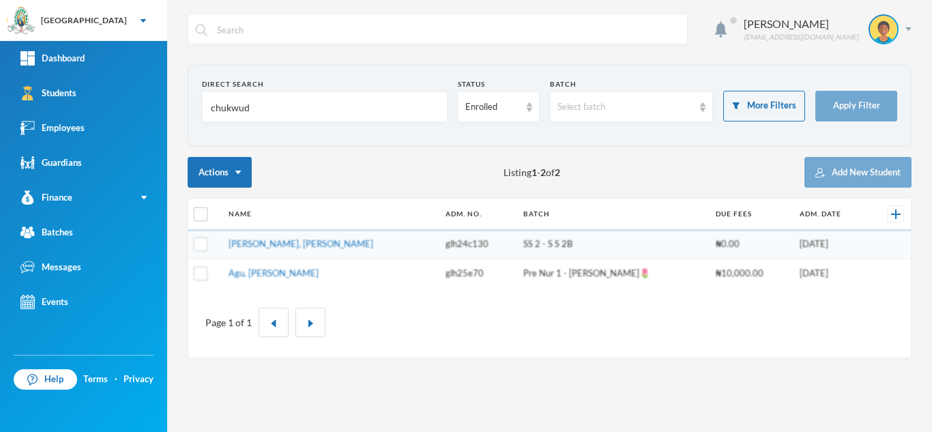
drag, startPoint x: 300, startPoint y: 113, endPoint x: 233, endPoint y: 97, distance: 68.7
click at [244, 98] on input "chukwud" at bounding box center [325, 107] width 231 height 31
type input "c"
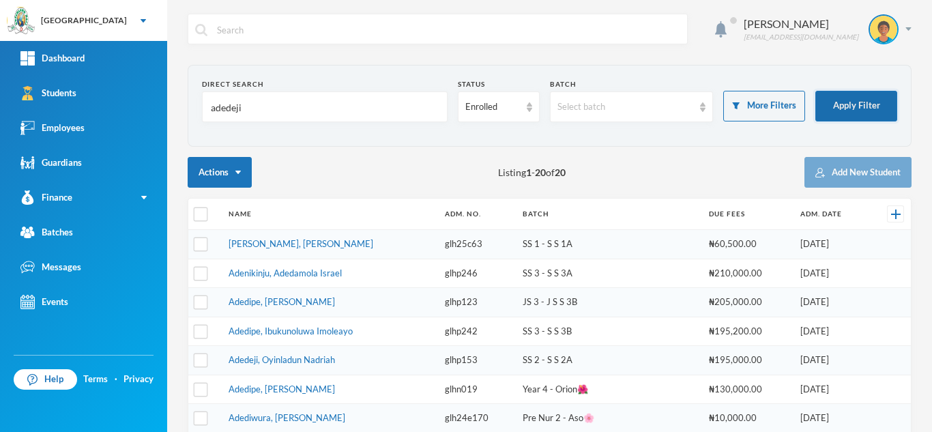
type input "adedeji"
click at [833, 106] on button "Apply Filter" at bounding box center [857, 106] width 82 height 31
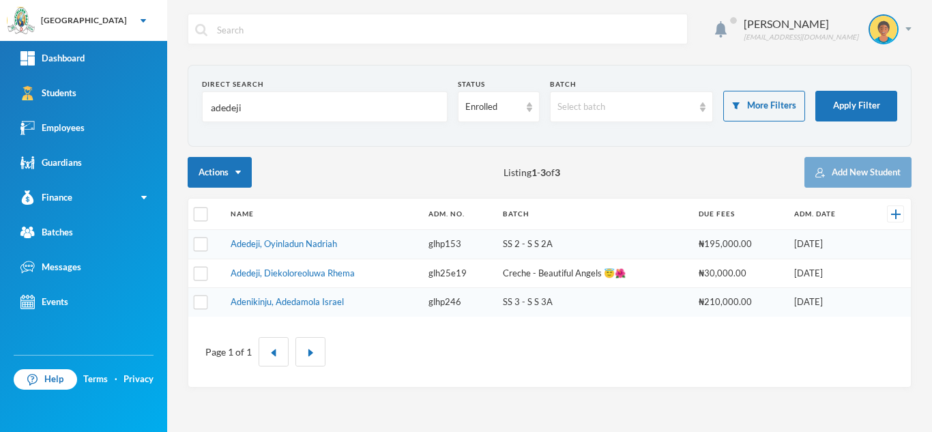
click at [301, 247] on link "Adedeji, Oyinladun Nadriah" at bounding box center [284, 243] width 106 height 11
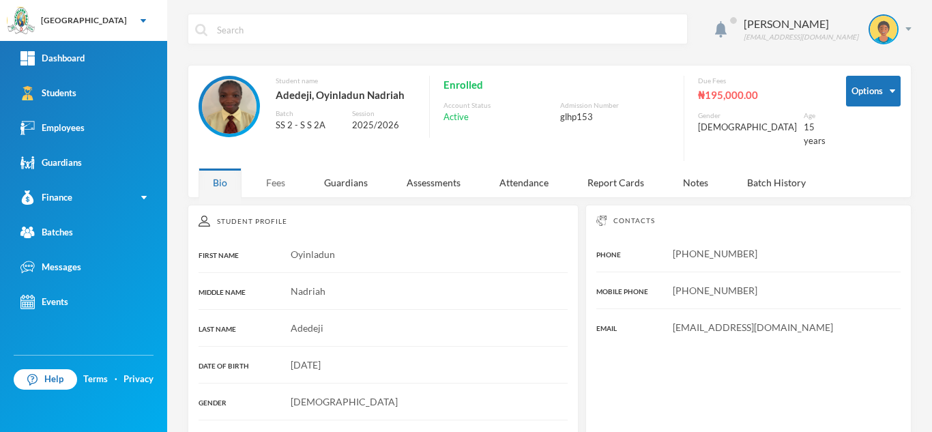
click at [276, 168] on div "Fees" at bounding box center [276, 182] width 48 height 29
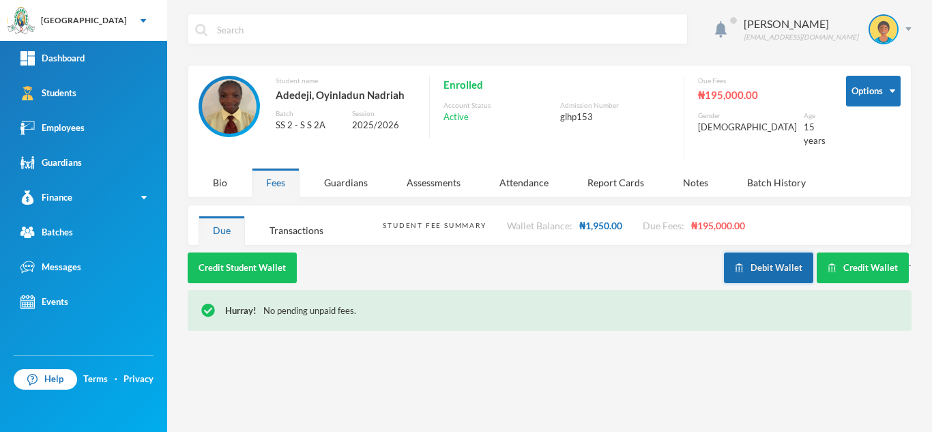
click at [745, 261] on button "Debit Wallet" at bounding box center [768, 268] width 89 height 31
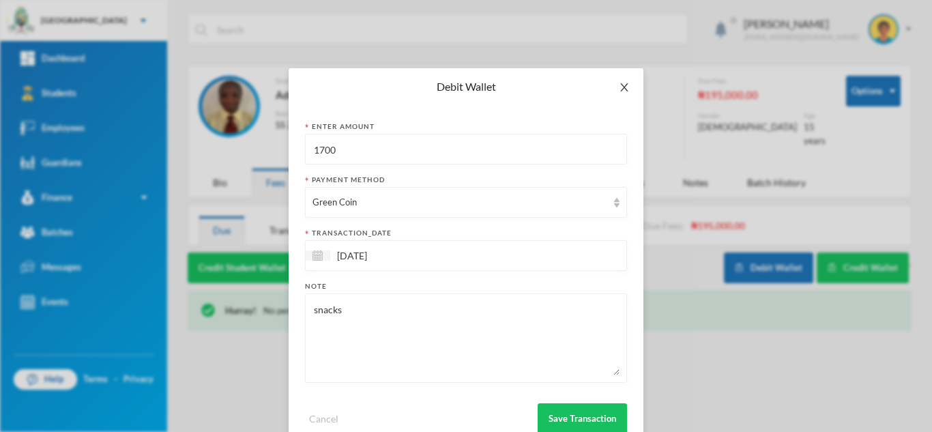
click at [625, 87] on span "Close" at bounding box center [624, 87] width 38 height 38
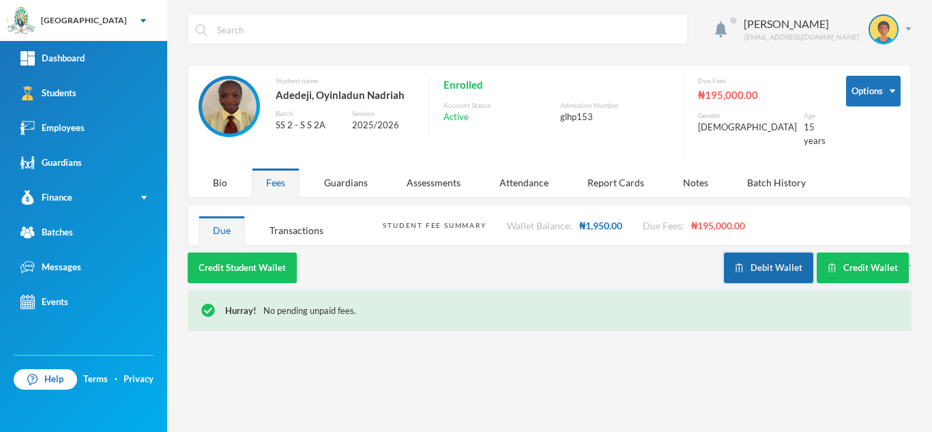
click at [747, 254] on button "Debit Wallet" at bounding box center [768, 268] width 89 height 31
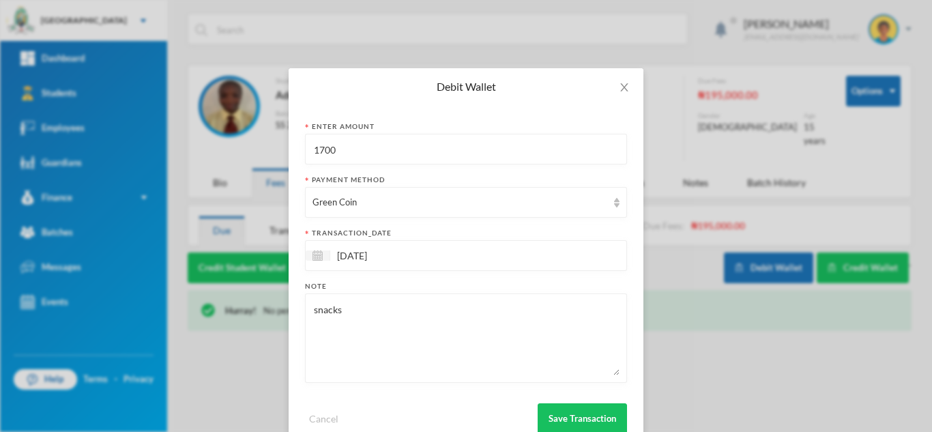
drag, startPoint x: 379, startPoint y: 147, endPoint x: 250, endPoint y: 145, distance: 129.0
click at [250, 145] on div "Debit Wallet Enter Amount 1700 Payment Method Green Coin transaction_date [DATE…" at bounding box center [466, 216] width 932 height 432
type input "500"
click at [573, 414] on button "Save Transaction" at bounding box center [582, 418] width 89 height 31
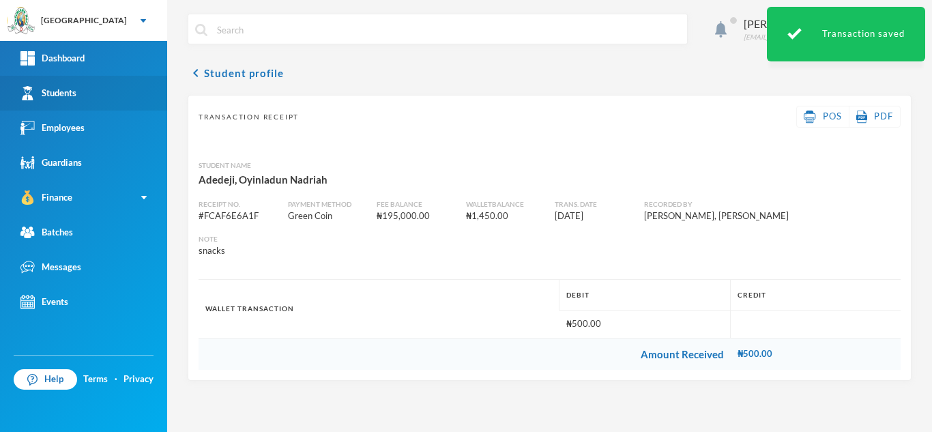
click at [82, 96] on link "Students" at bounding box center [83, 93] width 167 height 35
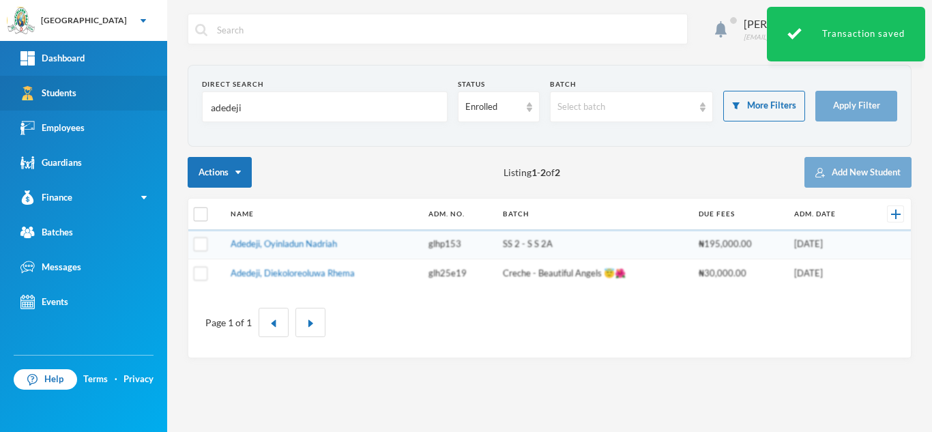
drag, startPoint x: 289, startPoint y: 117, endPoint x: 89, endPoint y: 97, distance: 201.0
click at [89, 97] on div "Greenland Hall Your Bluebic Account Greenland Hall Add a New School Dashboard S…" at bounding box center [466, 216] width 932 height 432
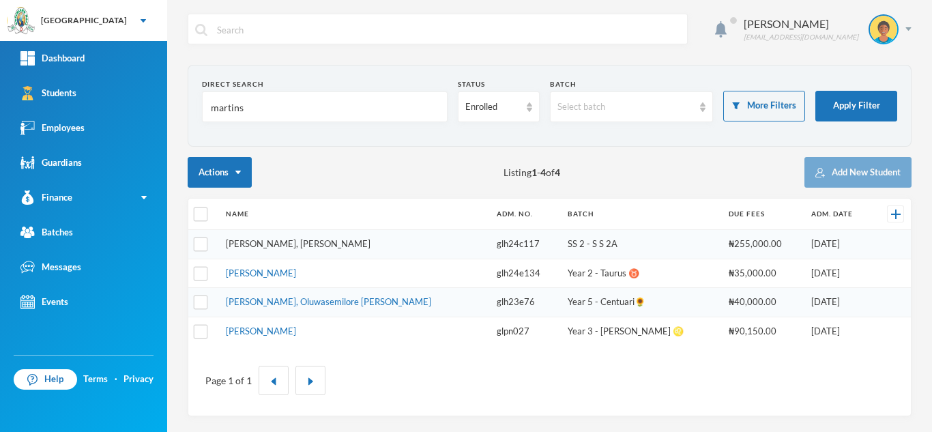
type input "martins"
click at [264, 242] on link "[PERSON_NAME], [PERSON_NAME]" at bounding box center [298, 243] width 145 height 11
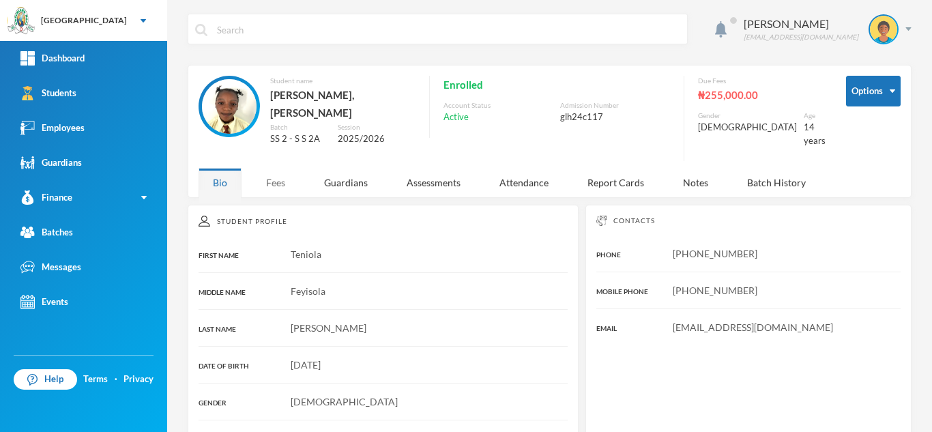
click at [280, 168] on div "Fees" at bounding box center [276, 182] width 48 height 29
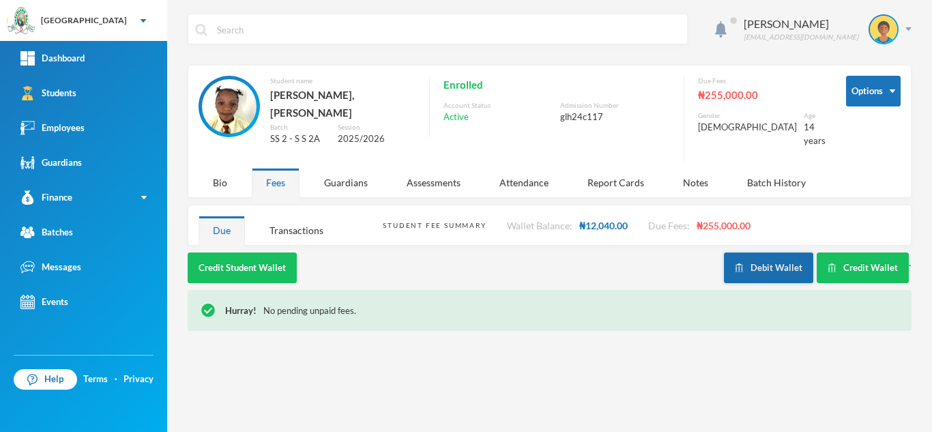
click at [777, 263] on button "Debit Wallet" at bounding box center [768, 268] width 89 height 31
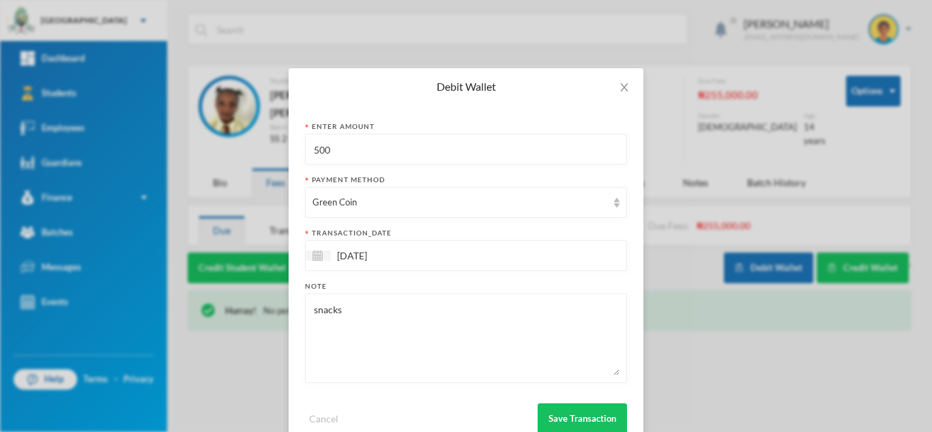
drag, startPoint x: 263, startPoint y: 144, endPoint x: 238, endPoint y: 145, distance: 25.3
click at [243, 145] on div "Debit Wallet Enter Amount 500 Payment Method Green Coin transaction_date [DATE]…" at bounding box center [466, 216] width 932 height 432
type input "1100"
click at [549, 416] on button "Save Transaction" at bounding box center [582, 418] width 89 height 31
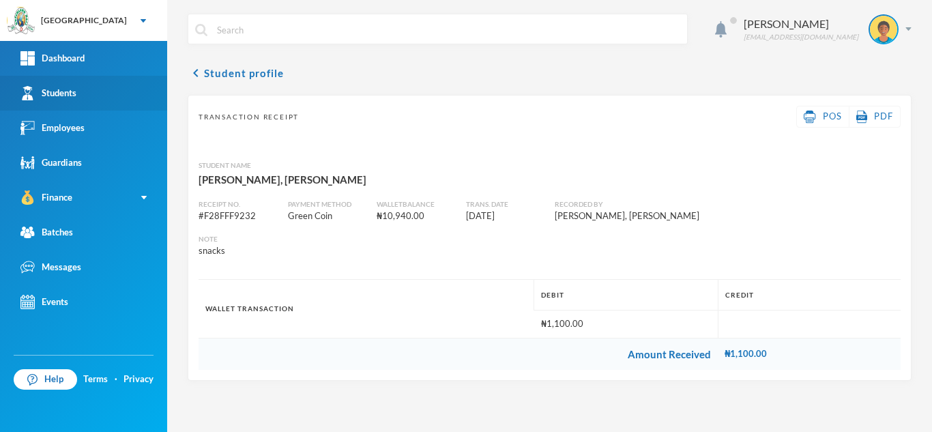
click at [103, 94] on link "Students" at bounding box center [83, 93] width 167 height 35
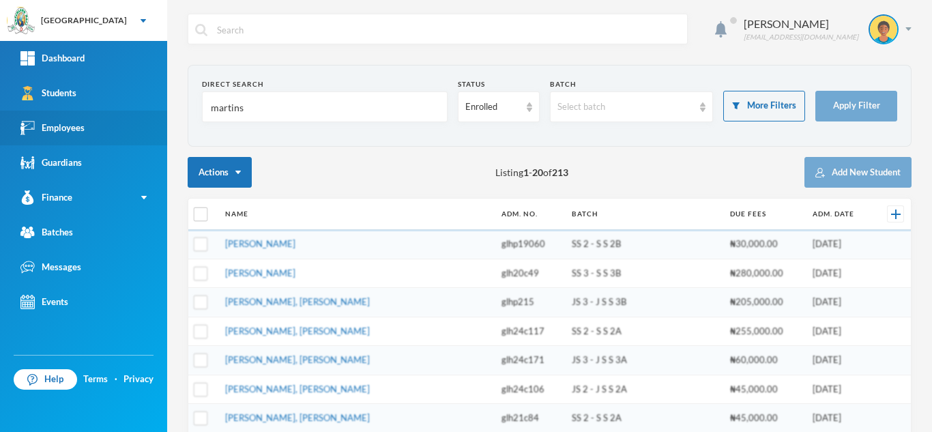
drag, startPoint x: 272, startPoint y: 109, endPoint x: 111, endPoint y: 118, distance: 160.7
click at [111, 118] on div "Greenland Hall Your Bluebic Account Greenland Hall Add a New School Dashboard S…" at bounding box center [466, 216] width 932 height 432
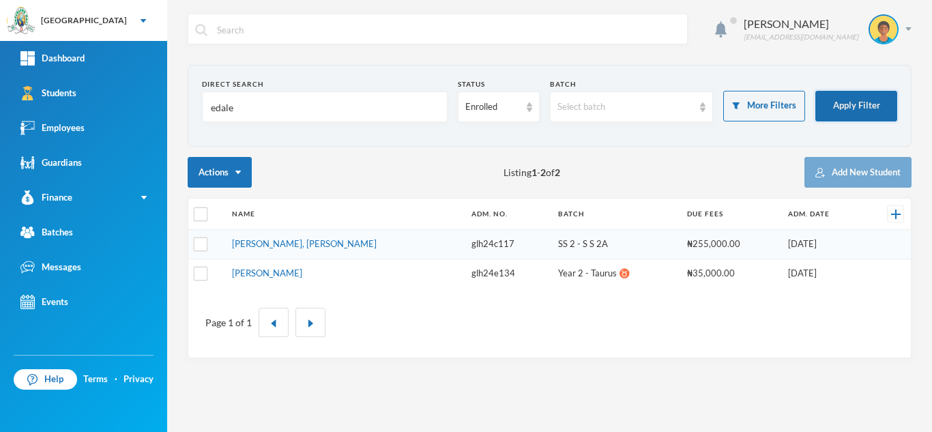
type input "edale"
click at [825, 102] on button "Apply Filter" at bounding box center [857, 106] width 82 height 31
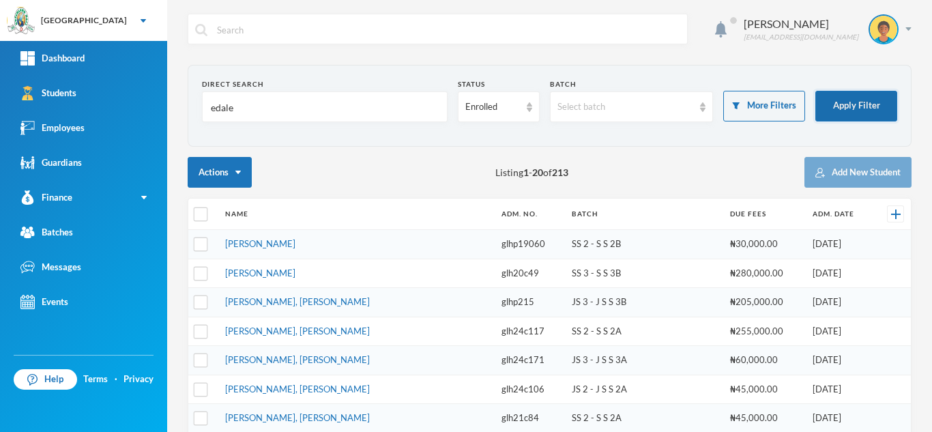
click at [831, 91] on button "Apply Filter" at bounding box center [857, 106] width 82 height 31
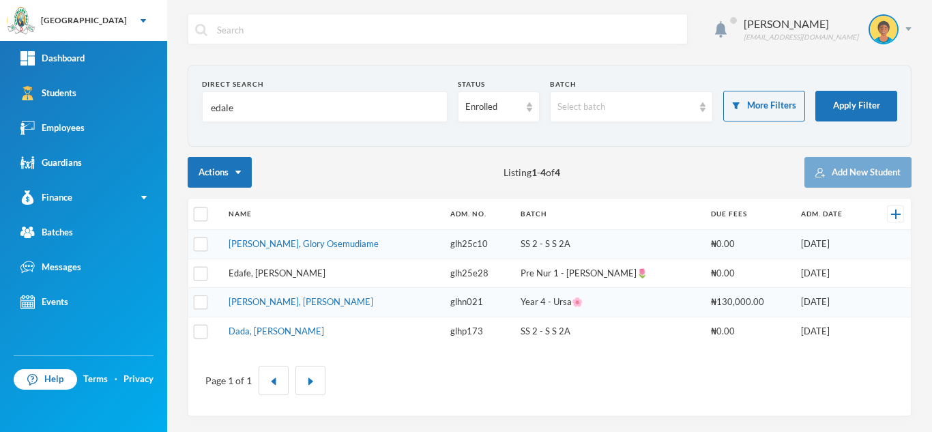
click at [263, 239] on tbody "[PERSON_NAME], Glory Osemudiame glh25c10 SS 2 - S S 2A ₦0.00 [DATE] Edafe, [PER…" at bounding box center [549, 288] width 723 height 116
click at [253, 244] on link "[PERSON_NAME], Glory Osemudiame" at bounding box center [304, 243] width 150 height 11
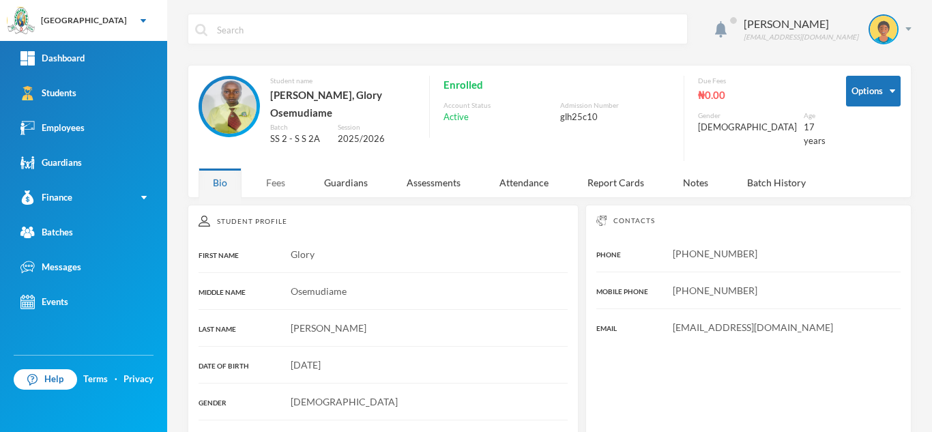
click at [282, 169] on div "Fees" at bounding box center [276, 182] width 48 height 29
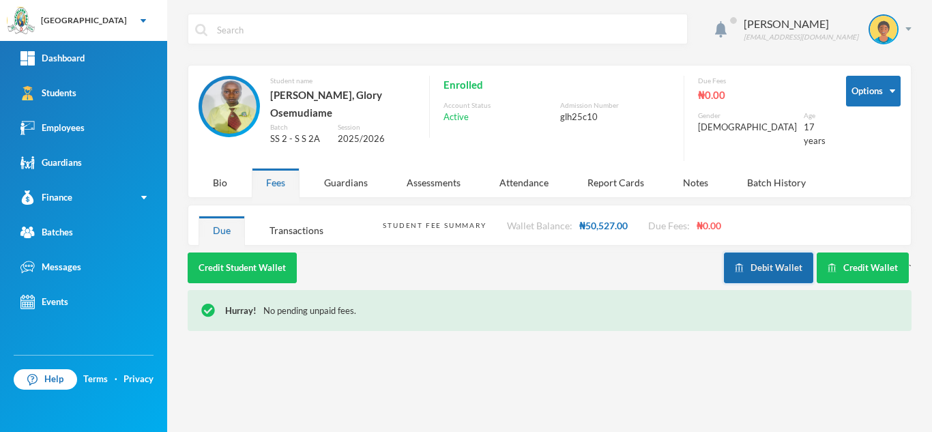
click at [760, 259] on button "Debit Wallet" at bounding box center [768, 268] width 89 height 31
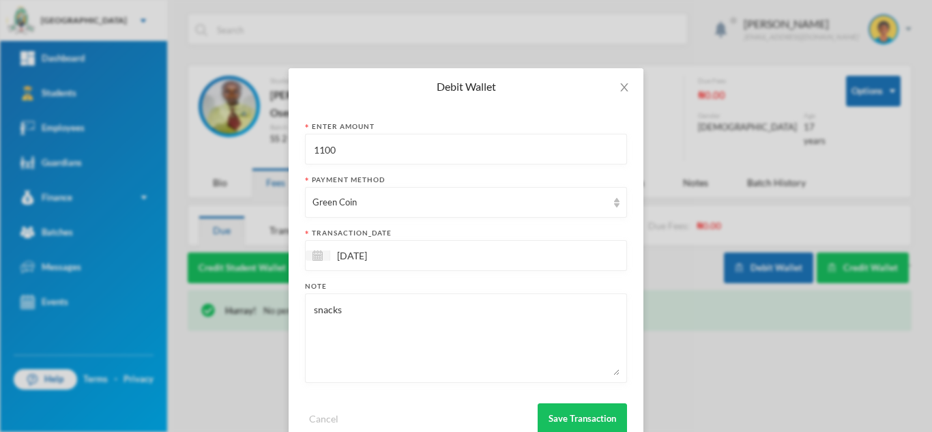
drag, startPoint x: 338, startPoint y: 152, endPoint x: 288, endPoint y: 154, distance: 49.8
click at [289, 154] on div "Enter Amount 1100 Payment Method Green Coin transaction_date [DATE] Note snacks…" at bounding box center [466, 277] width 355 height 345
type input "700"
click at [561, 412] on button "Save Transaction" at bounding box center [582, 418] width 89 height 31
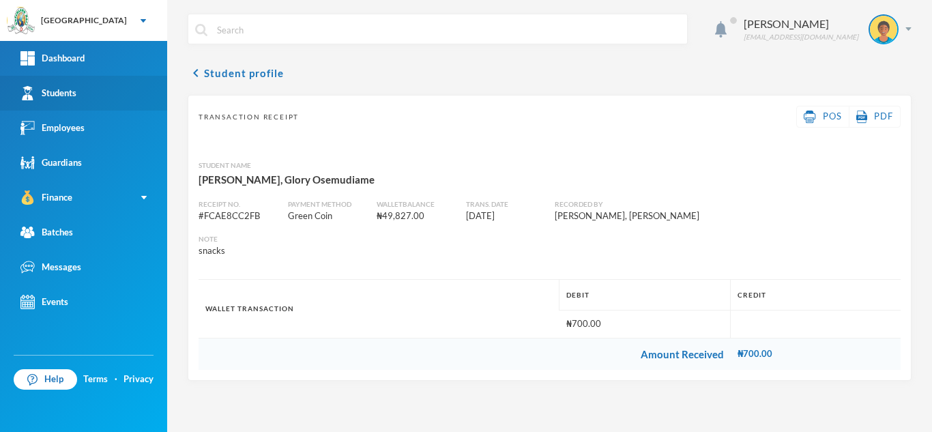
click at [86, 97] on link "Students" at bounding box center [83, 93] width 167 height 35
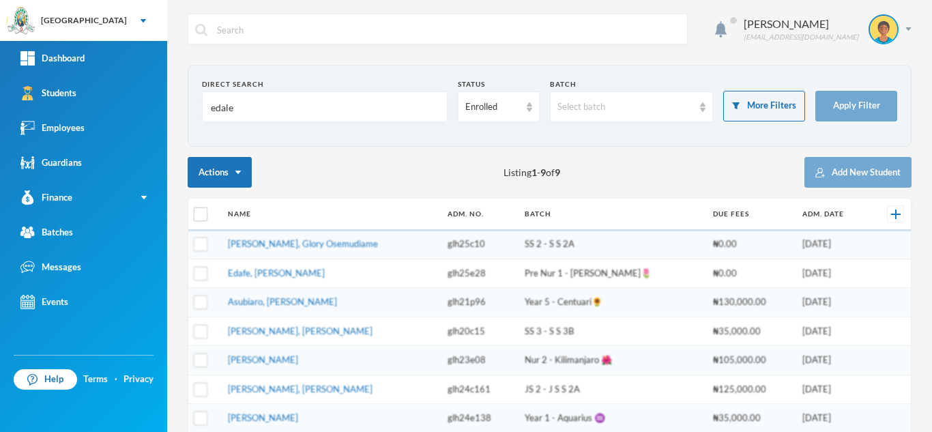
drag, startPoint x: 264, startPoint y: 117, endPoint x: 173, endPoint y: 114, distance: 90.8
click at [173, 114] on div "Aderogba Olumide [EMAIL_ADDRESS][DOMAIN_NAME] Direct Search edale Status Enroll…" at bounding box center [549, 216] width 765 height 432
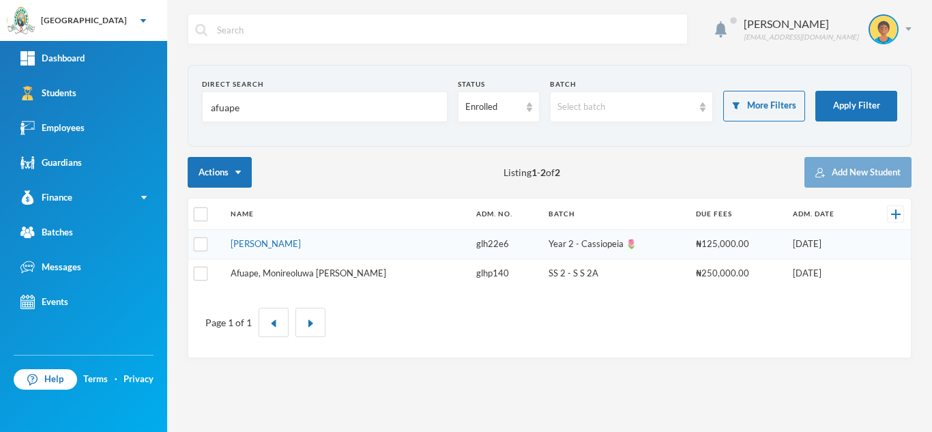
type input "afuape"
click at [283, 274] on link "Afuape, Monireoluwa [PERSON_NAME]" at bounding box center [309, 273] width 156 height 11
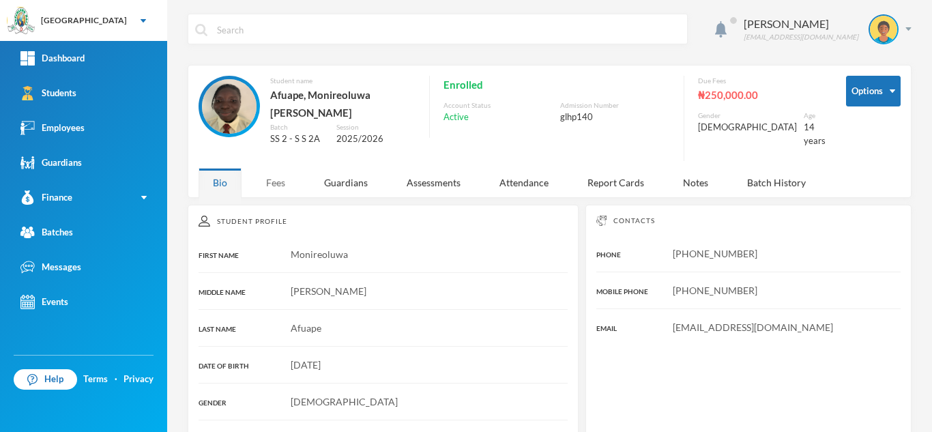
click at [285, 175] on div "Fees" at bounding box center [276, 182] width 48 height 29
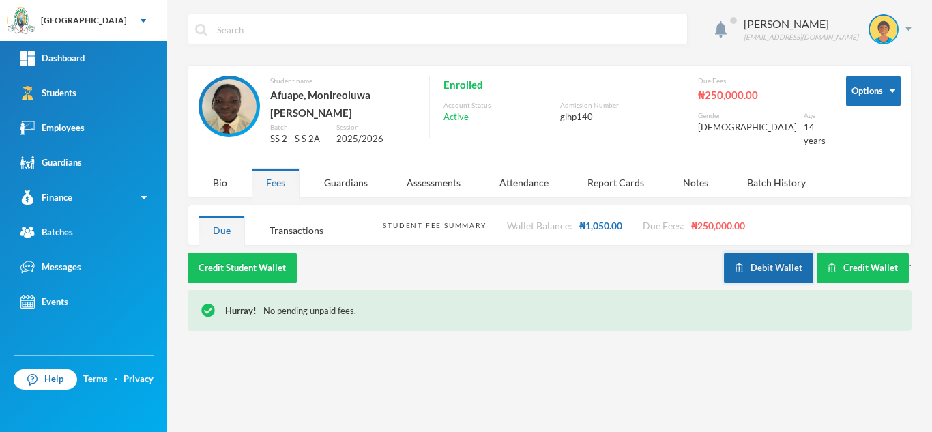
click at [747, 255] on button "Debit Wallet" at bounding box center [768, 268] width 89 height 31
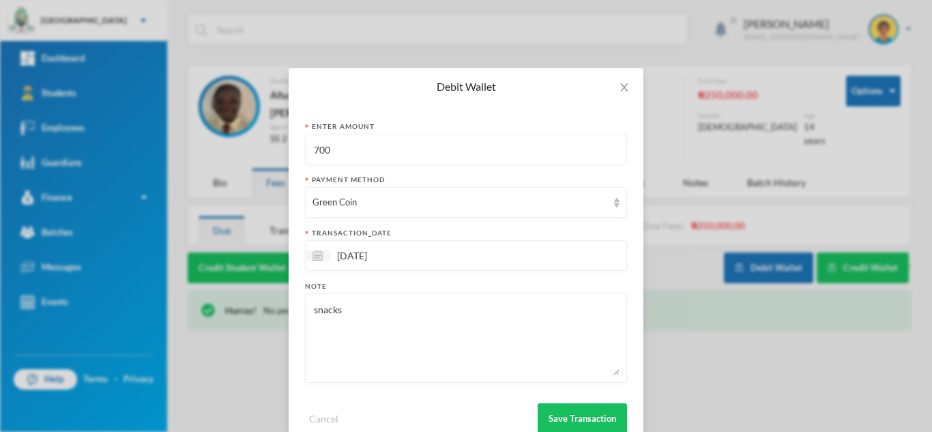
drag, startPoint x: 292, startPoint y: 159, endPoint x: 251, endPoint y: 164, distance: 41.9
click at [251, 164] on div "Debit Wallet Enter Amount 700 Payment Method Green Coin transaction_date [DATE]…" at bounding box center [466, 216] width 932 height 432
type input "400"
click at [570, 417] on button "Save Transaction" at bounding box center [582, 418] width 89 height 31
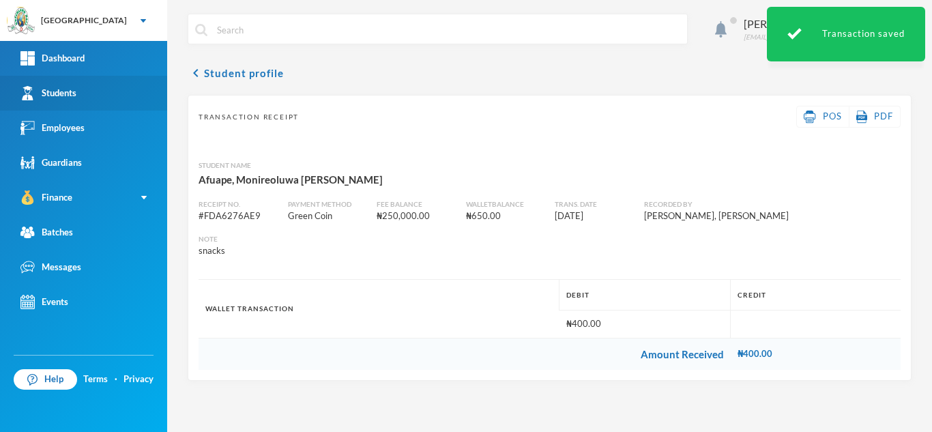
click at [72, 95] on div "Students" at bounding box center [48, 93] width 56 height 14
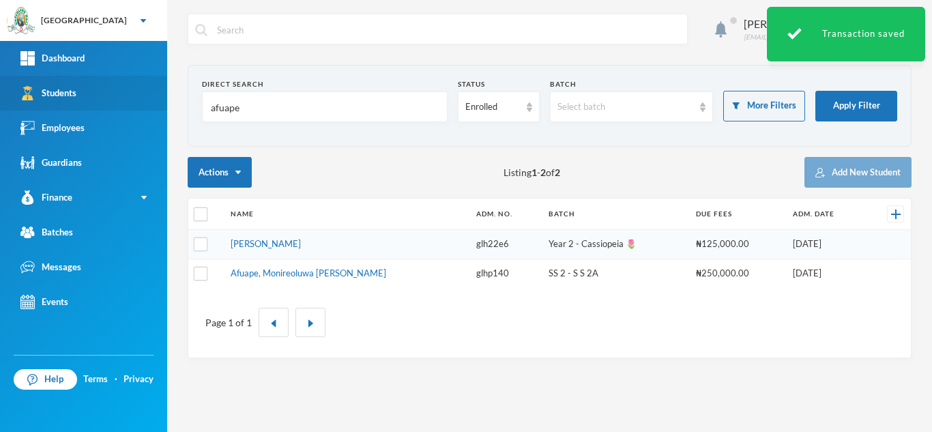
drag, startPoint x: 156, startPoint y: 107, endPoint x: 85, endPoint y: 107, distance: 71.0
click at [85, 107] on div "Greenland Hall Your Bluebic Account Greenland Hall Add a New School Dashboard S…" at bounding box center [466, 216] width 932 height 432
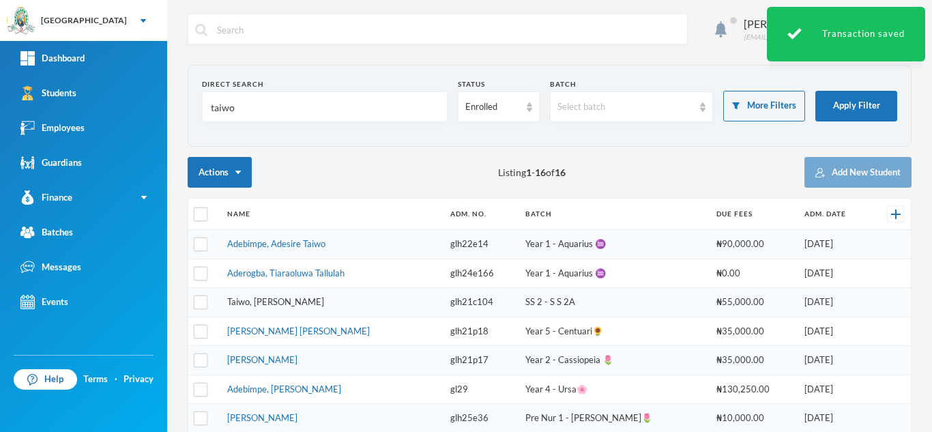
type input "taiwo"
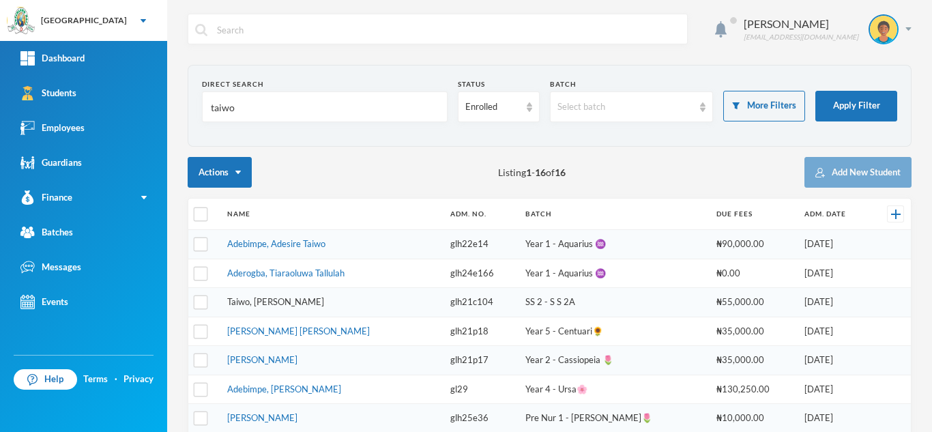
click at [257, 304] on link "Taiwo, [PERSON_NAME]" at bounding box center [275, 301] width 97 height 11
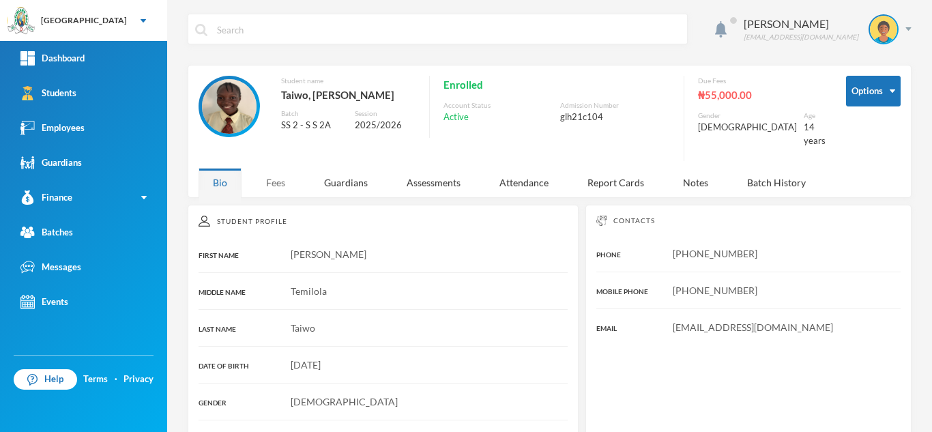
click at [276, 173] on div "Fees" at bounding box center [276, 182] width 48 height 29
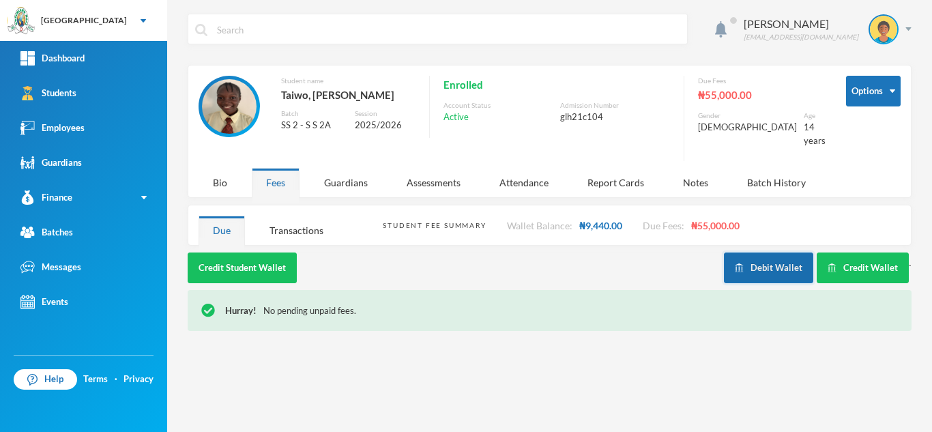
click at [774, 255] on button "Debit Wallet" at bounding box center [768, 268] width 89 height 31
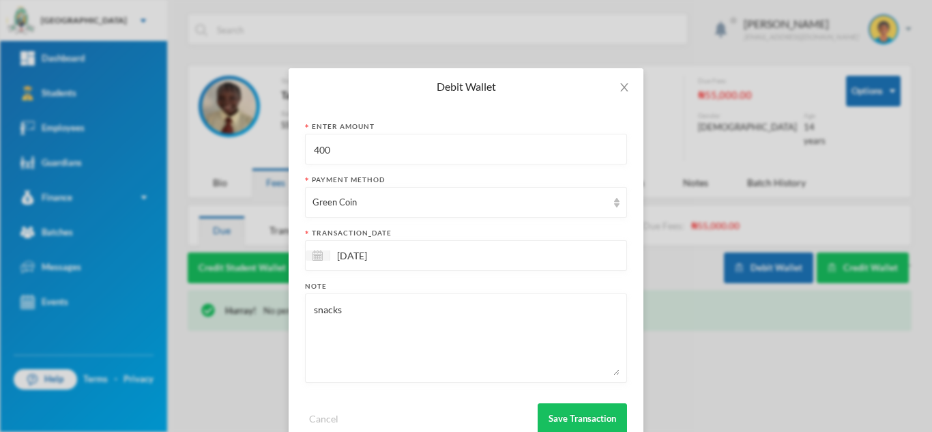
drag, startPoint x: 353, startPoint y: 150, endPoint x: 248, endPoint y: 137, distance: 105.3
click at [248, 137] on div "Debit Wallet Enter Amount 400 Payment Method Green Coin transaction_date [DATE]…" at bounding box center [466, 216] width 932 height 432
type input "500"
click at [556, 407] on button "Save Transaction" at bounding box center [582, 418] width 89 height 31
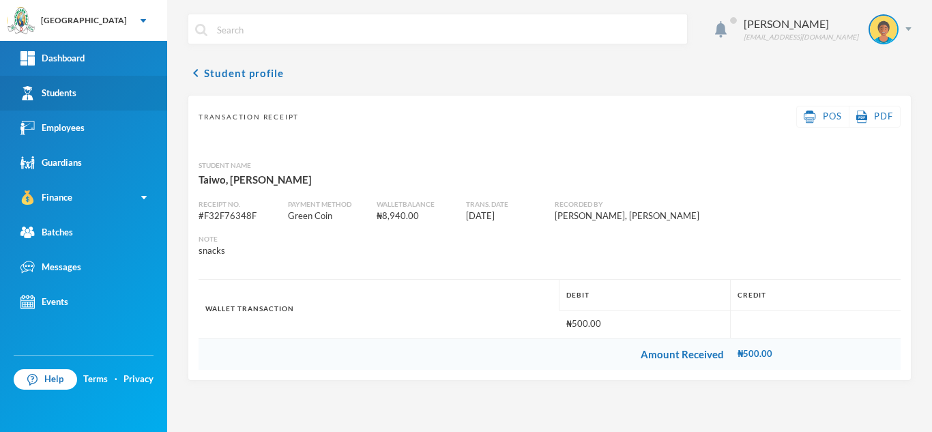
click at [53, 94] on div "Students" at bounding box center [48, 93] width 56 height 14
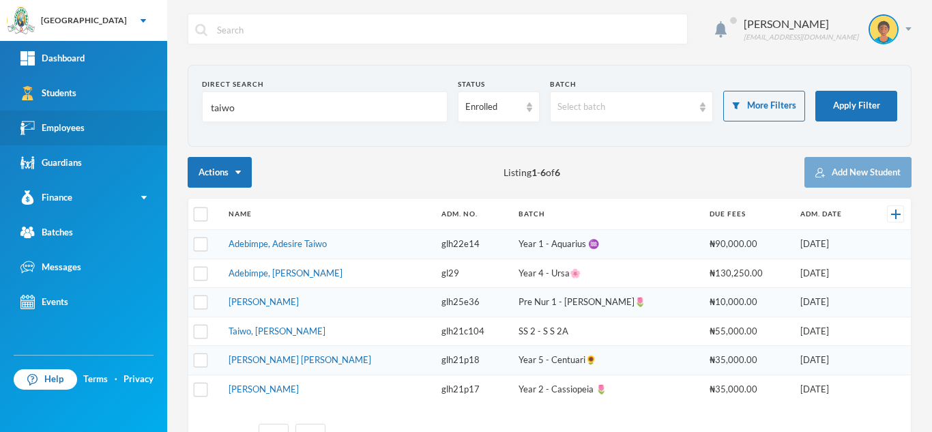
drag, startPoint x: 289, startPoint y: 94, endPoint x: 89, endPoint y: 119, distance: 201.0
click at [89, 119] on div "Greenland Hall Your Bluebic Account Greenland Hall Add a New School Dashboard S…" at bounding box center [466, 216] width 932 height 432
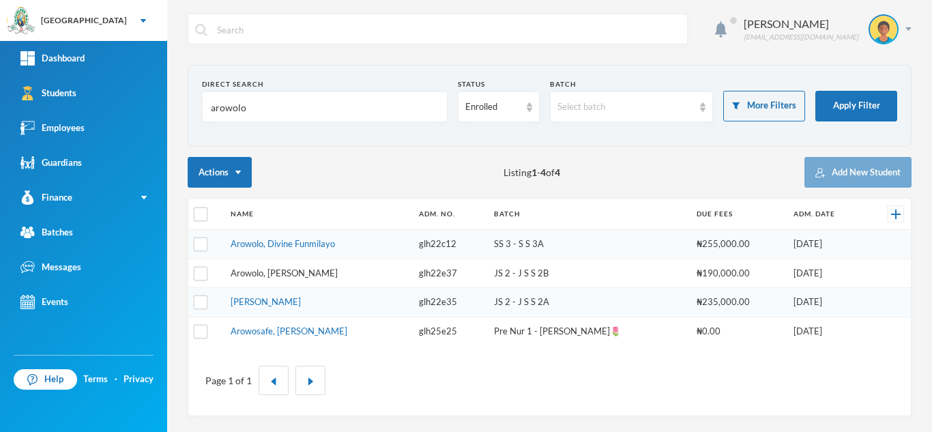
type input "arowolo"
click at [270, 276] on link "Arowolo, [PERSON_NAME]" at bounding box center [284, 273] width 107 height 11
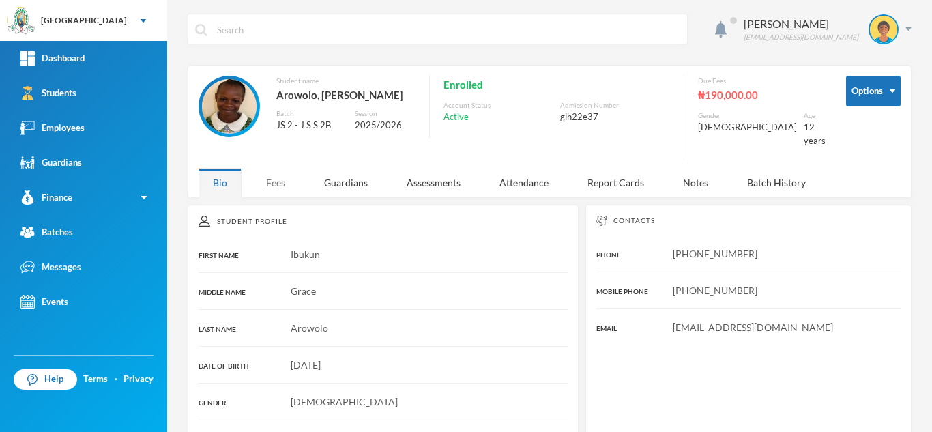
click at [274, 169] on div "Fees" at bounding box center [276, 182] width 48 height 29
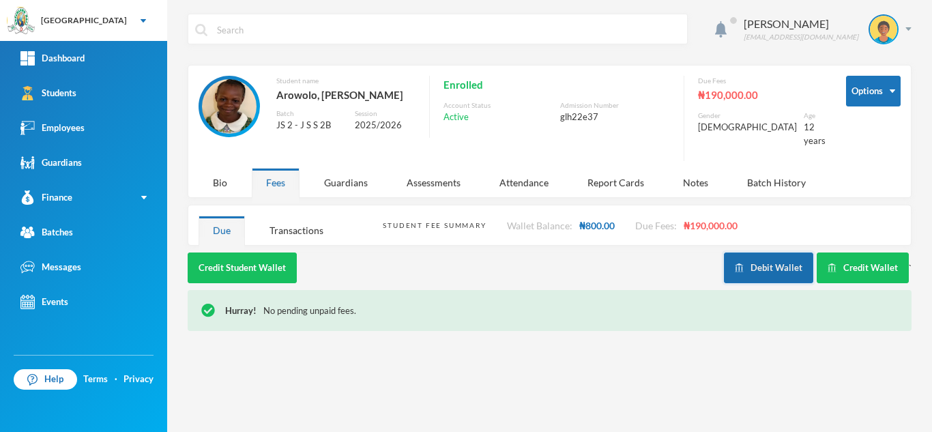
click at [741, 263] on img "button" at bounding box center [739, 267] width 9 height 9
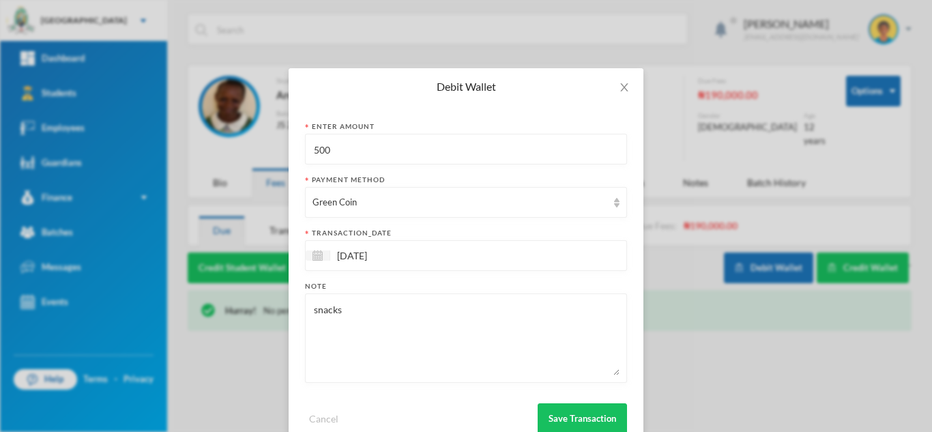
drag, startPoint x: 298, startPoint y: 148, endPoint x: 270, endPoint y: 146, distance: 28.7
click at [270, 146] on div "Debit Wallet Enter Amount 500 Payment Method Green Coin transaction_date [DATE]…" at bounding box center [466, 216] width 932 height 432
type input "600"
click at [568, 412] on button "Save Transaction" at bounding box center [582, 418] width 89 height 31
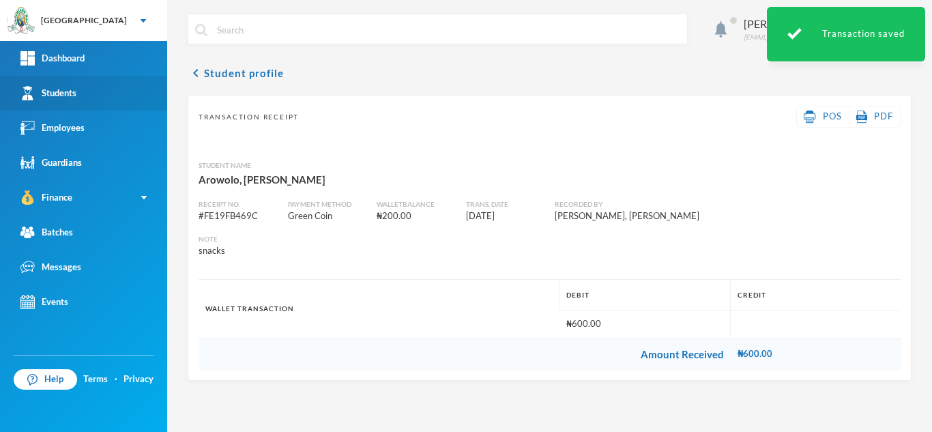
click at [83, 89] on link "Students" at bounding box center [83, 93] width 167 height 35
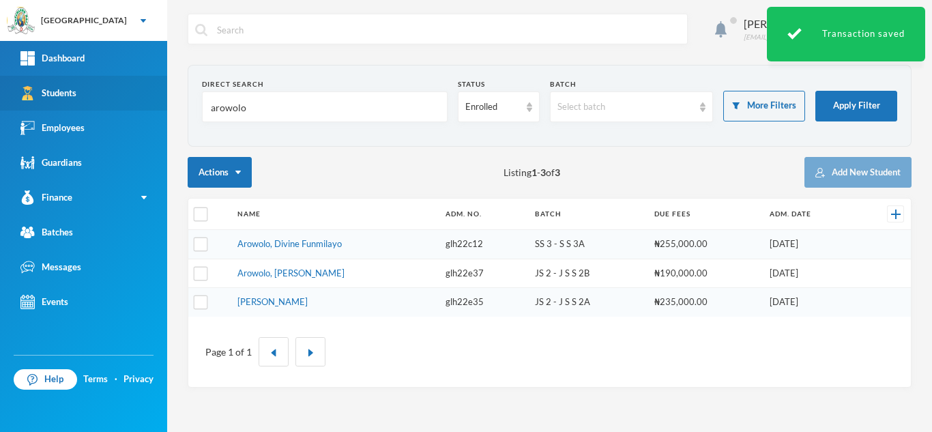
drag, startPoint x: 264, startPoint y: 108, endPoint x: 122, endPoint y: 108, distance: 142.0
click at [122, 108] on div "Greenland Hall Your Bluebic Account Greenland Hall Add a New School Dashboard S…" at bounding box center [466, 216] width 932 height 432
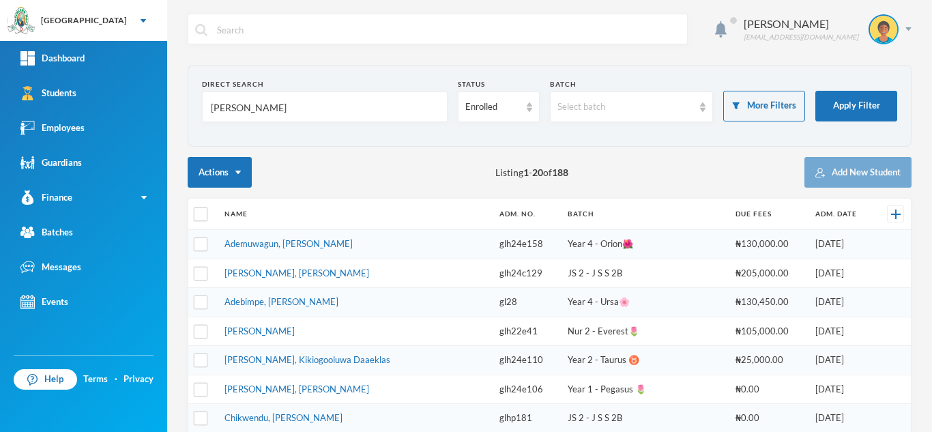
type input "[PERSON_NAME]"
click at [271, 277] on link "[PERSON_NAME], [PERSON_NAME]" at bounding box center [297, 273] width 145 height 11
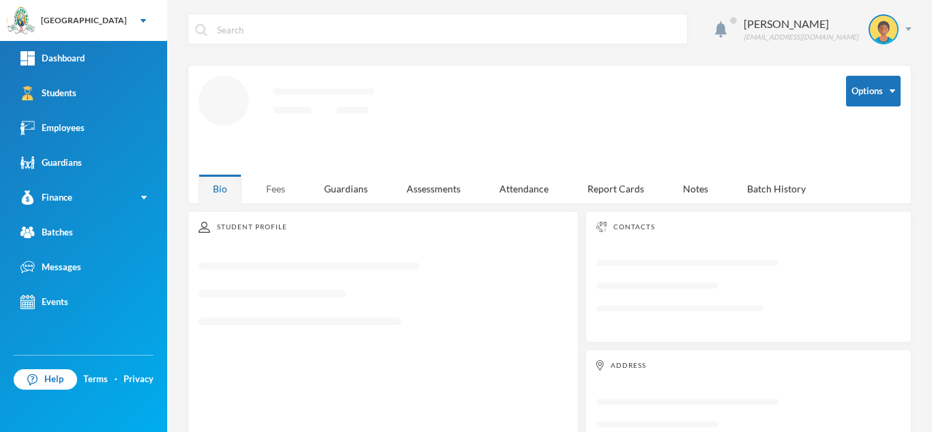
click at [274, 177] on div "Fees" at bounding box center [276, 188] width 48 height 29
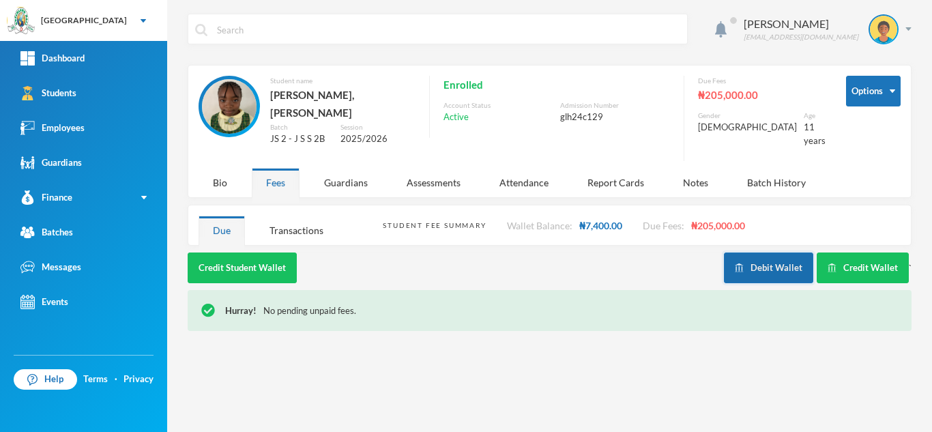
click at [750, 253] on button "Debit Wallet" at bounding box center [768, 268] width 89 height 31
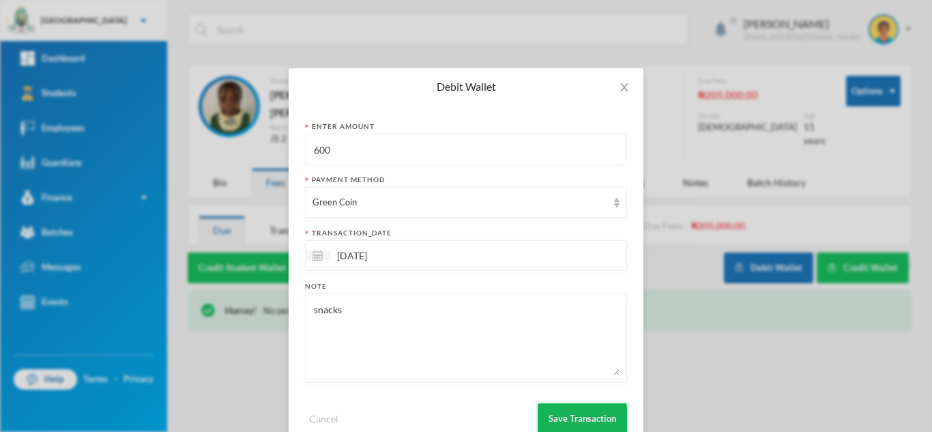
click at [550, 409] on button "Save Transaction" at bounding box center [582, 418] width 89 height 31
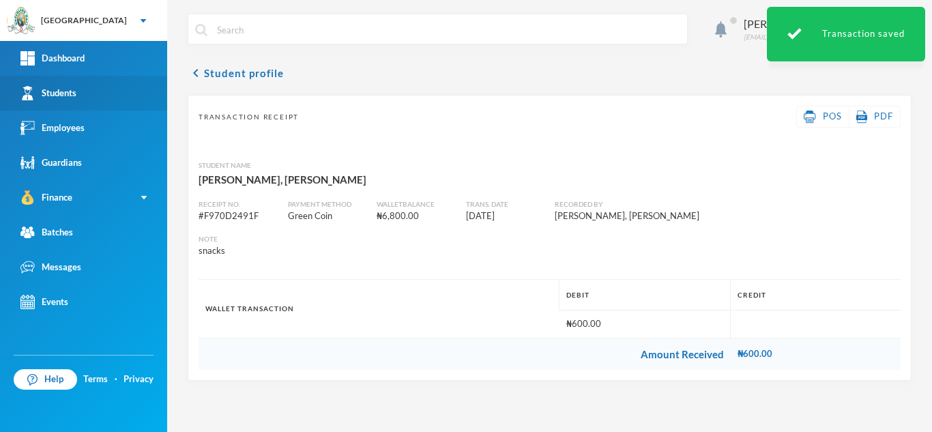
click at [86, 94] on link "Students" at bounding box center [83, 93] width 167 height 35
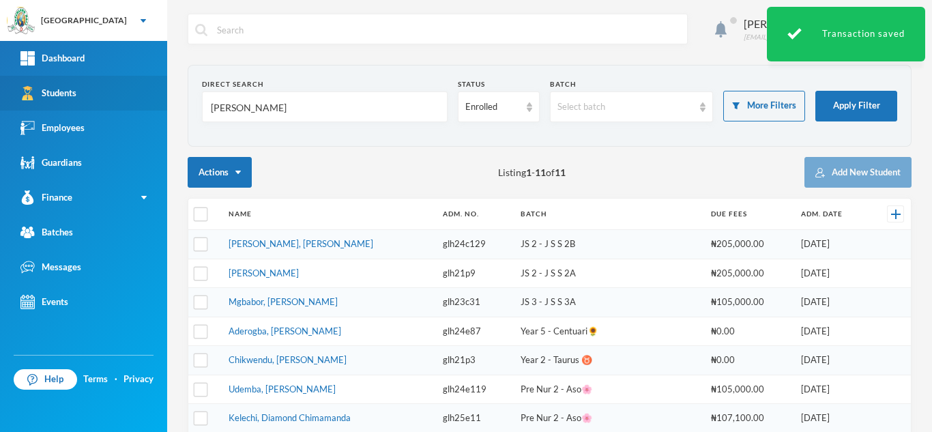
drag, startPoint x: 190, startPoint y: 100, endPoint x: 126, endPoint y: 108, distance: 64.7
click at [145, 109] on div "Greenland Hall Your Bluebic Account Greenland Hall Add a New School Dashboard S…" at bounding box center [466, 216] width 932 height 432
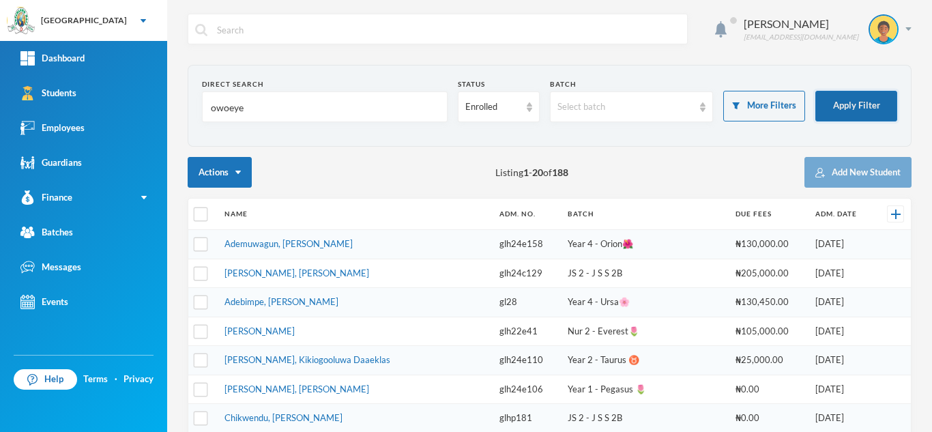
type input "owoeye"
click at [828, 106] on button "Apply Filter" at bounding box center [857, 106] width 82 height 31
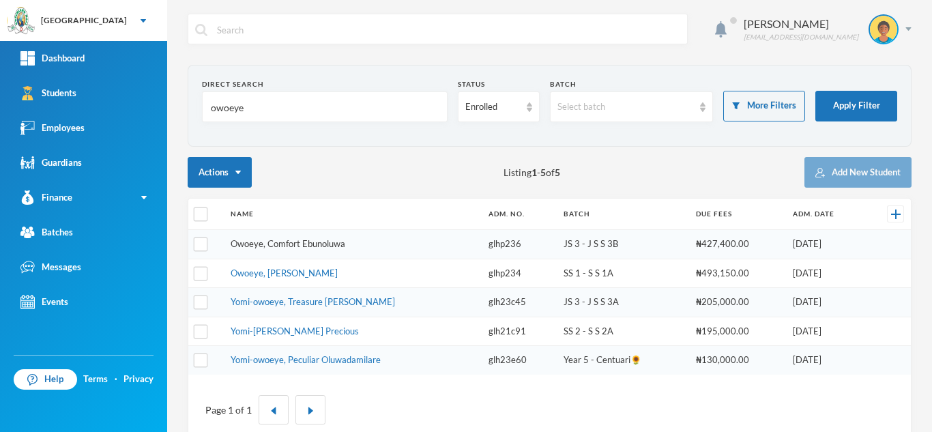
click at [278, 244] on link "Owoeye, Comfort Ebunoluwa" at bounding box center [288, 243] width 115 height 11
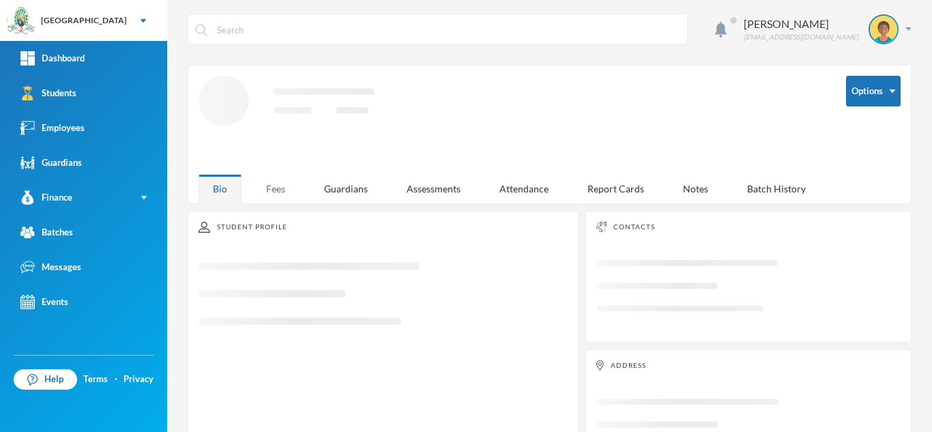
click at [278, 184] on div "Fees" at bounding box center [276, 188] width 48 height 29
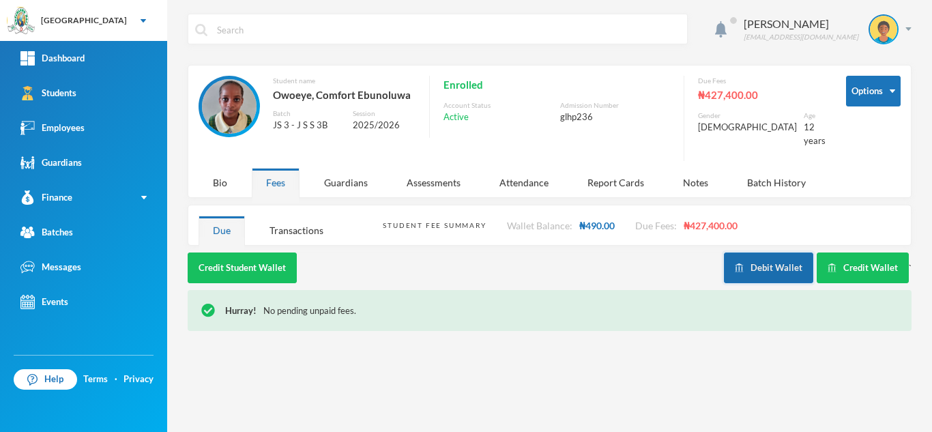
click at [764, 253] on button "Debit Wallet" at bounding box center [768, 268] width 89 height 31
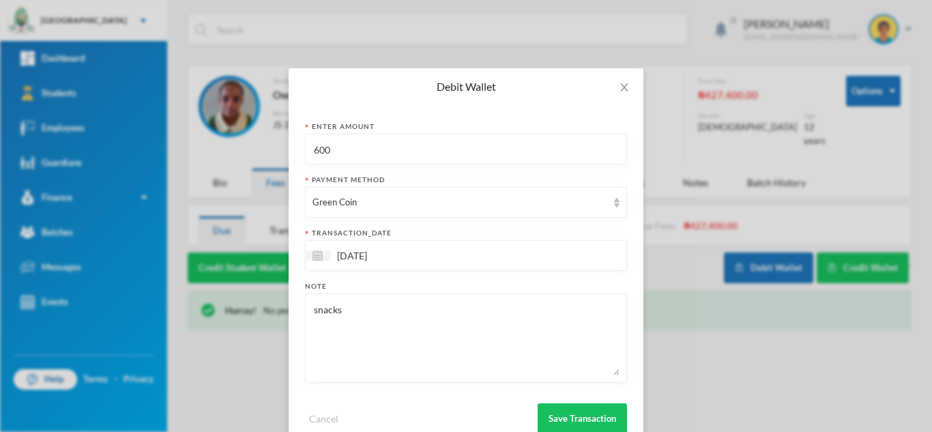
drag, startPoint x: 336, startPoint y: 149, endPoint x: 188, endPoint y: 134, distance: 148.3
click at [188, 134] on div "Debit Wallet Enter Amount 600 Payment Method Green Coin transaction_date [DATE]…" at bounding box center [466, 216] width 932 height 432
type input "300"
click at [569, 412] on button "Save Transaction" at bounding box center [582, 418] width 89 height 31
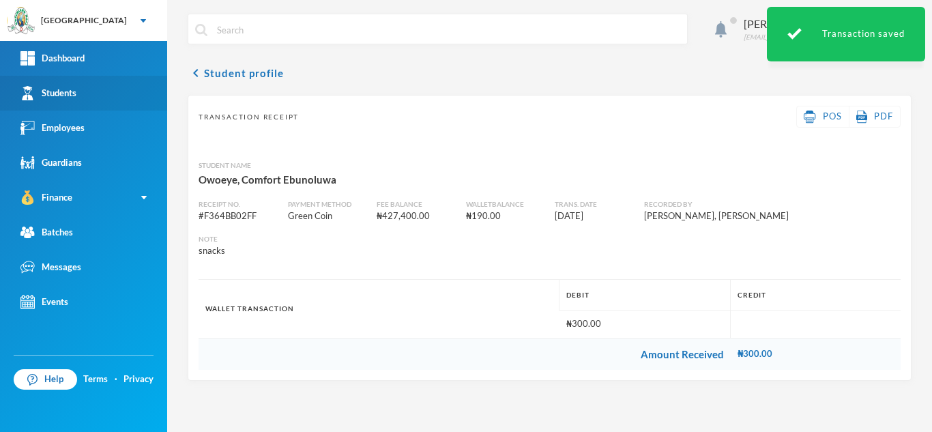
click at [80, 87] on link "Students" at bounding box center [83, 93] width 167 height 35
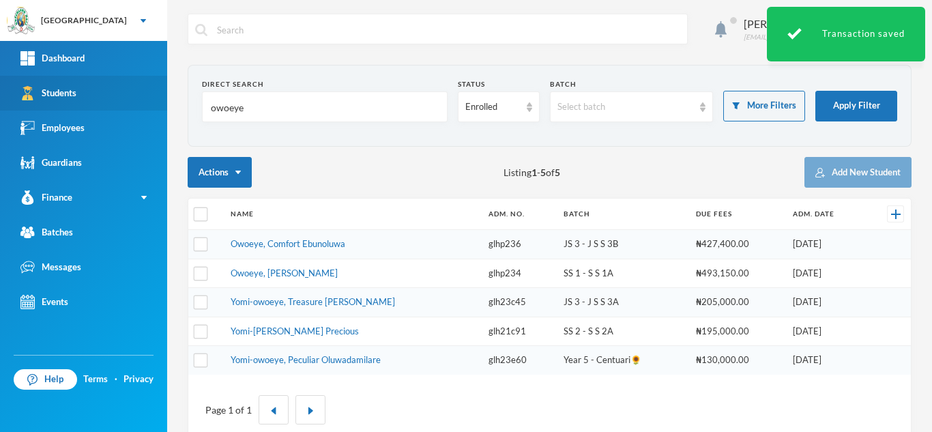
drag, startPoint x: 257, startPoint y: 107, endPoint x: 132, endPoint y: 100, distance: 125.1
click at [132, 100] on div "Greenland Hall Your Bluebic Account Greenland Hall Add a New School Dashboard S…" at bounding box center [466, 216] width 932 height 432
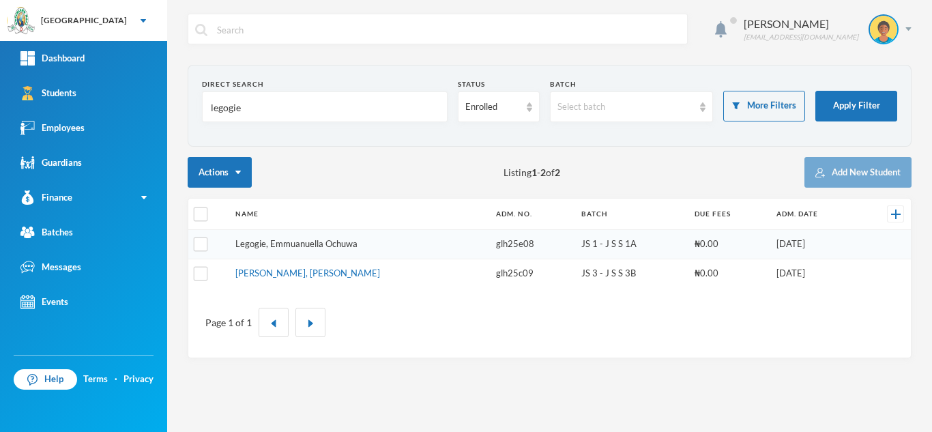
type input "legogie"
click at [281, 240] on link "Legogie, Emmuanuella Ochuwa" at bounding box center [296, 243] width 122 height 11
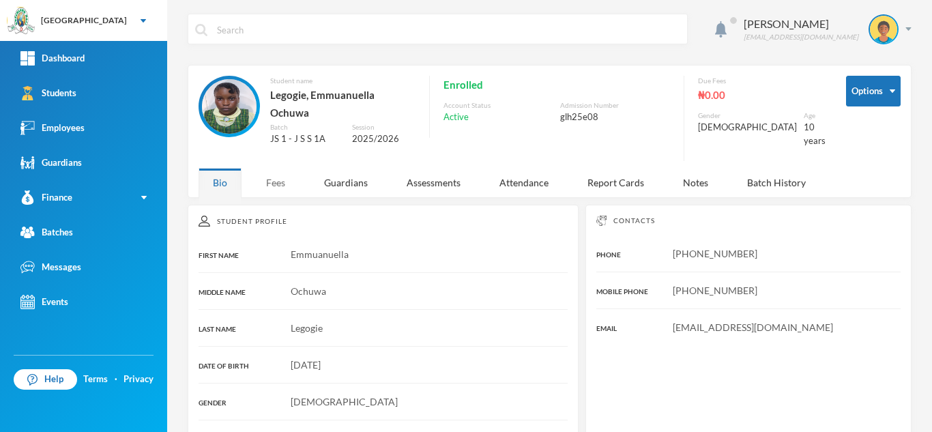
click at [266, 172] on div "Fees" at bounding box center [276, 182] width 48 height 29
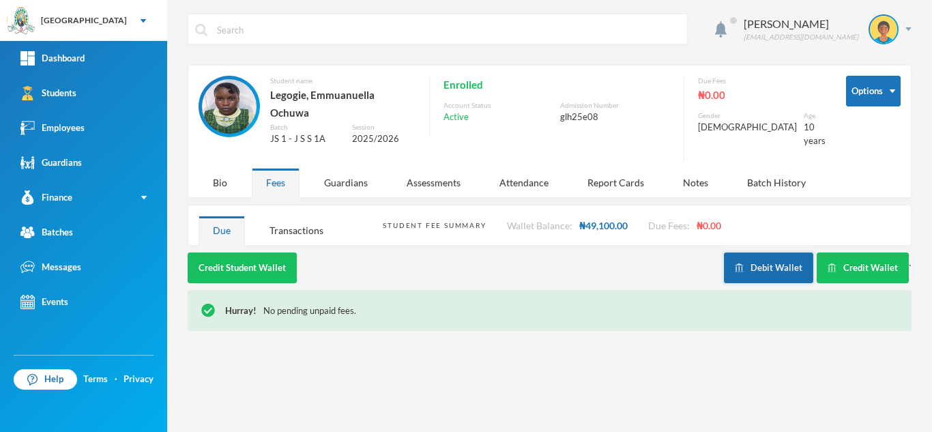
click at [747, 259] on button "Debit Wallet" at bounding box center [768, 268] width 89 height 31
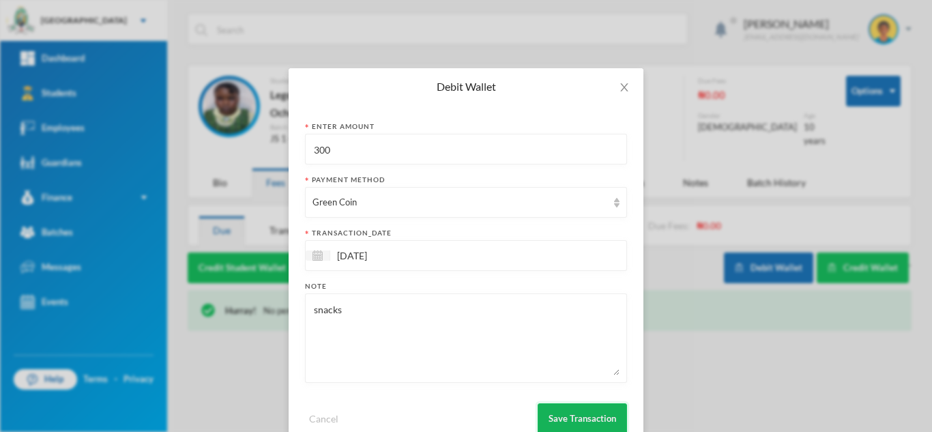
click at [556, 410] on button "Save Transaction" at bounding box center [582, 418] width 89 height 31
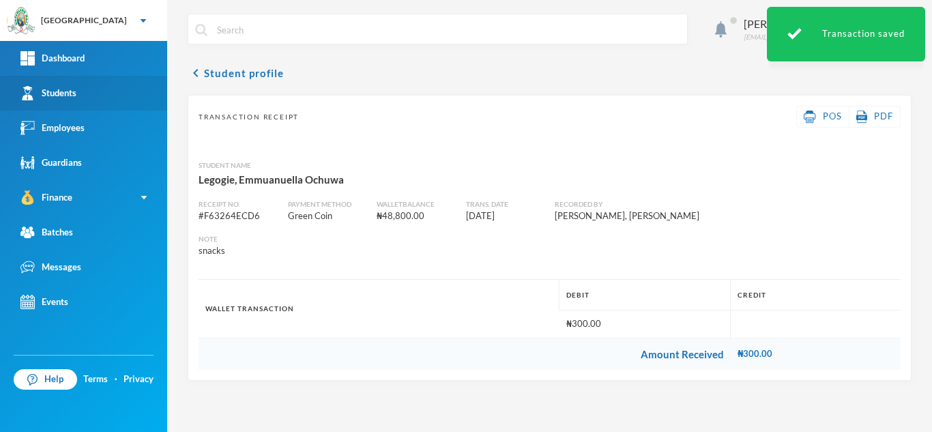
click at [101, 86] on link "Students" at bounding box center [83, 93] width 167 height 35
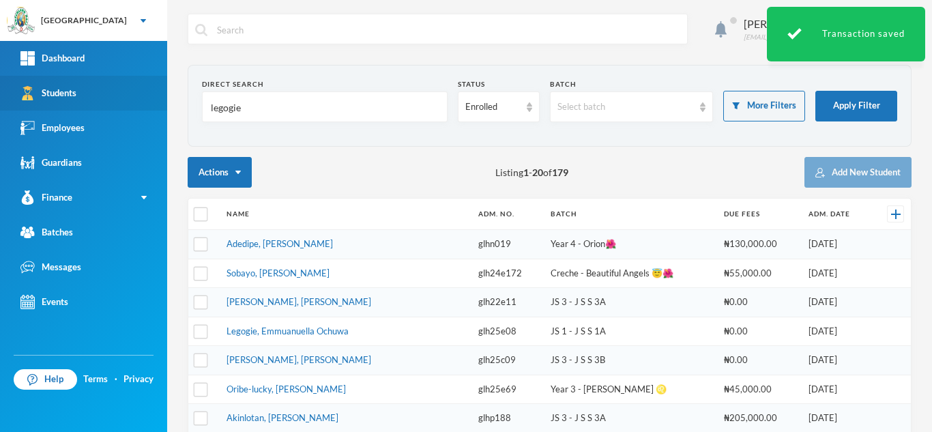
drag, startPoint x: 274, startPoint y: 112, endPoint x: 101, endPoint y: 99, distance: 173.9
click at [101, 99] on div "Greenland Hall Your Bluebic Account Greenland Hall Add a New School Dashboard S…" at bounding box center [466, 216] width 932 height 432
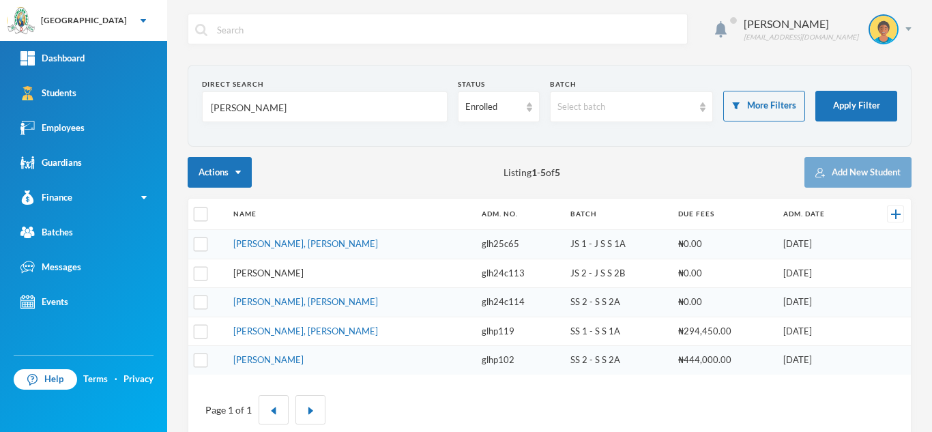
type input "[PERSON_NAME]"
click at [268, 273] on link "[PERSON_NAME]" at bounding box center [268, 273] width 70 height 11
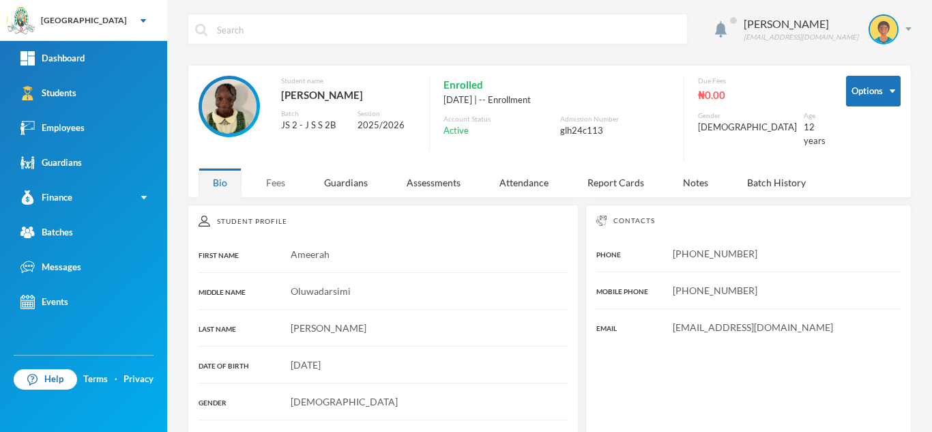
click at [276, 185] on div "Fees" at bounding box center [276, 182] width 48 height 29
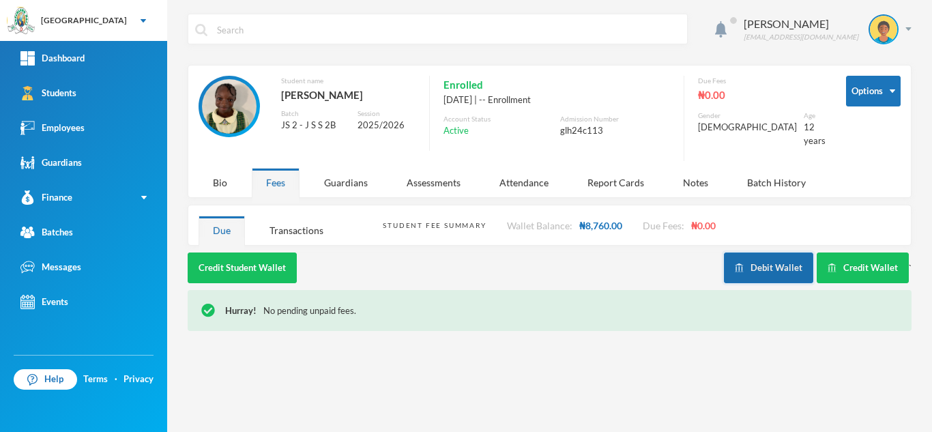
click at [784, 263] on button "Debit Wallet" at bounding box center [768, 268] width 89 height 31
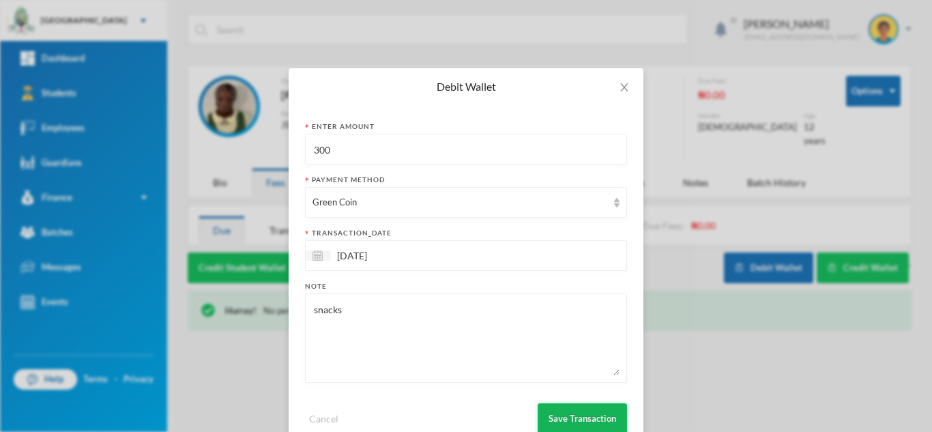
click at [575, 413] on button "Save Transaction" at bounding box center [582, 418] width 89 height 31
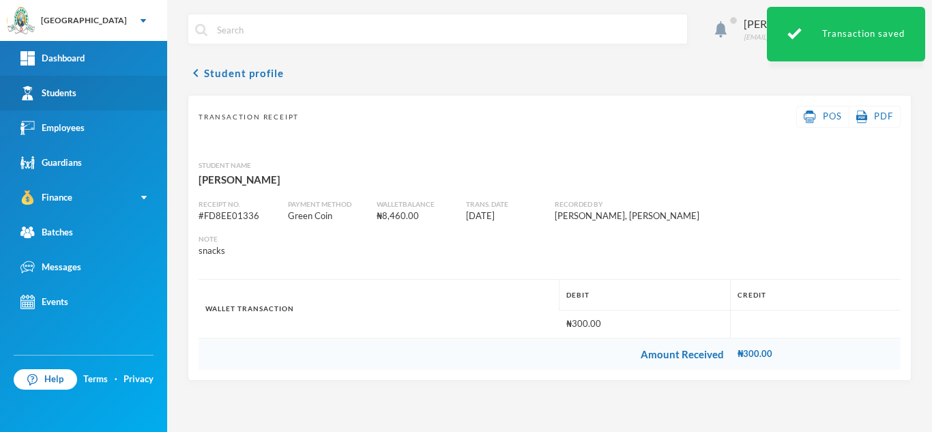
click at [78, 100] on link "Students" at bounding box center [83, 93] width 167 height 35
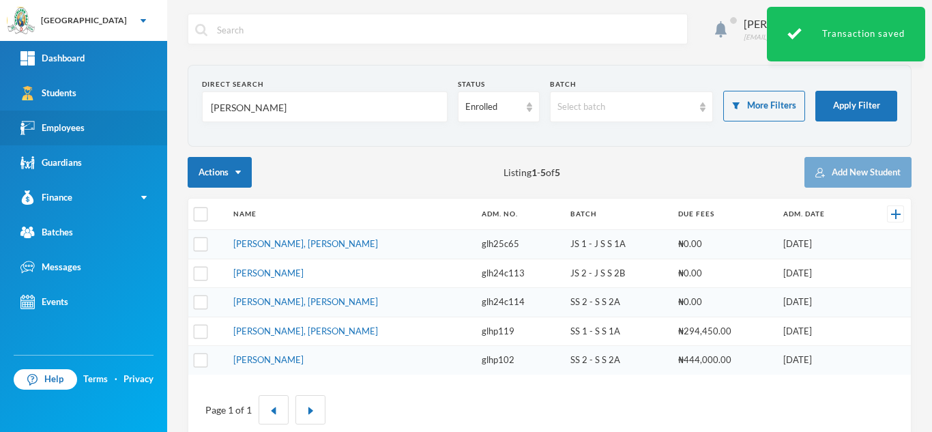
drag, startPoint x: 113, startPoint y: 130, endPoint x: 78, endPoint y: 138, distance: 35.6
click at [78, 138] on div "Greenland Hall Your Bluebic Account Greenland Hall Add a New School Dashboard S…" at bounding box center [466, 216] width 932 height 432
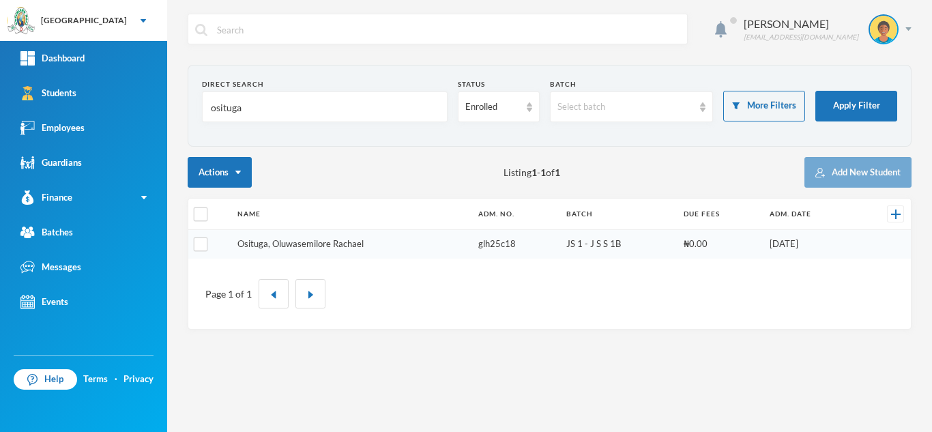
type input "osituga"
click at [294, 244] on tbody "Osituga, Oluwasemilore Rachael glh25c18 JS 1 - J S S 1B ₦0.00 [DATE]" at bounding box center [549, 244] width 723 height 29
click at [284, 242] on link "Osituga, Oluwasemilore Rachael" at bounding box center [301, 243] width 126 height 11
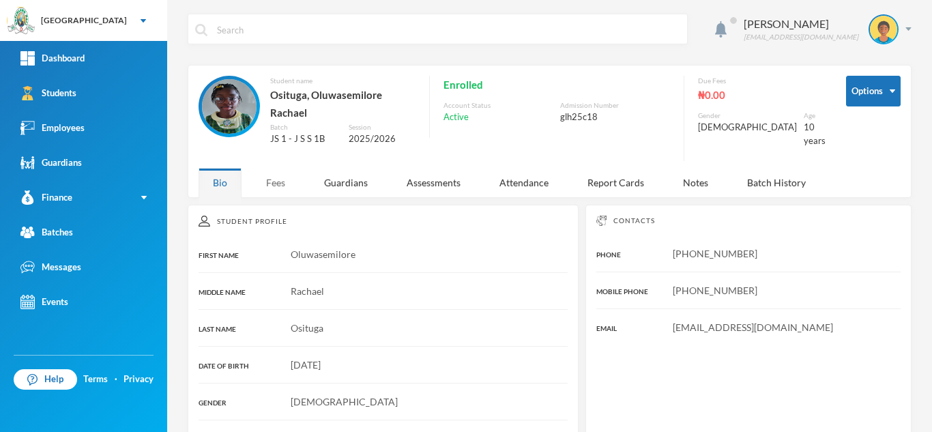
click at [279, 182] on div "Fees" at bounding box center [276, 182] width 48 height 29
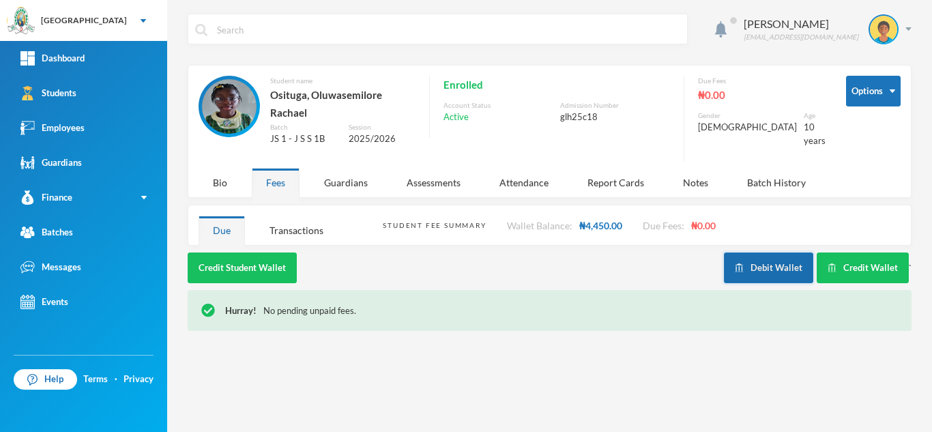
click at [767, 253] on button "Debit Wallet" at bounding box center [768, 268] width 89 height 31
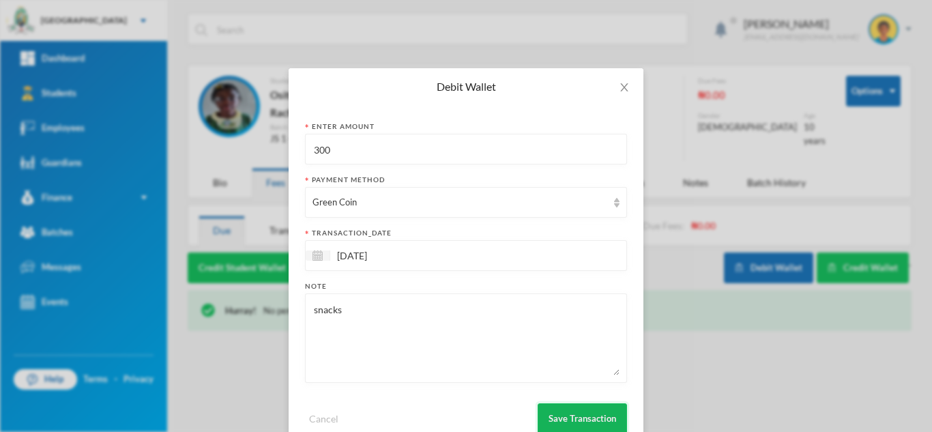
click at [569, 417] on button "Save Transaction" at bounding box center [582, 418] width 89 height 31
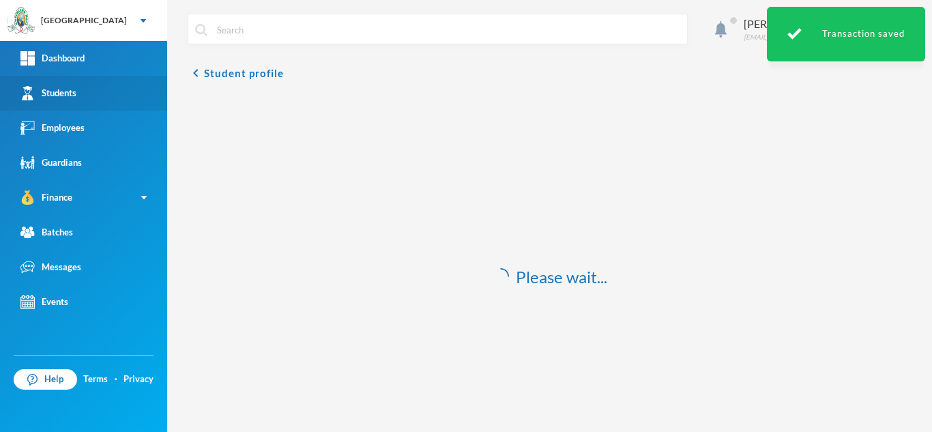
click at [127, 90] on link "Students" at bounding box center [83, 93] width 167 height 35
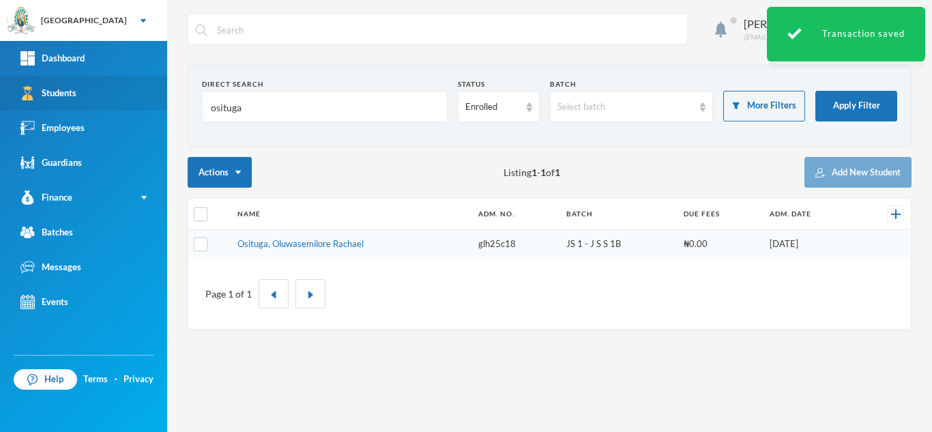
drag, startPoint x: 240, startPoint y: 110, endPoint x: 127, endPoint y: 91, distance: 114.2
click at [127, 91] on div "Greenland Hall Your Bluebic Account Greenland Hall Add a New School Dashboard S…" at bounding box center [466, 216] width 932 height 432
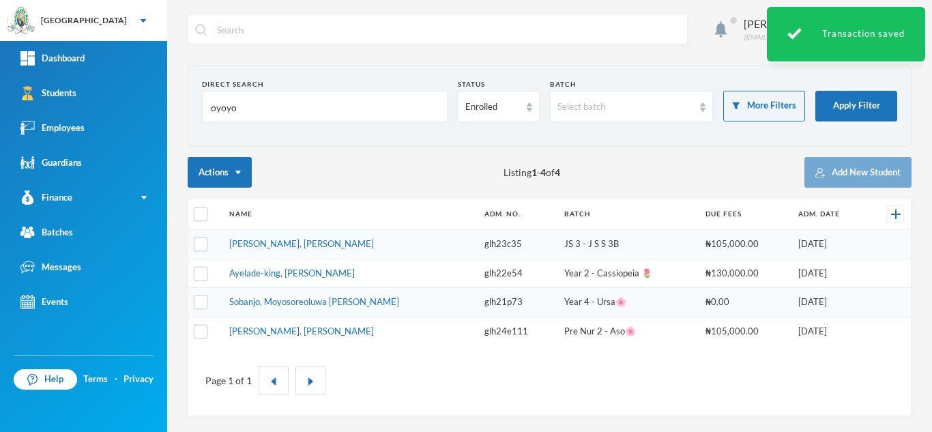
type input "oyoyo"
click at [294, 238] on td "[PERSON_NAME], [PERSON_NAME]" at bounding box center [350, 244] width 255 height 29
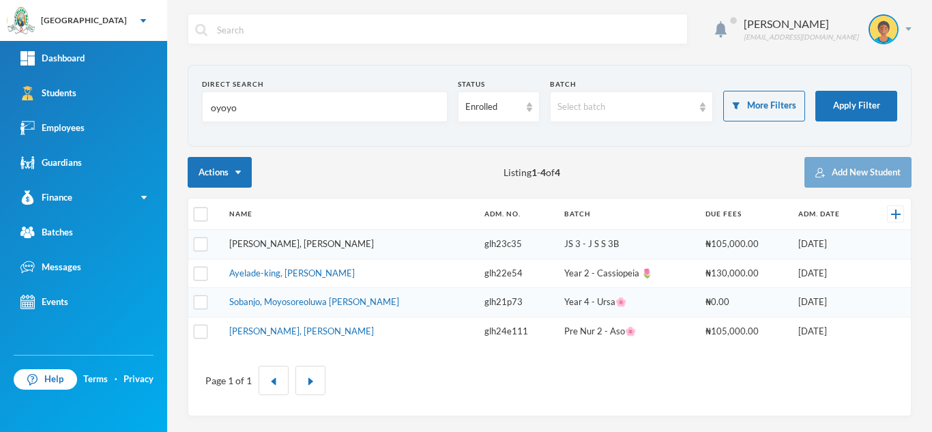
click at [248, 243] on link "[PERSON_NAME], [PERSON_NAME]" at bounding box center [301, 243] width 145 height 11
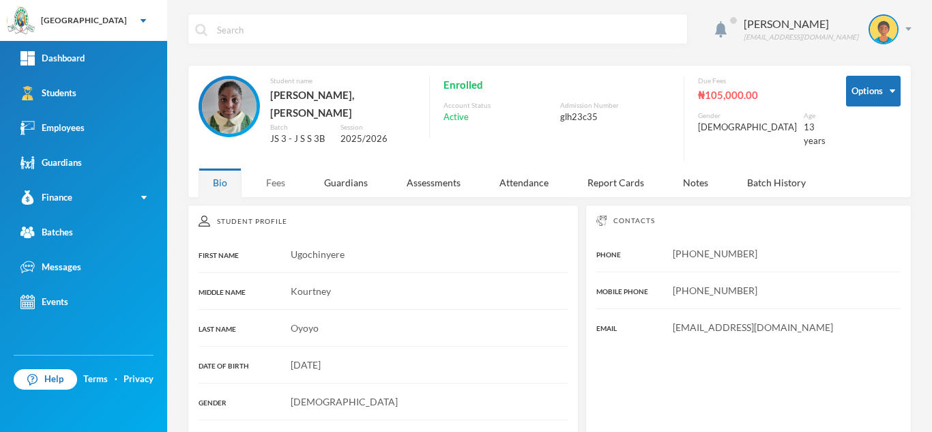
click at [276, 171] on div "Fees" at bounding box center [276, 182] width 48 height 29
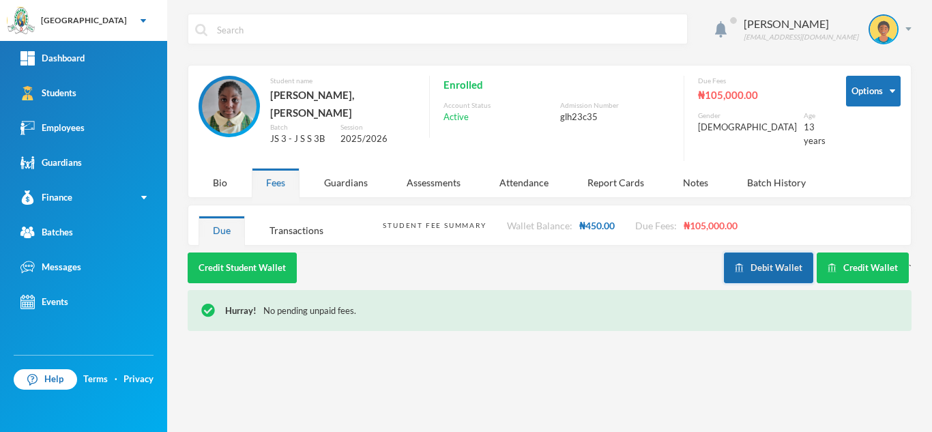
click at [778, 262] on button "Debit Wallet" at bounding box center [768, 268] width 89 height 31
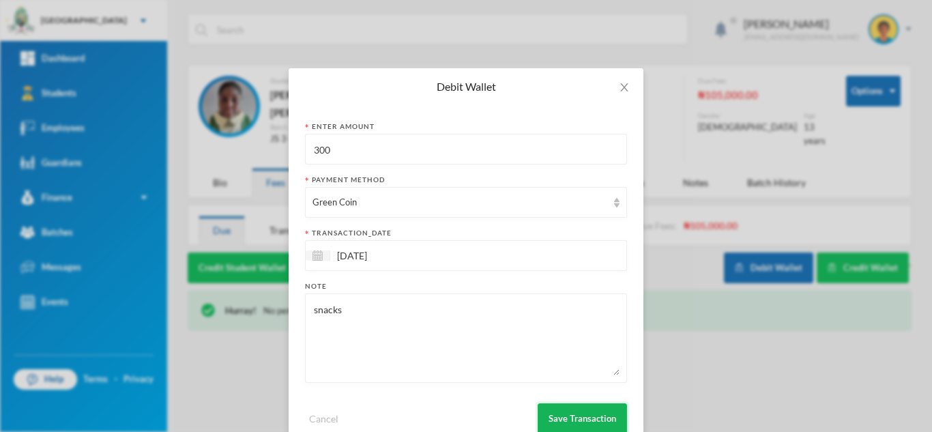
click at [553, 409] on button "Save Transaction" at bounding box center [582, 418] width 89 height 31
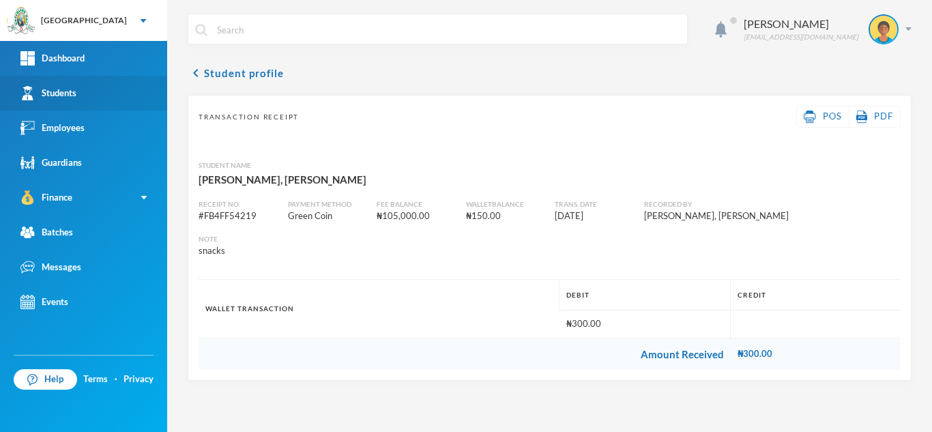
click at [76, 85] on link "Students" at bounding box center [83, 93] width 167 height 35
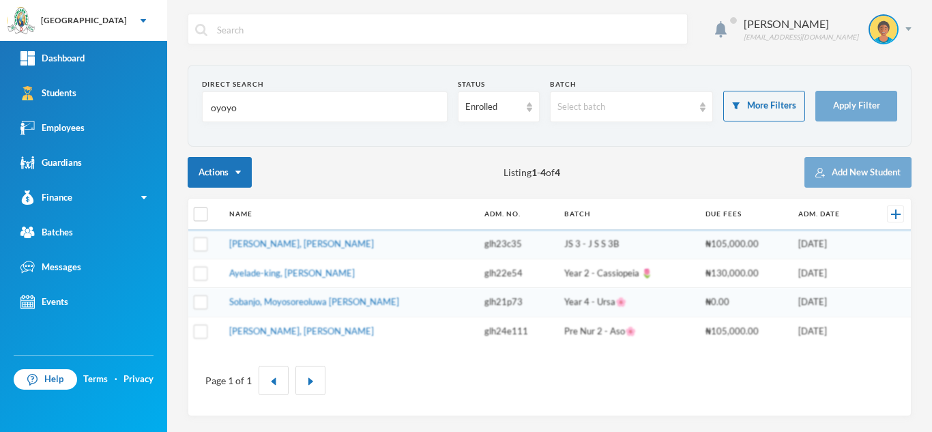
drag, startPoint x: 220, startPoint y: 113, endPoint x: 175, endPoint y: 117, distance: 45.2
click at [175, 117] on div "Aderogba Olumide [EMAIL_ADDRESS][DOMAIN_NAME] Direct Search oyoyo Status Enroll…" at bounding box center [549, 216] width 765 height 432
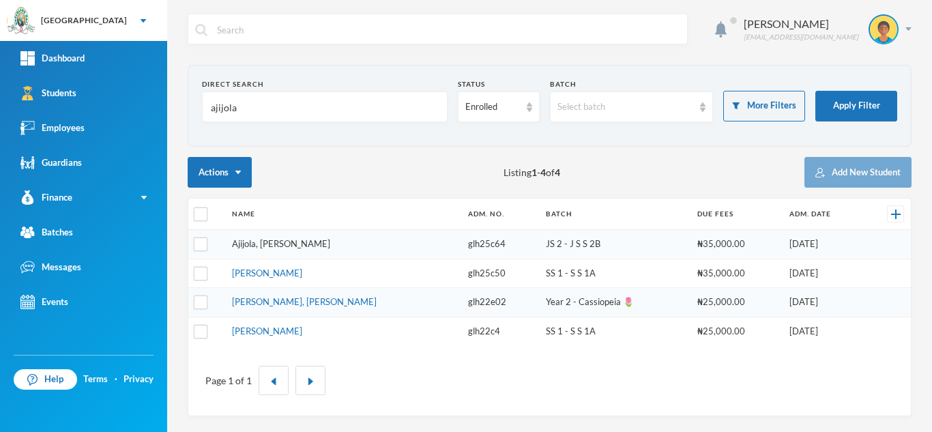
type input "ajijola"
click at [282, 241] on link "Ajijola, [PERSON_NAME]" at bounding box center [281, 243] width 98 height 11
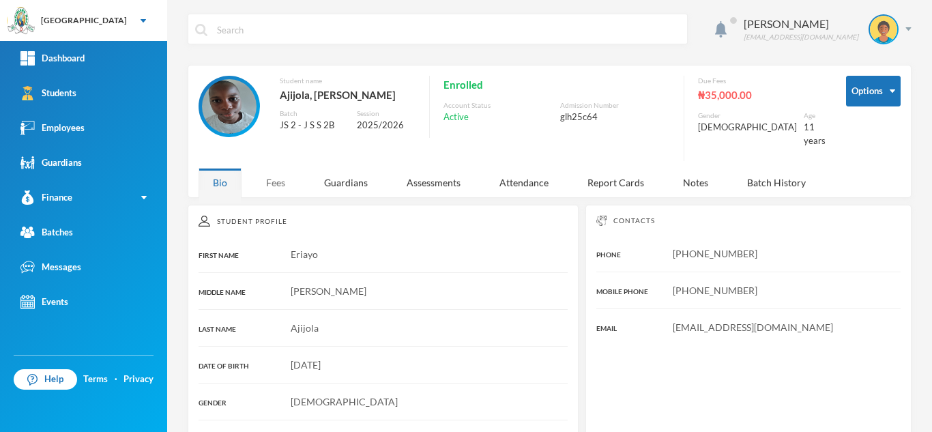
click at [267, 176] on div "Fees" at bounding box center [276, 182] width 48 height 29
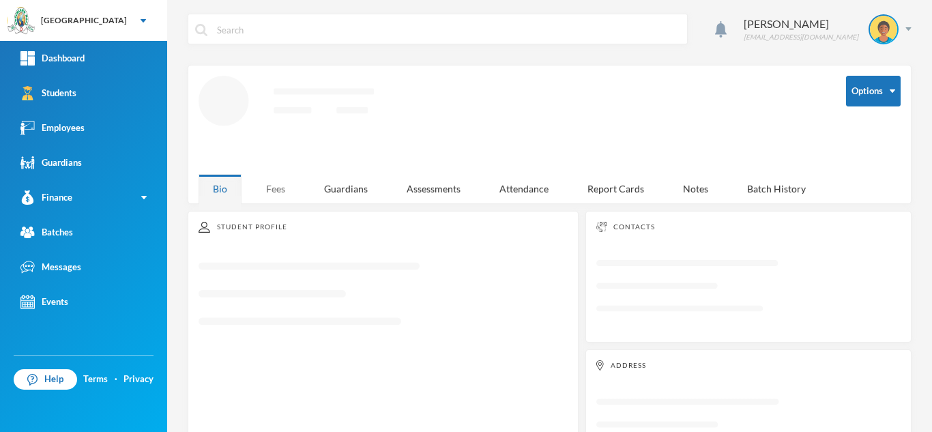
click at [266, 179] on div "Fees" at bounding box center [276, 188] width 48 height 29
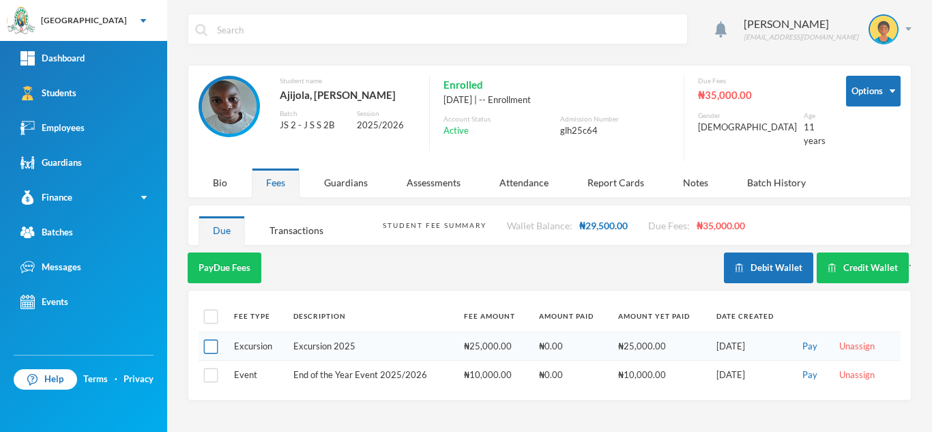
click at [212, 340] on input "checkbox" at bounding box center [211, 347] width 14 height 14
checkbox input "true"
click at [225, 255] on button "Pay Selected (1)" at bounding box center [230, 268] width 84 height 31
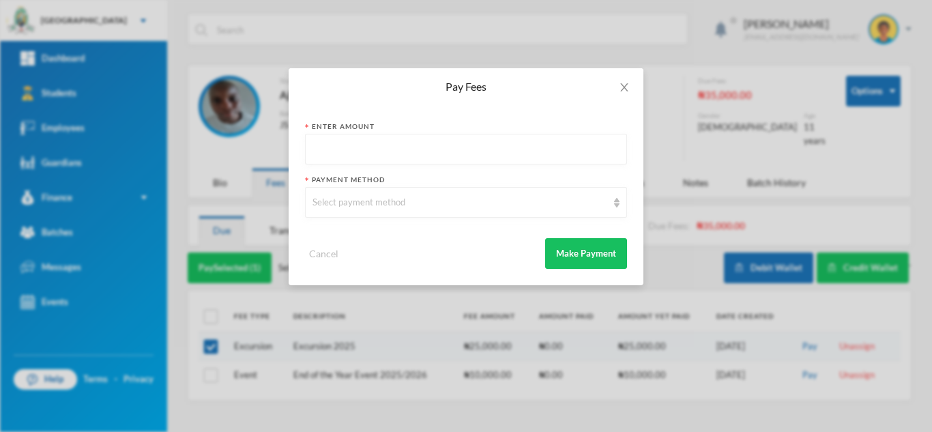
click at [423, 152] on input "text" at bounding box center [466, 149] width 307 height 31
type input "25000"
click at [398, 209] on div "Select payment method" at bounding box center [460, 203] width 295 height 14
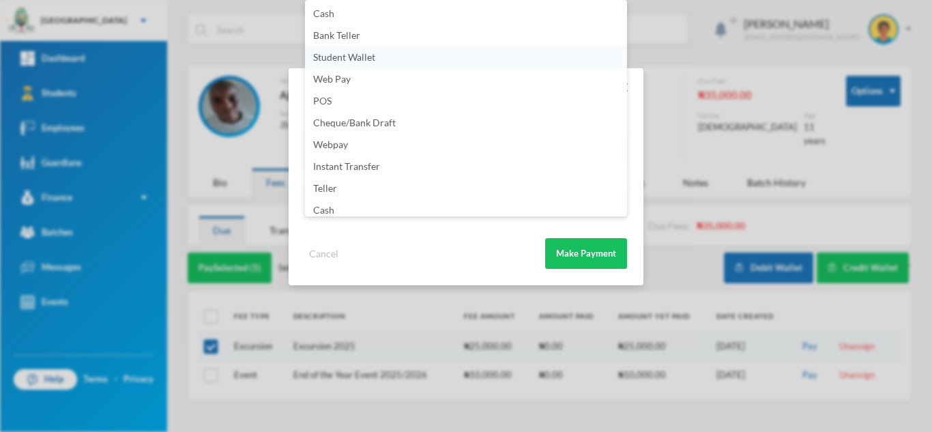
click at [348, 63] on li "Student Wallet" at bounding box center [466, 57] width 322 height 22
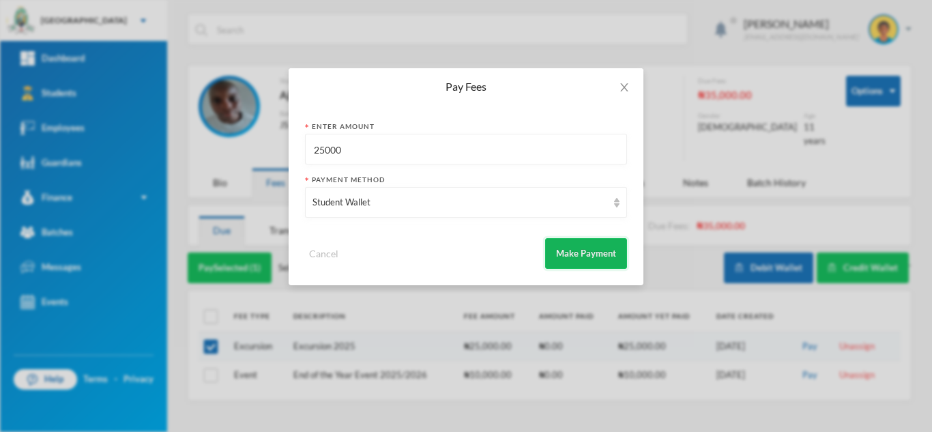
click at [591, 264] on button "Make Payment" at bounding box center [586, 253] width 82 height 31
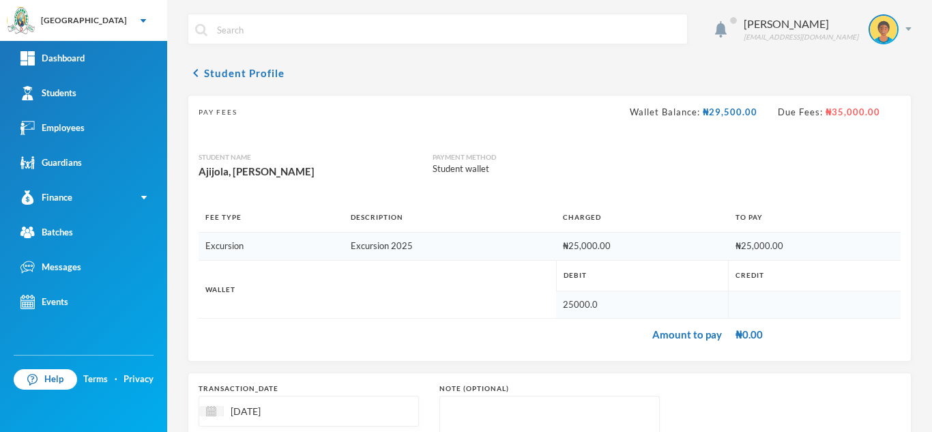
scroll to position [146, 0]
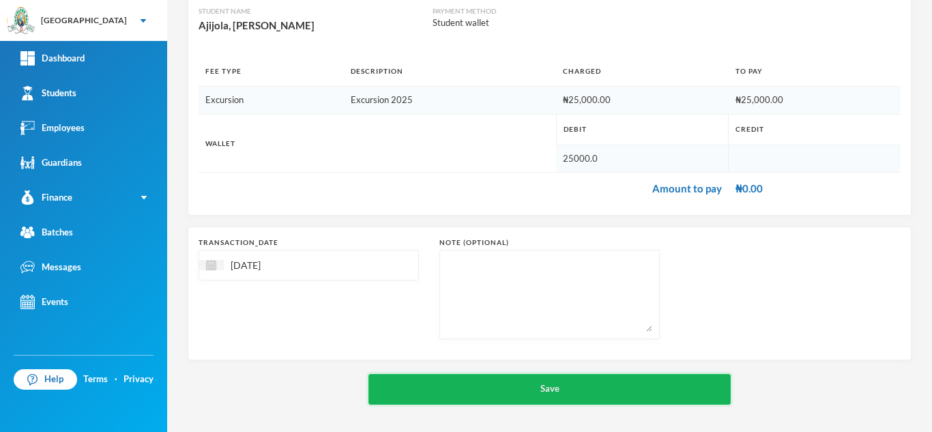
click at [463, 388] on button "Save" at bounding box center [550, 389] width 362 height 31
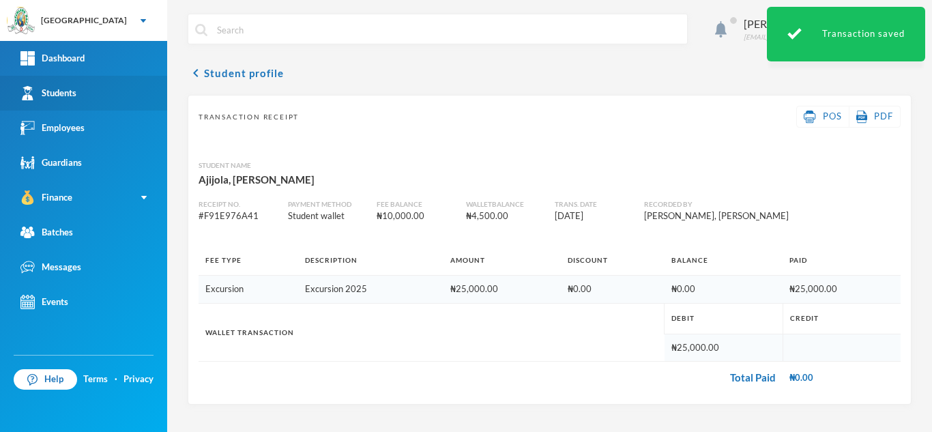
click at [130, 97] on link "Students" at bounding box center [83, 93] width 167 height 35
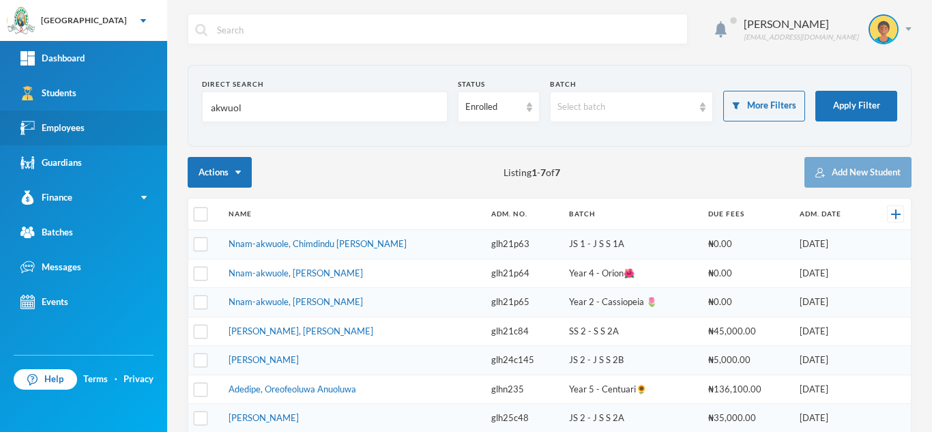
drag, startPoint x: 175, startPoint y: 104, endPoint x: 114, endPoint y: 111, distance: 61.9
click at [114, 111] on div "Greenland Hall Your Bluebic Account Greenland Hall Add a New School Dashboard S…" at bounding box center [466, 216] width 932 height 432
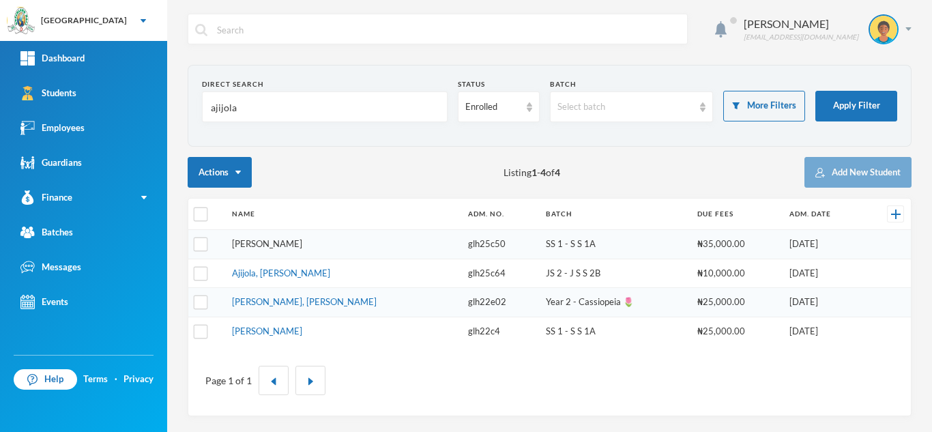
type input "ajijola"
click at [302, 241] on link "[PERSON_NAME]" at bounding box center [267, 243] width 70 height 11
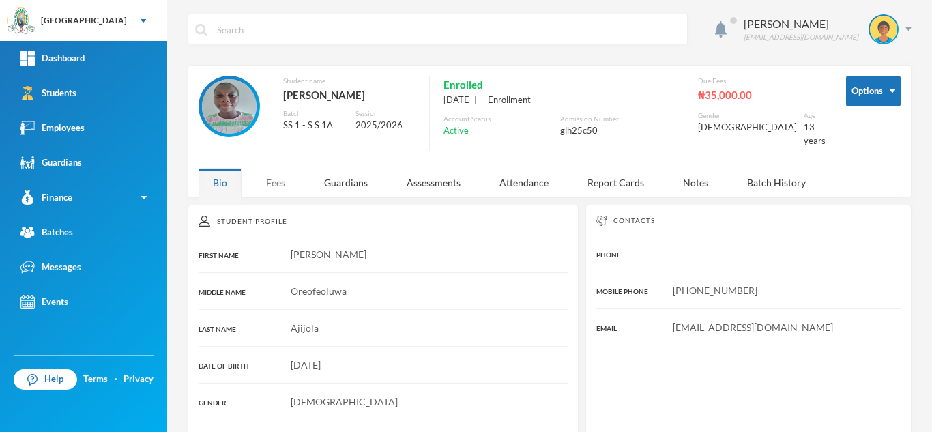
click at [279, 168] on div "Fees" at bounding box center [276, 182] width 48 height 29
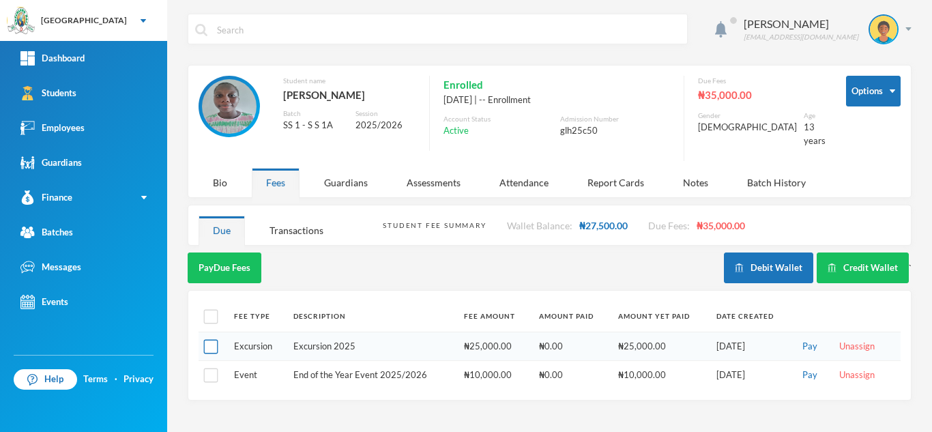
click at [210, 340] on input "checkbox" at bounding box center [211, 347] width 14 height 14
checkbox input "true"
click at [225, 260] on button "Pay Selected (1)" at bounding box center [230, 268] width 84 height 31
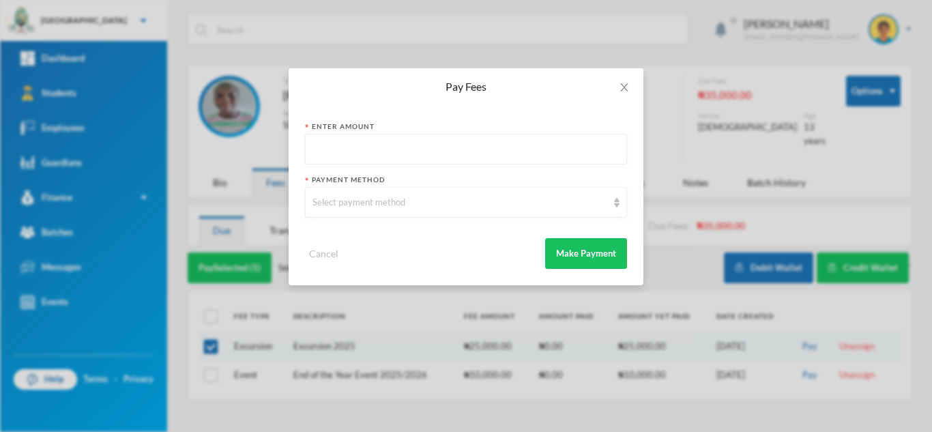
click at [324, 150] on input "text" at bounding box center [466, 149] width 307 height 31
type input "25000"
click at [358, 207] on div "Select payment method" at bounding box center [460, 203] width 295 height 14
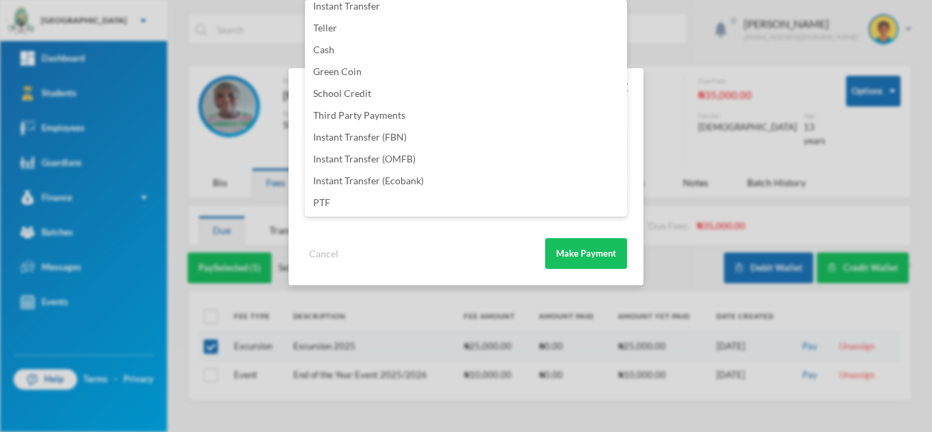
scroll to position [3, 0]
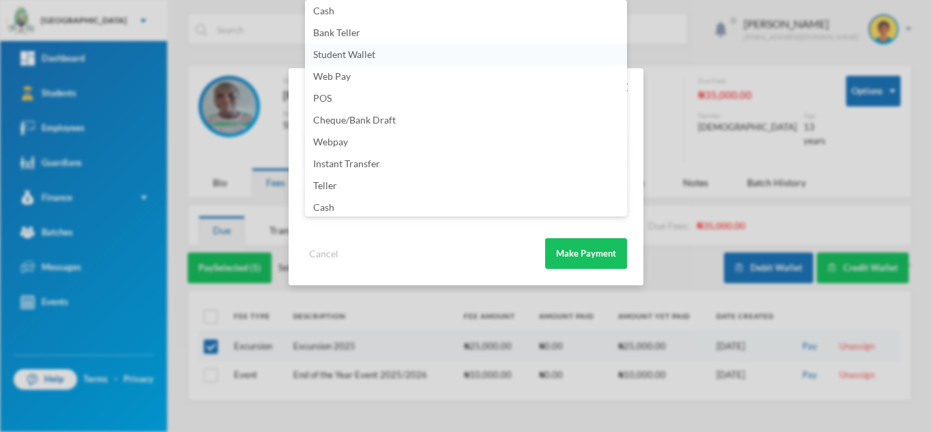
click at [357, 55] on span "Student Wallet" at bounding box center [344, 54] width 62 height 12
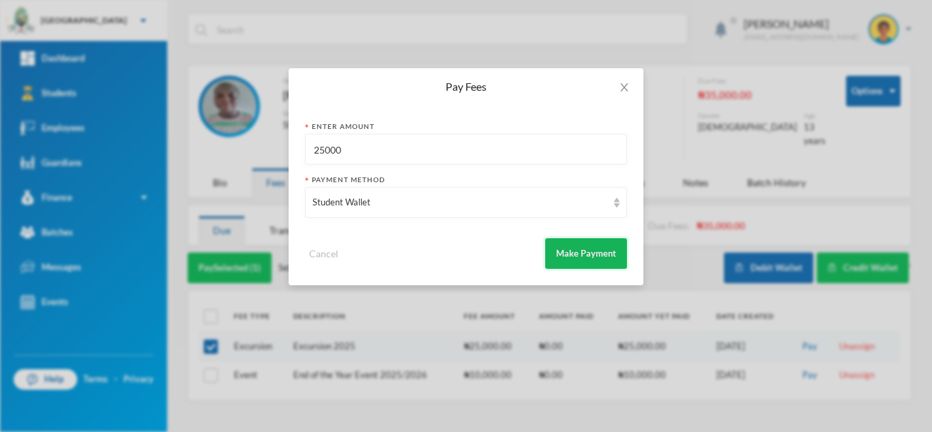
click at [583, 245] on button "Make Payment" at bounding box center [586, 253] width 82 height 31
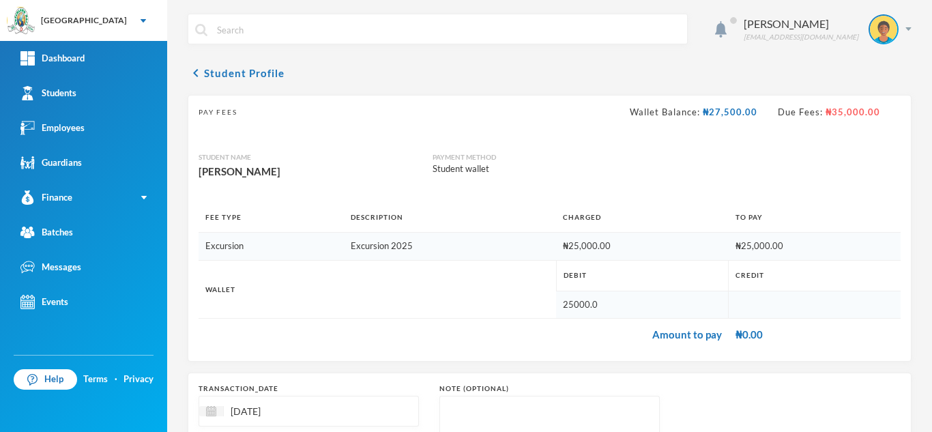
scroll to position [146, 0]
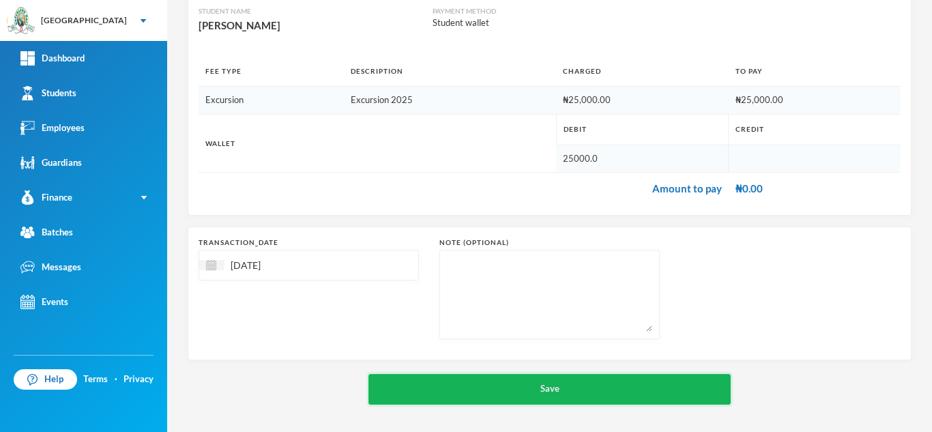
click at [515, 385] on button "Save" at bounding box center [550, 389] width 362 height 31
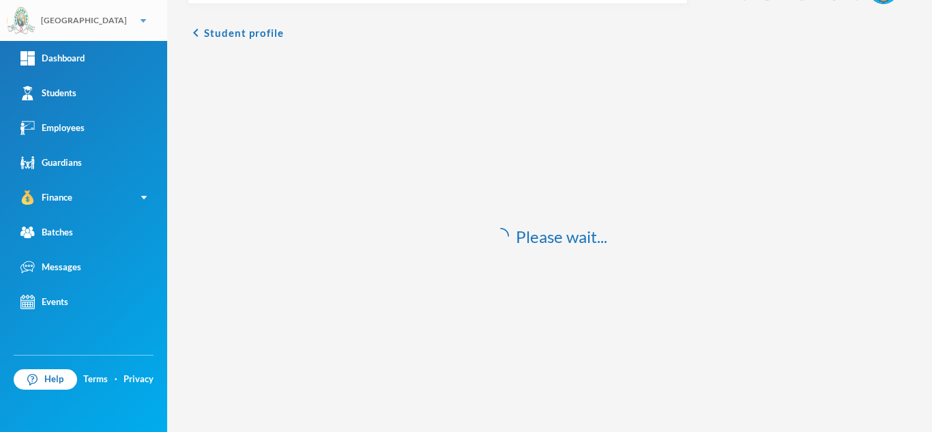
scroll to position [40, 0]
